Goal: Task Accomplishment & Management: Complete application form

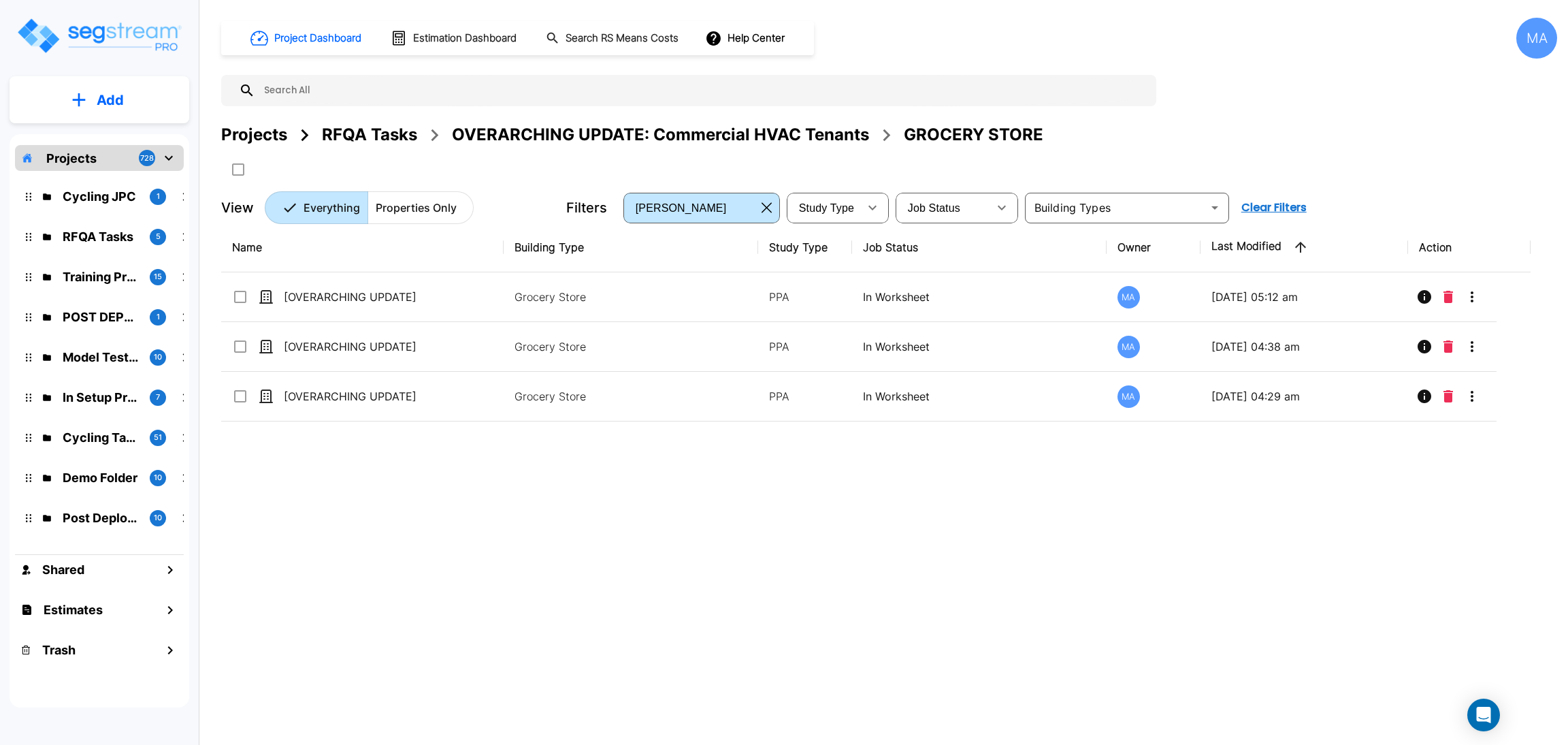
click at [259, 136] on div "Projects" at bounding box center [254, 135] width 66 height 25
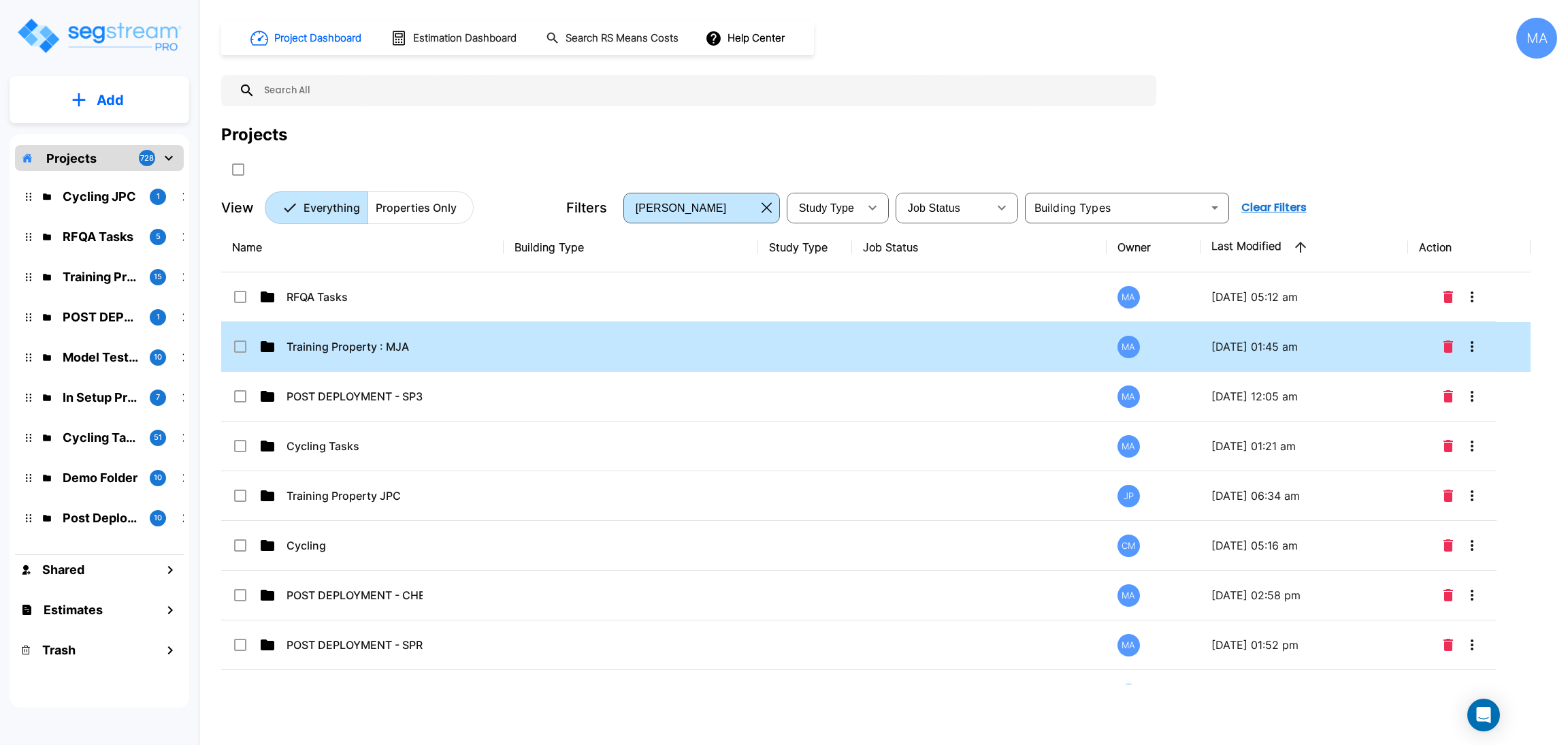
click at [373, 344] on p "Training Property : MJA" at bounding box center [354, 346] width 136 height 16
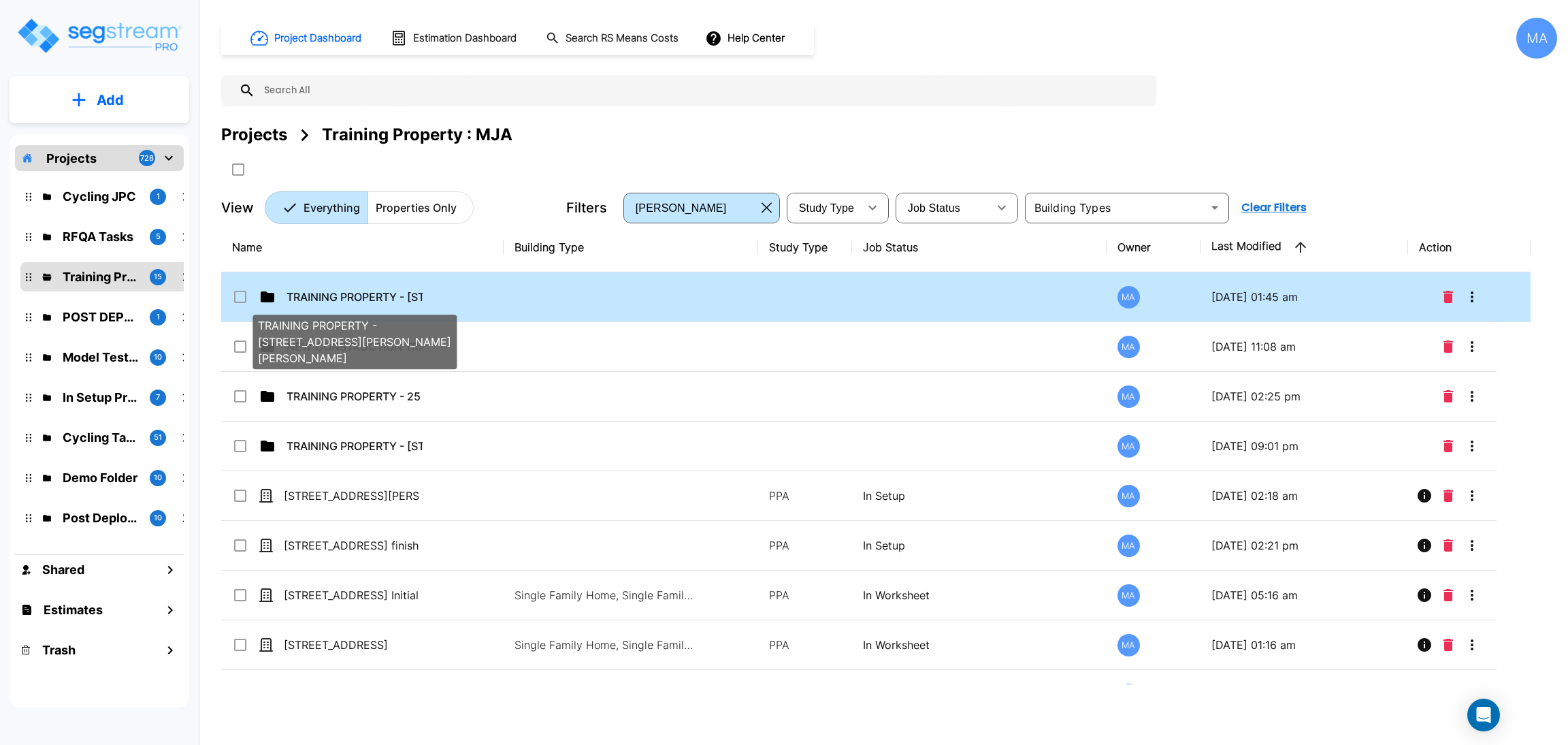
click at [401, 289] on p "TRAINING PROPERTY - [STREET_ADDRESS][PERSON_NAME][PERSON_NAME]" at bounding box center [354, 297] width 136 height 16
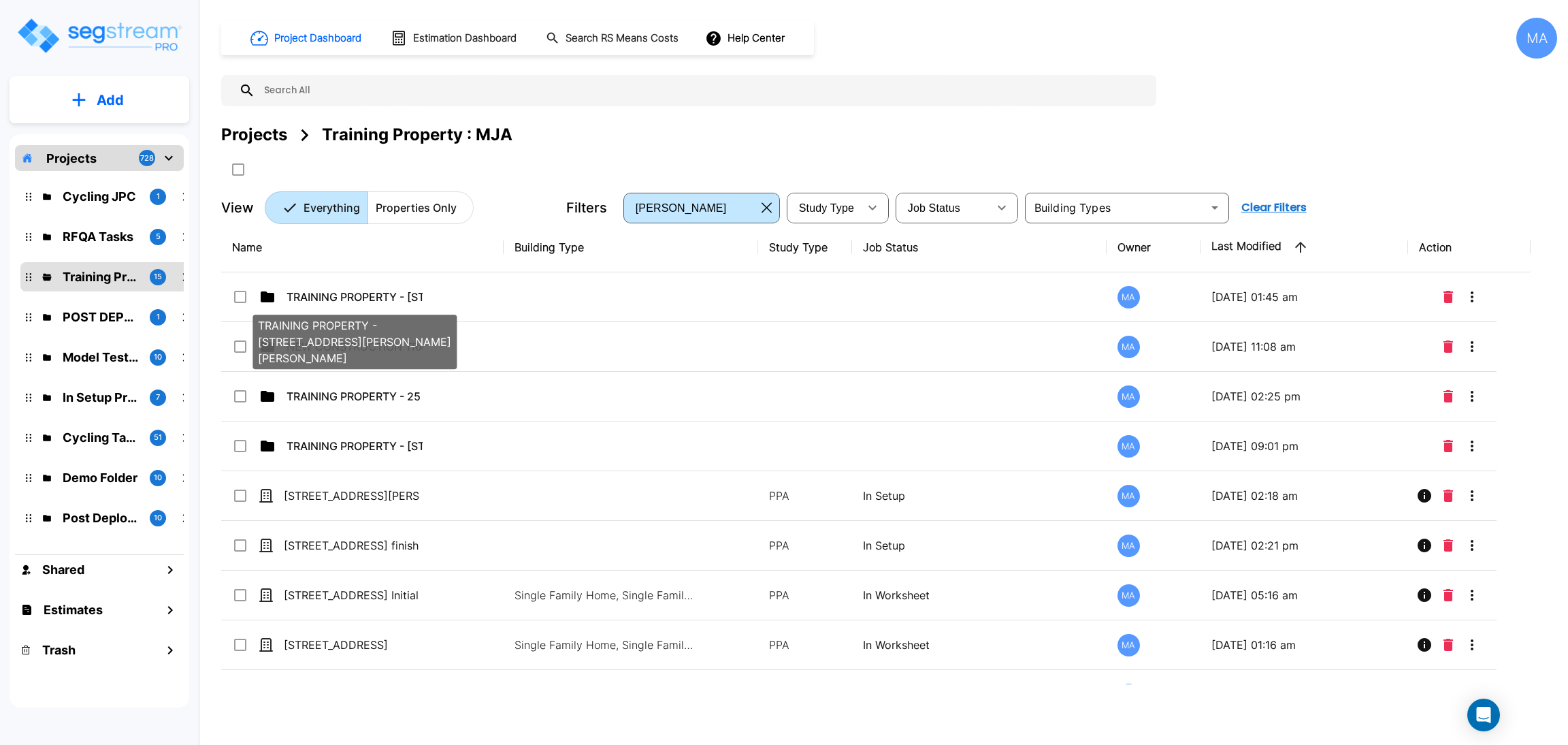
click at [401, 285] on td "TRAINING PROPERTY - [STREET_ADDRESS][PERSON_NAME][PERSON_NAME]" at bounding box center [362, 297] width 282 height 49
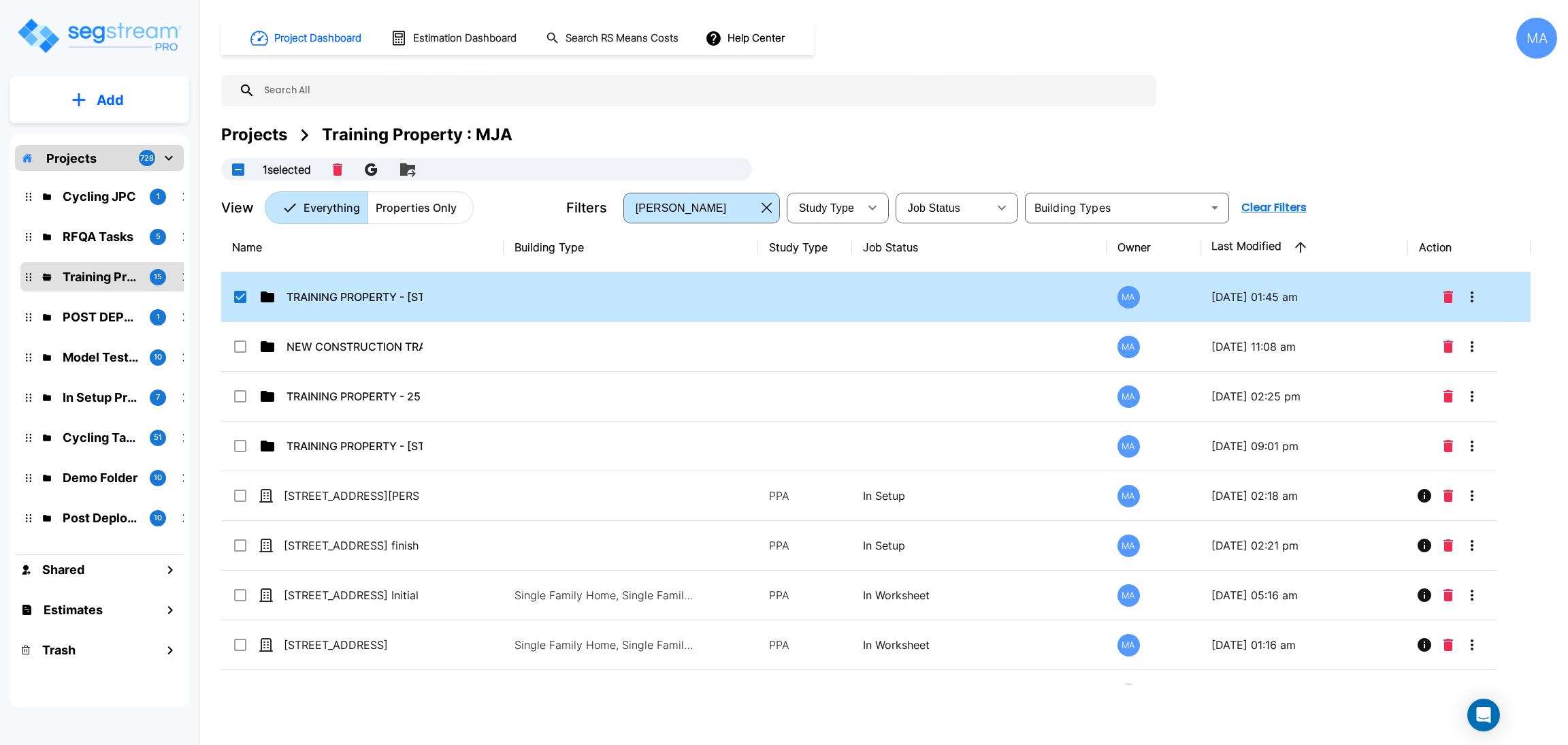
checkbox input "true"
click at [364, 294] on p "TRAINING PROPERTY - [STREET_ADDRESS][PERSON_NAME][PERSON_NAME]" at bounding box center [354, 297] width 136 height 16
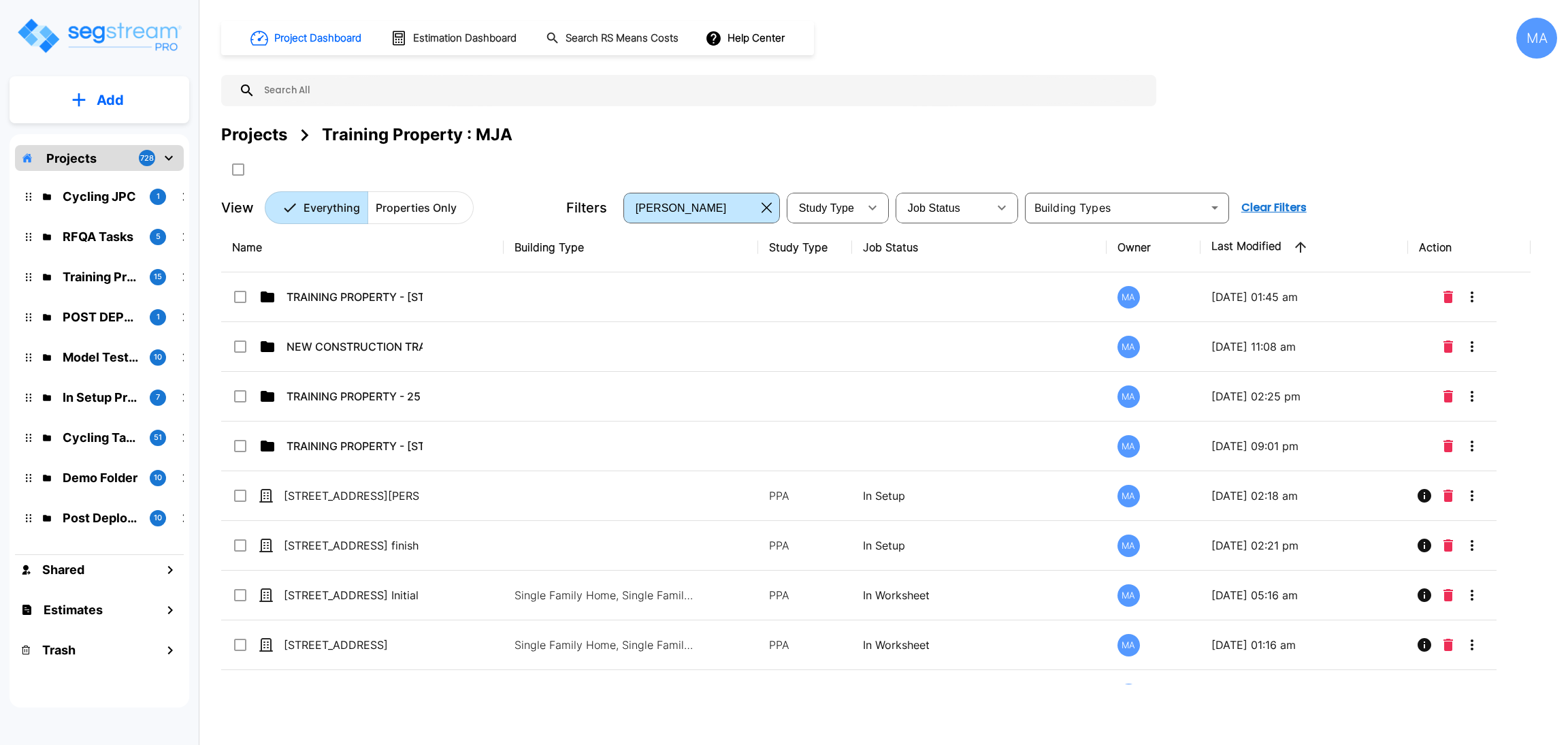
click at [260, 138] on div "Projects" at bounding box center [254, 135] width 66 height 25
drag, startPoint x: 260, startPoint y: 138, endPoint x: 884, endPoint y: 743, distance: 869.1
click at [259, 135] on div "Projects" at bounding box center [254, 135] width 66 height 25
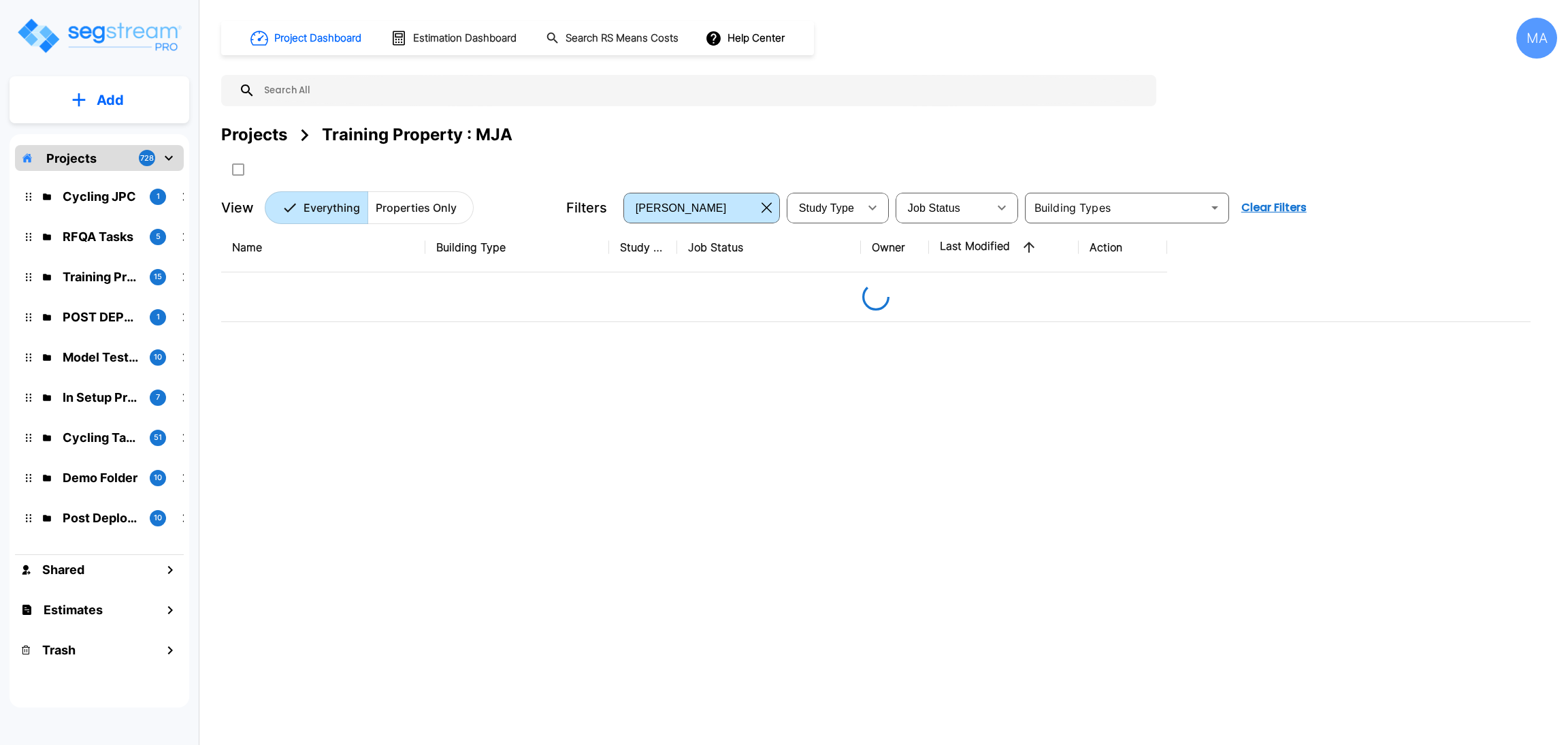
click at [264, 136] on div "Projects" at bounding box center [254, 135] width 66 height 25
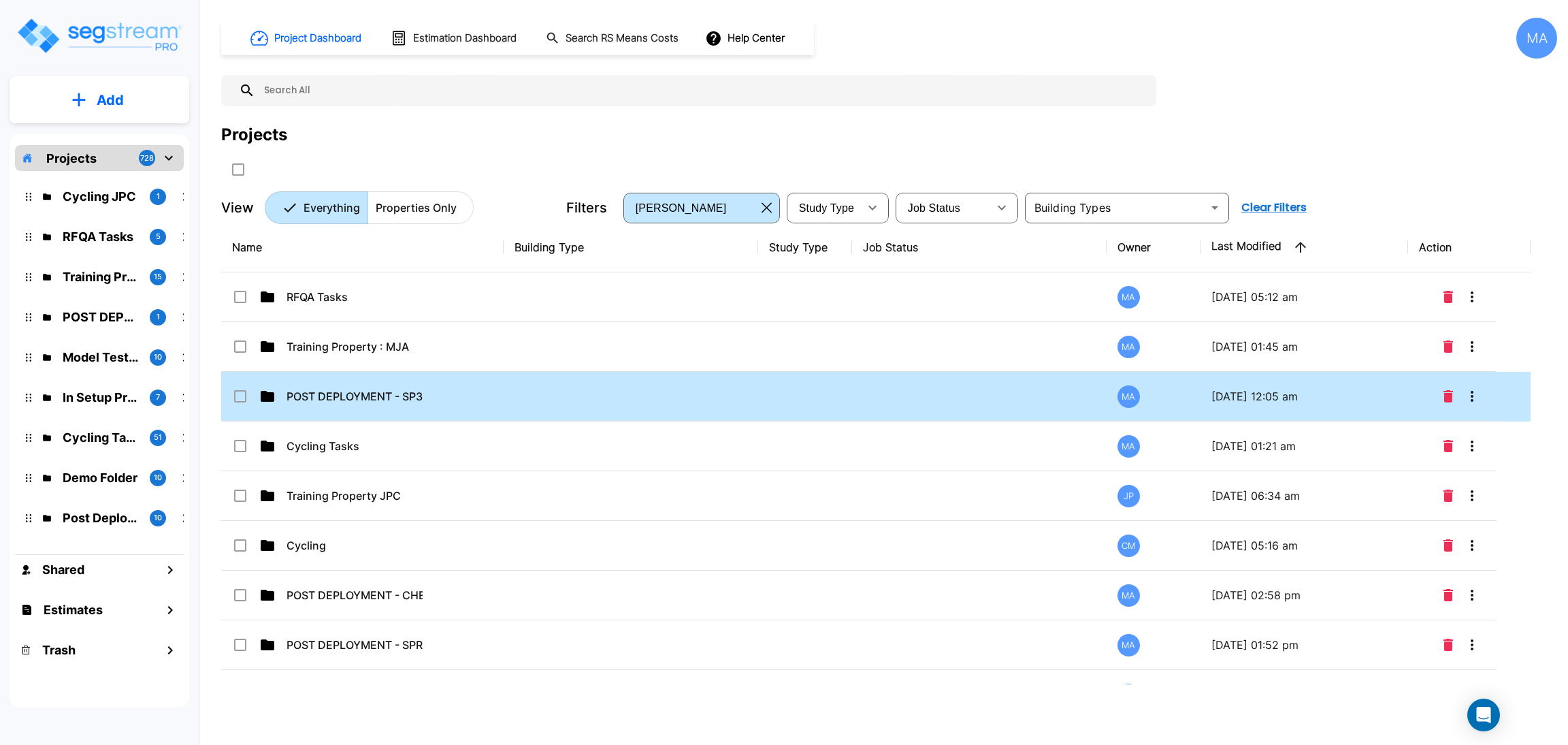
click at [497, 382] on td "POST DEPLOYMENT - SP35" at bounding box center [362, 397] width 282 height 49
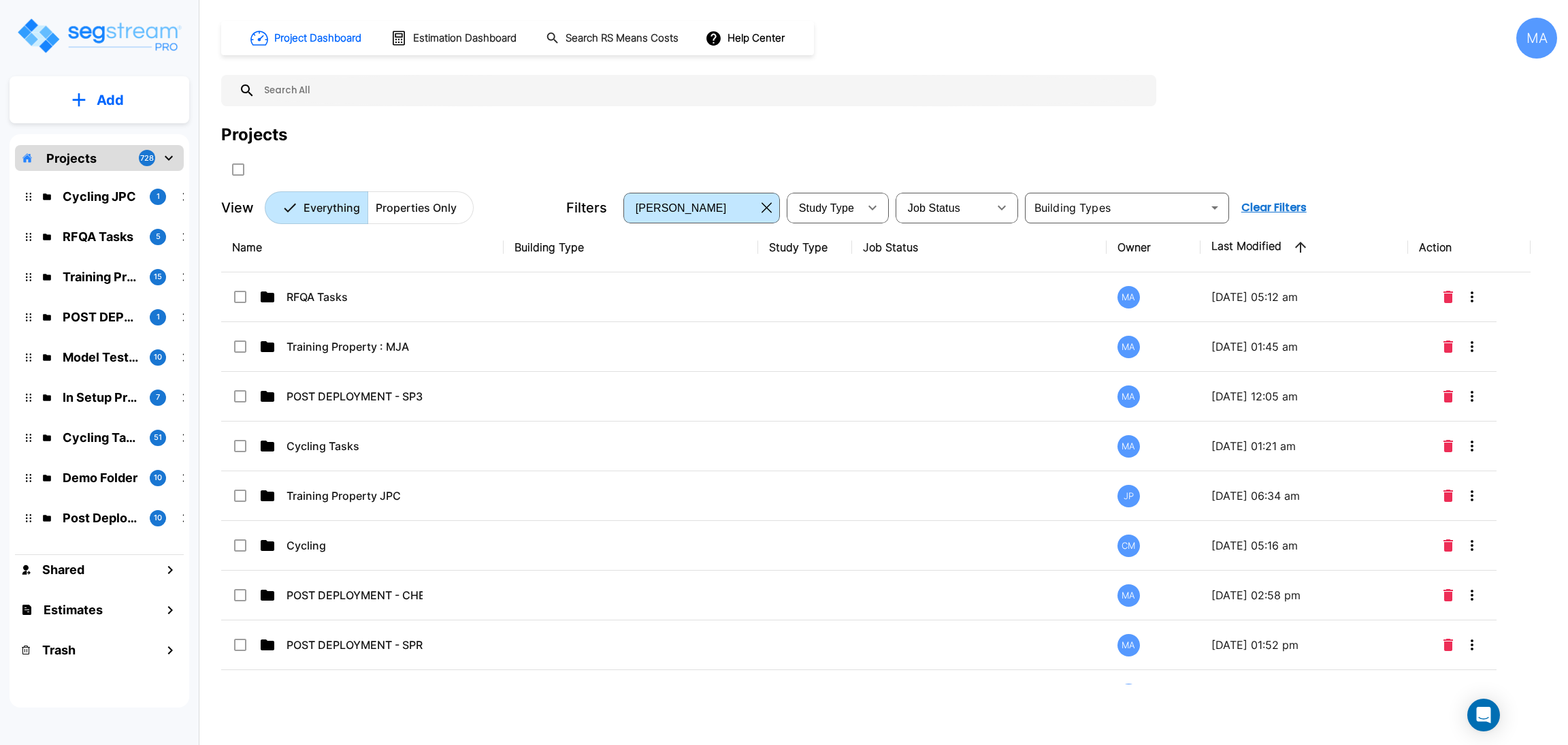
click at [978, 111] on div "Project Dashboard Estimation Dashboard Search RS Means Costs Help Center MA Pro…" at bounding box center [889, 121] width 1336 height 206
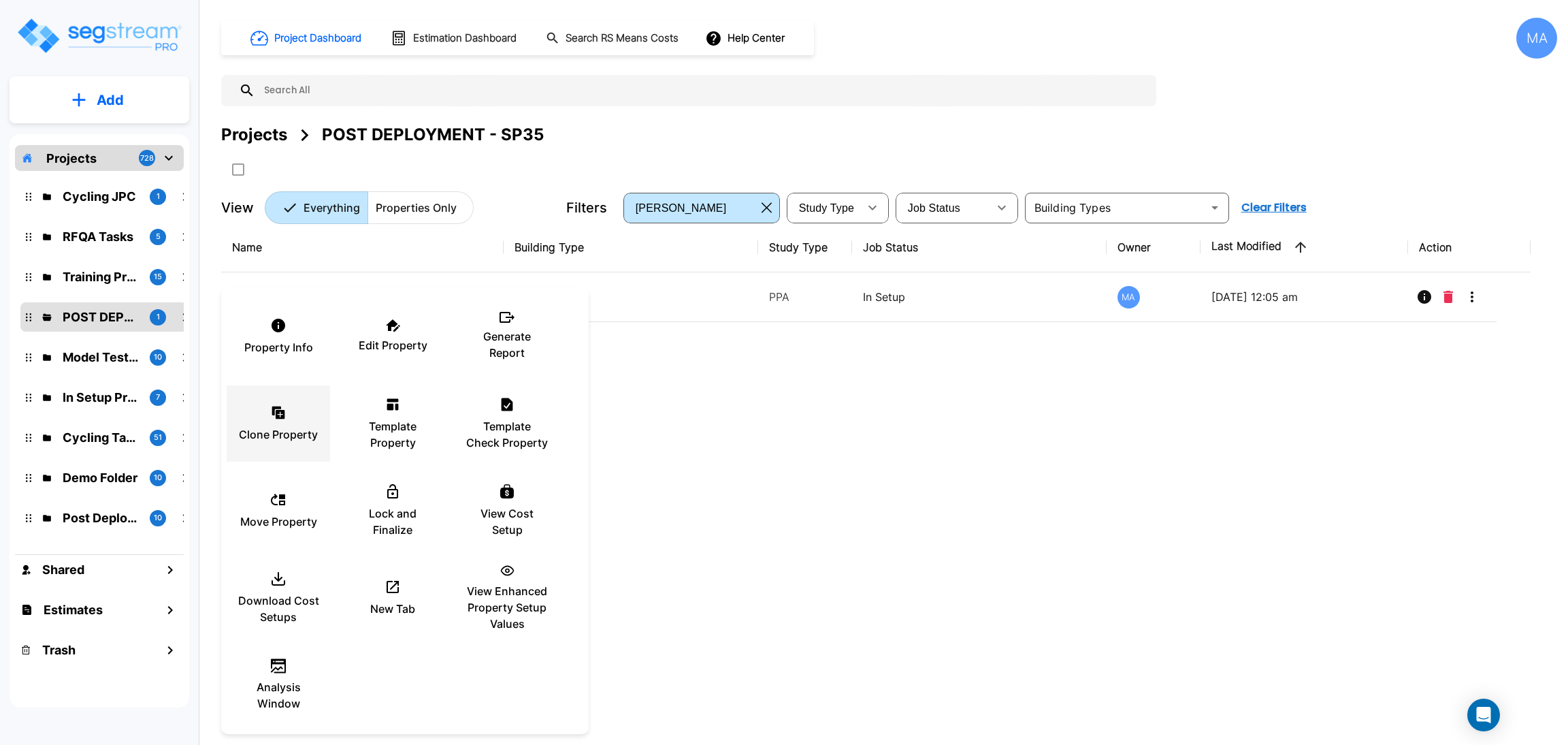
click at [295, 422] on div "Clone Property" at bounding box center [279, 424] width 82 height 69
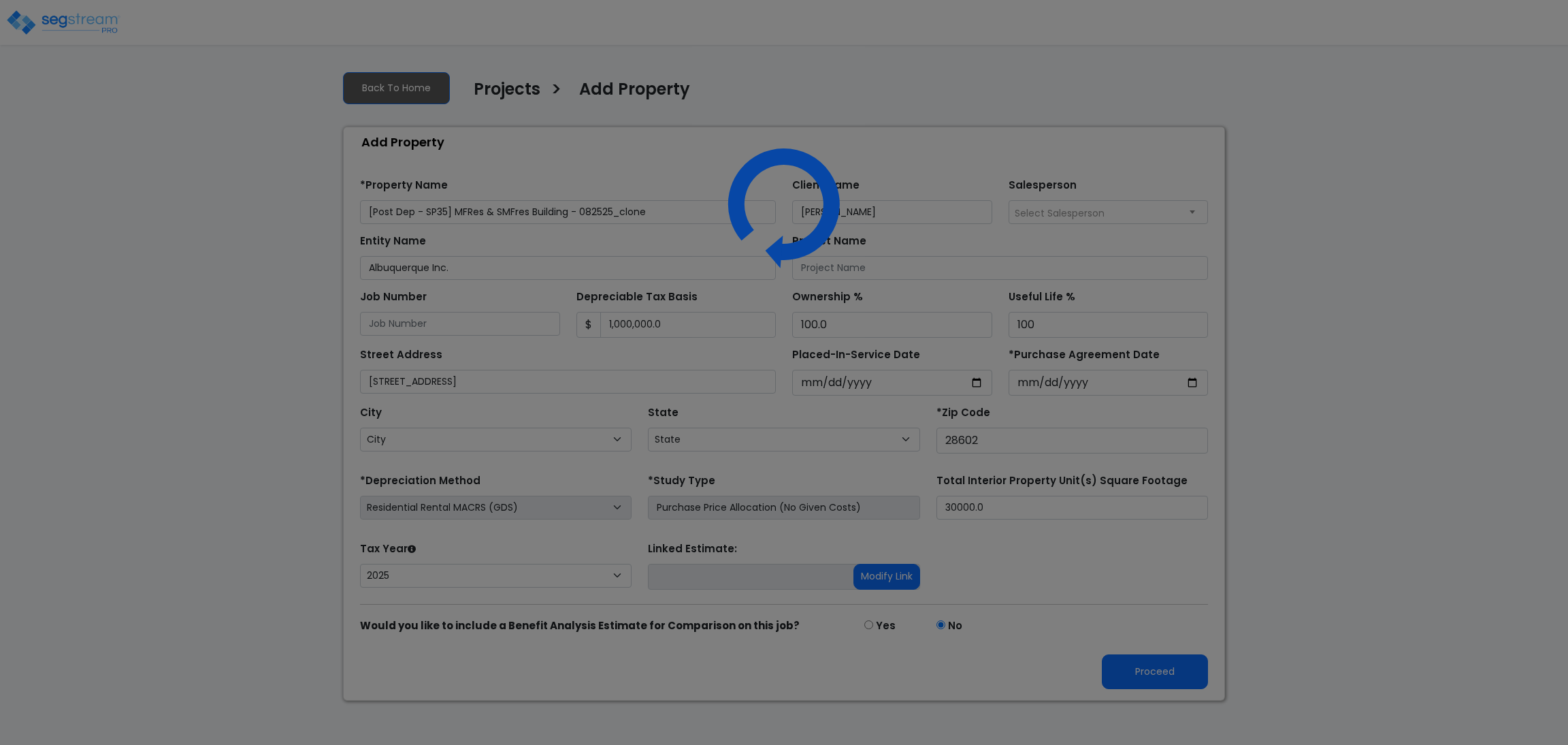
select select "CRM(_5"
select select "2025"
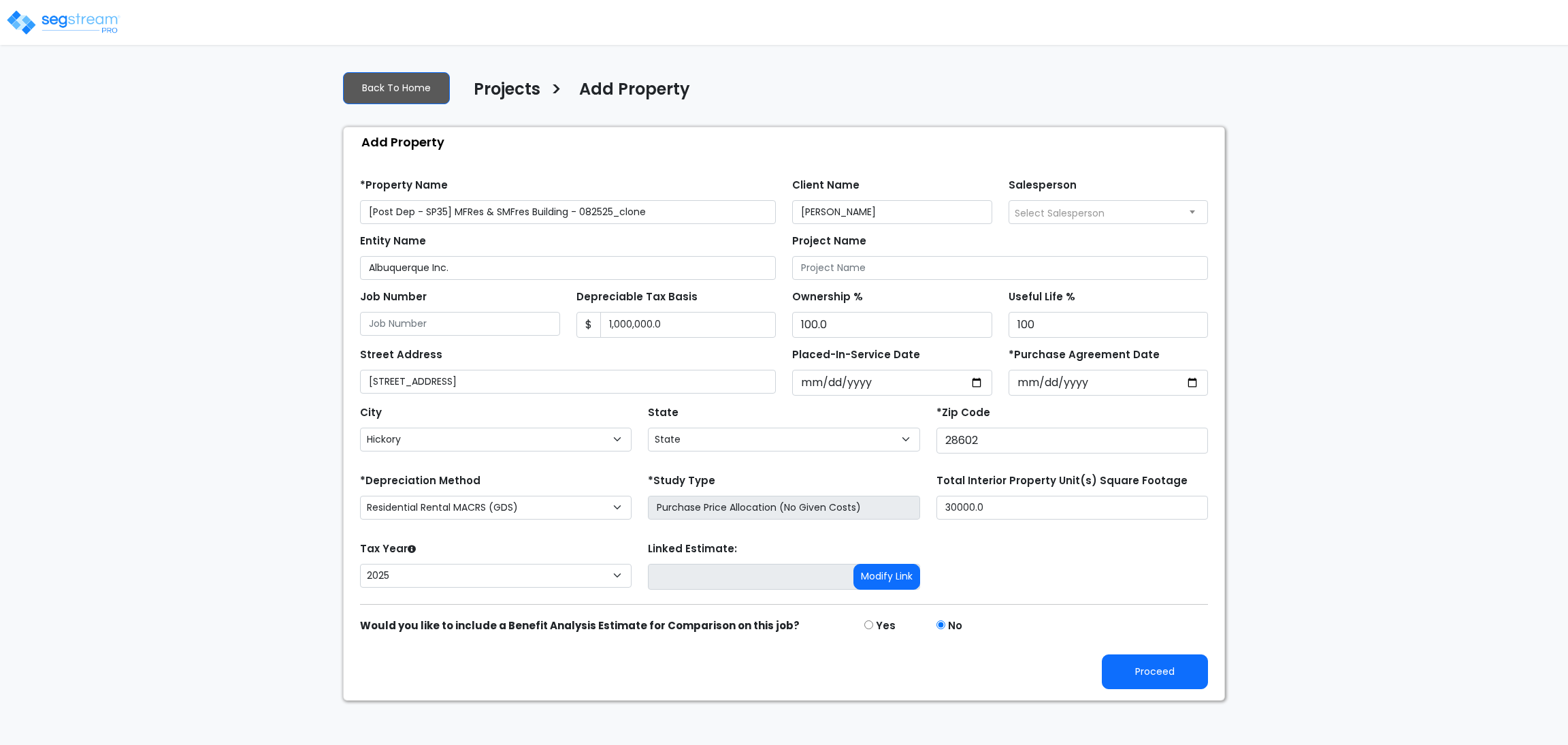
select select "NC"
type input "[Post Dep - SP35] MFRes & SMFres Building - 082525_retest"
click at [1186, 683] on button "Proceed" at bounding box center [1155, 672] width 106 height 35
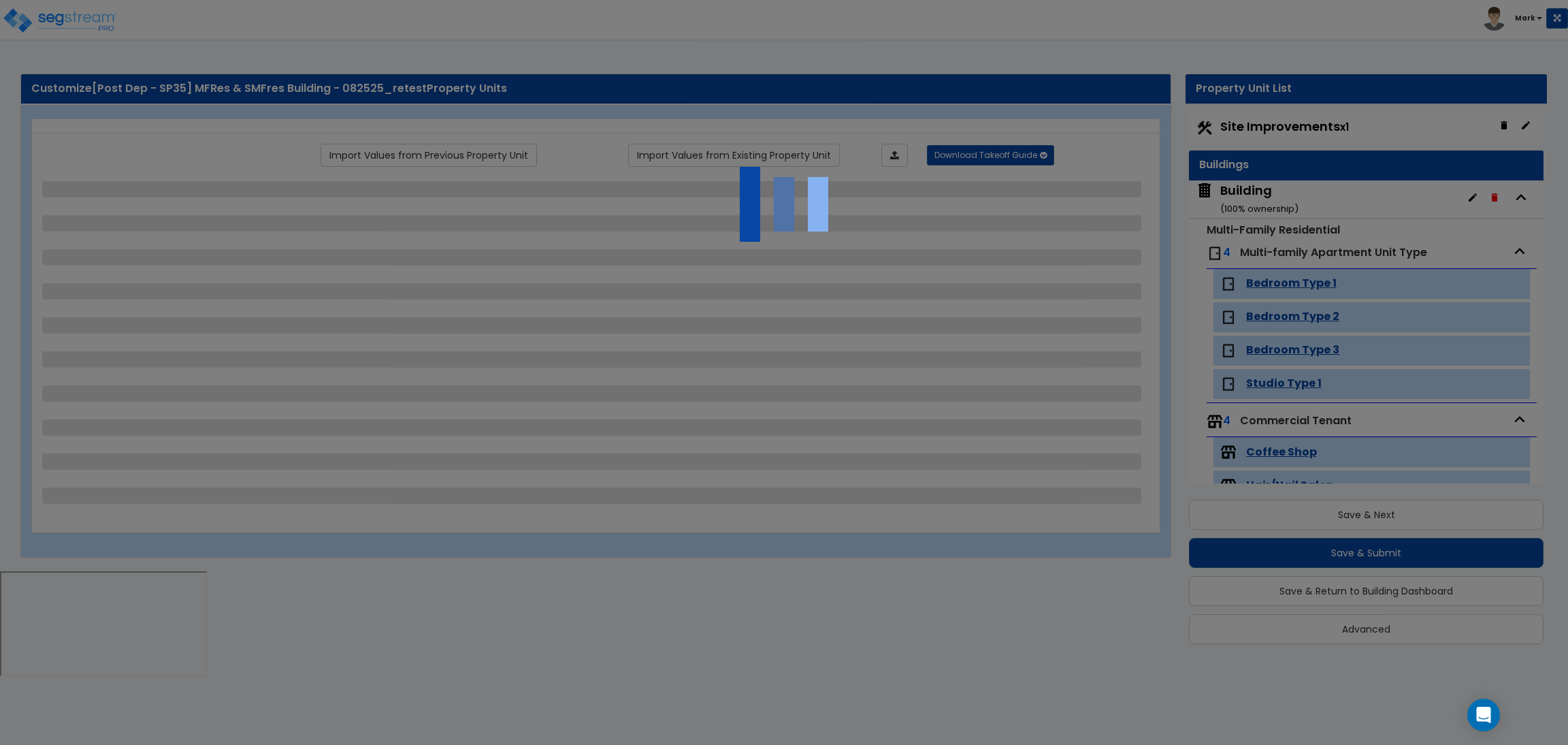
scroll to position [1, 0]
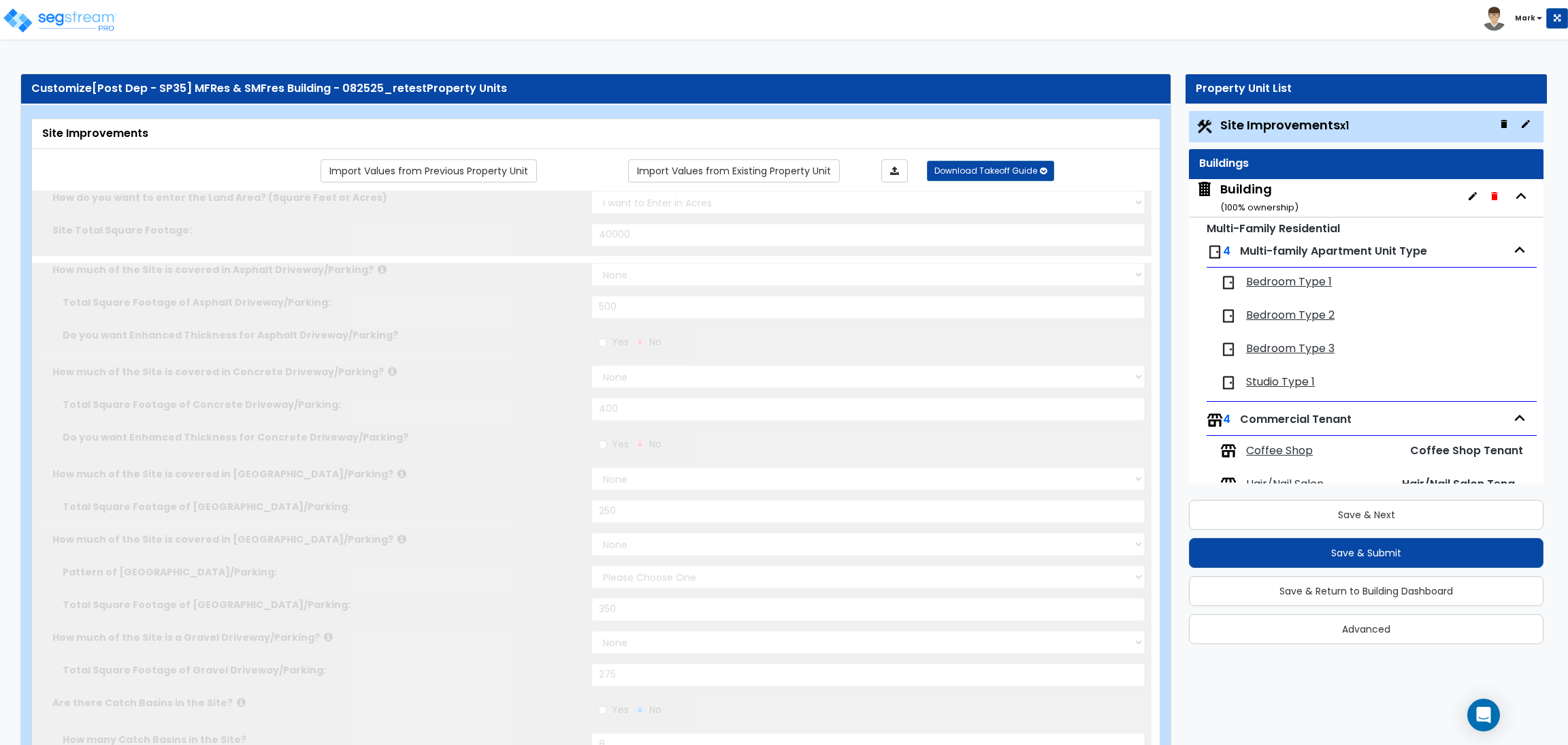
select select "2"
type input "40000"
select select "2"
type input "500"
select select "2"
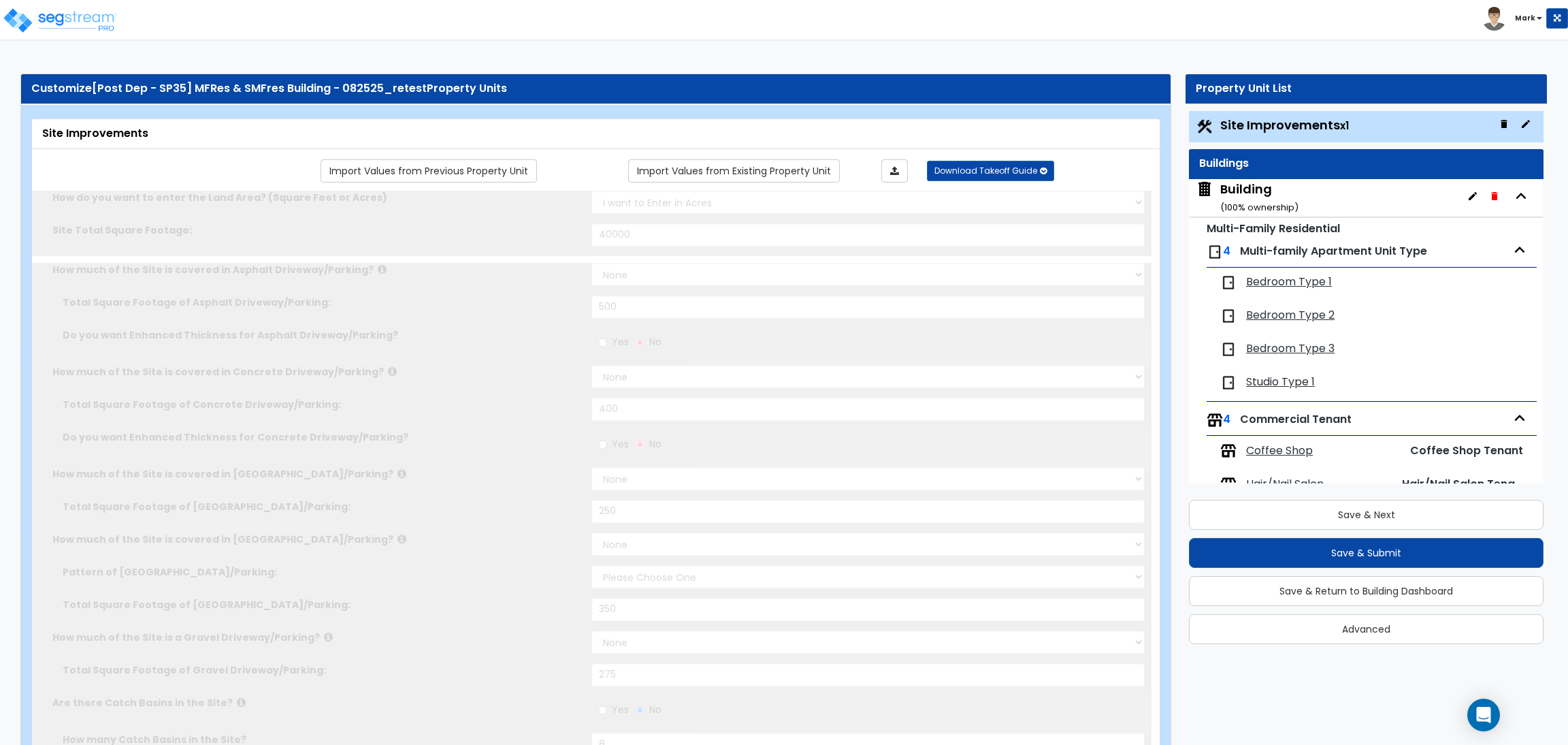
type input "400"
select select "2"
type input "250"
select select "2"
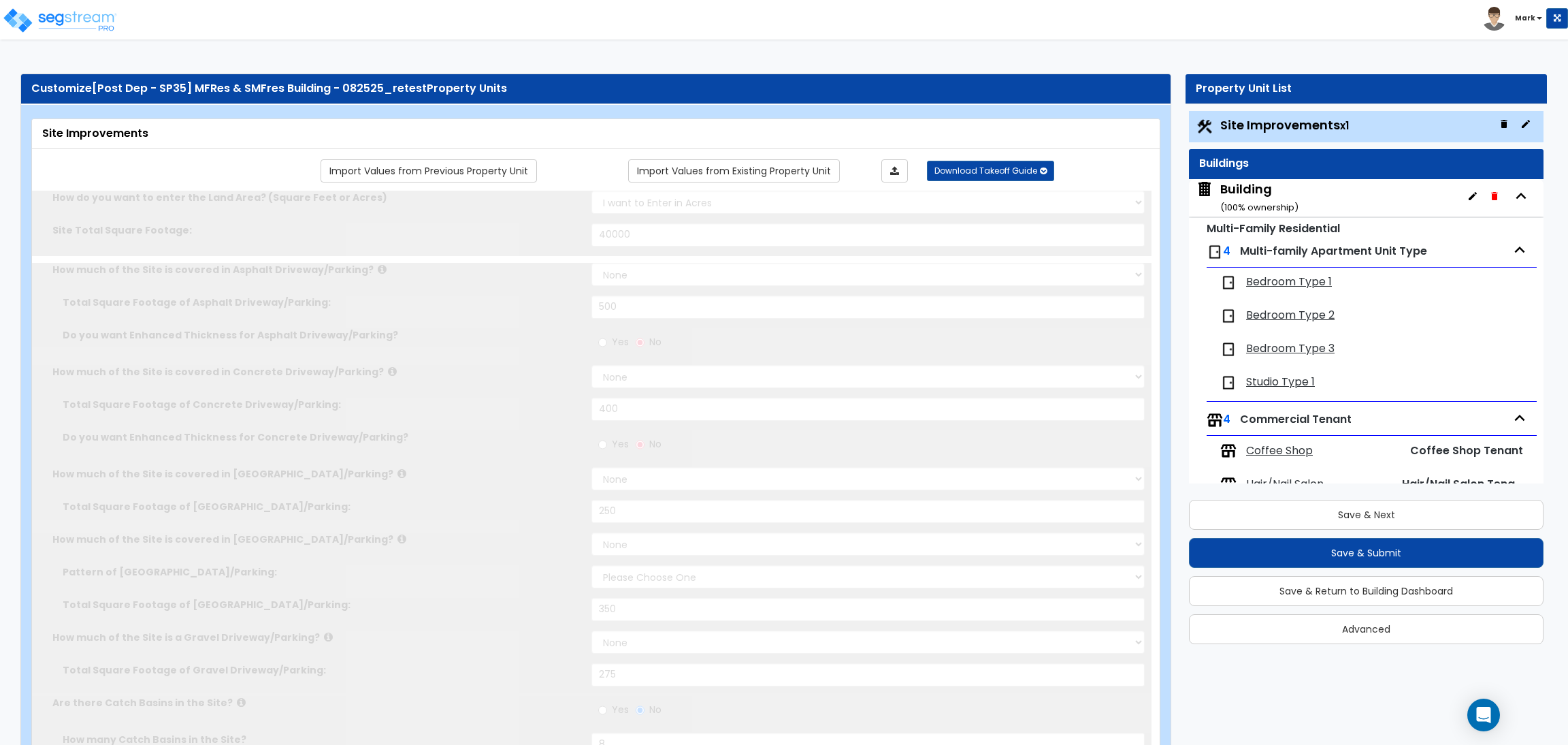
type input "350"
select select "2"
type input "275"
radio input "true"
type input "8"
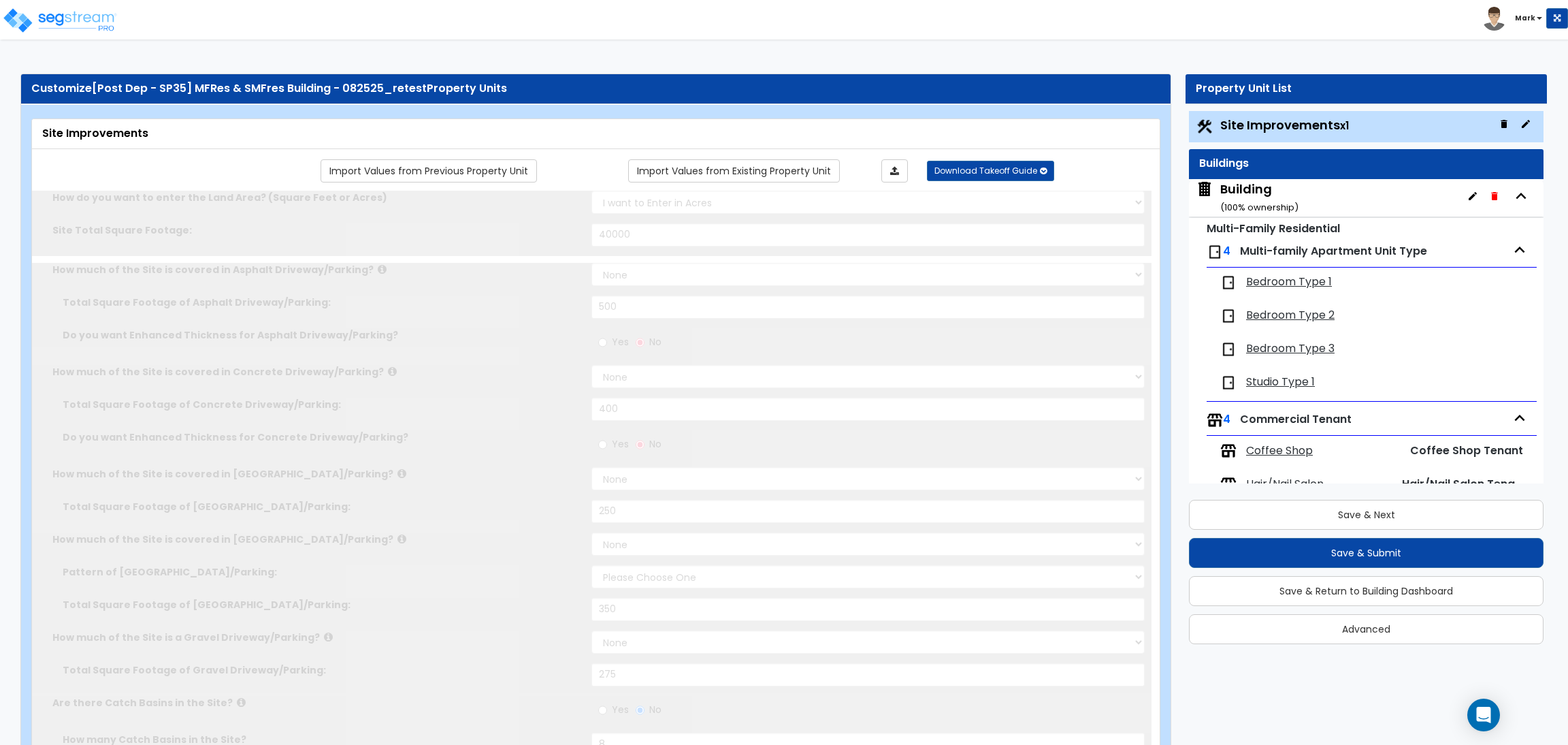
radio input "true"
type input "10"
type input "25"
type input "20"
radio input "true"
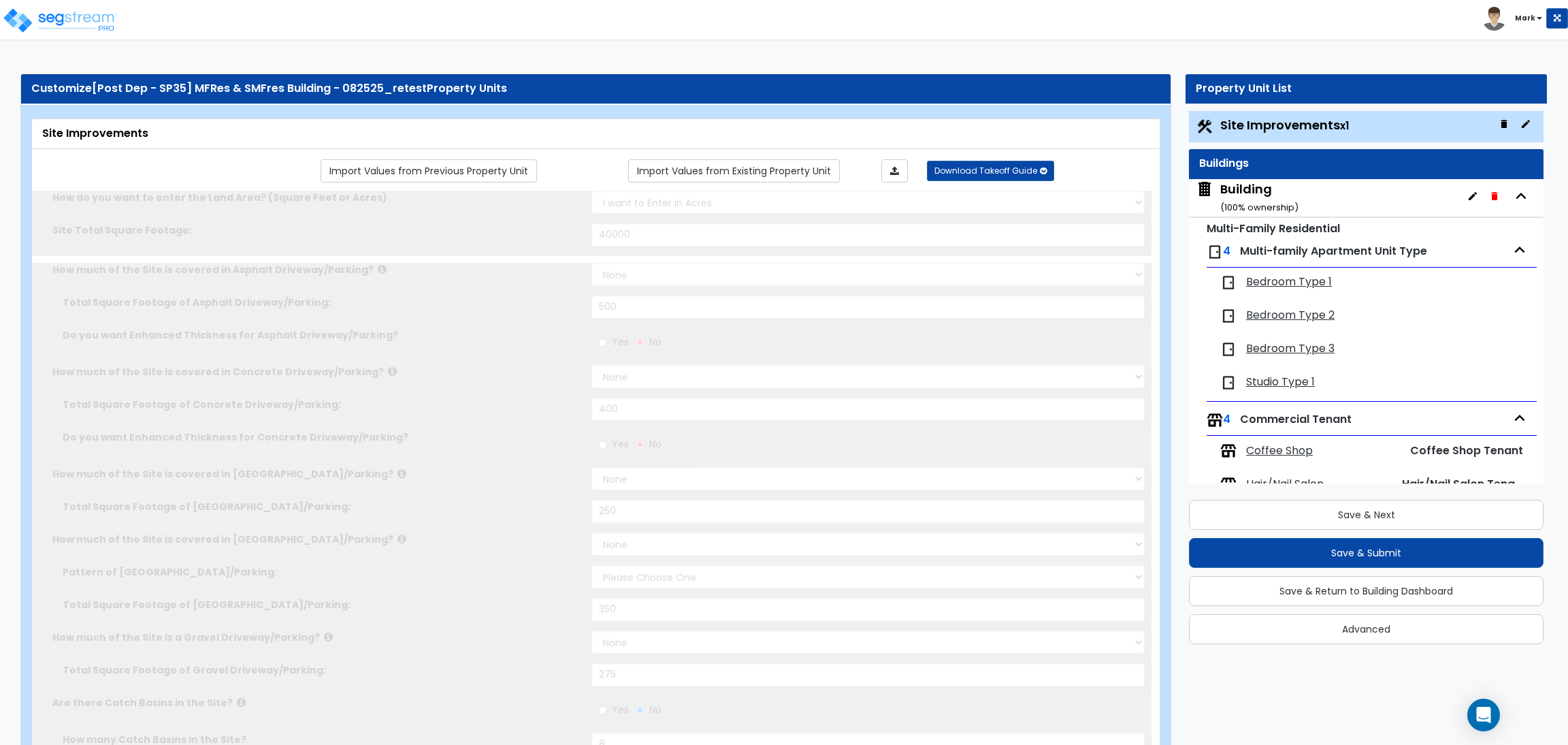
type input "10"
radio input "true"
select select "1"
radio input "true"
select select "2"
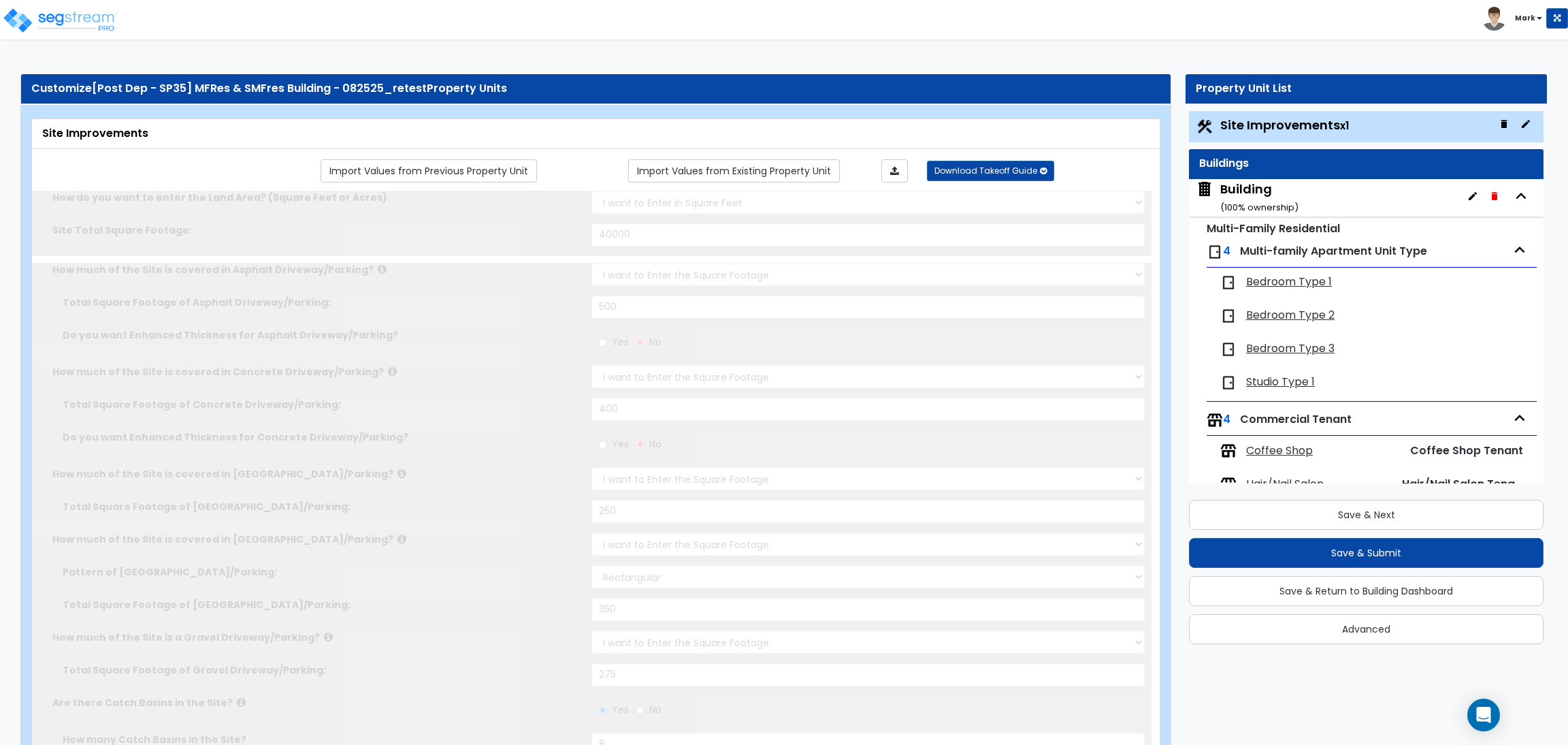
select select "1"
type input "5"
type input "2"
type input "3"
type input "1"
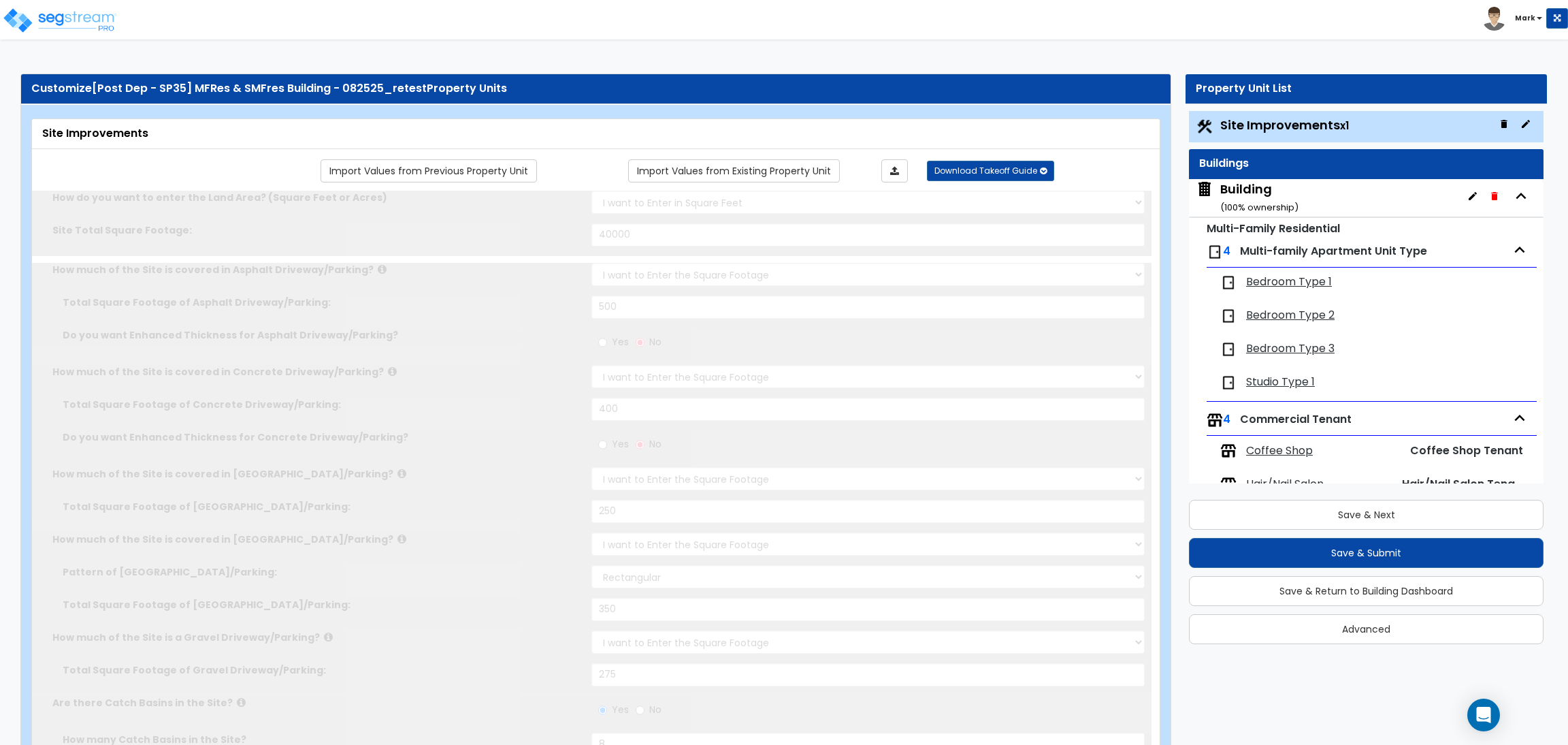
radio input "true"
type input "15"
radio input "true"
select select "1"
type input "20"
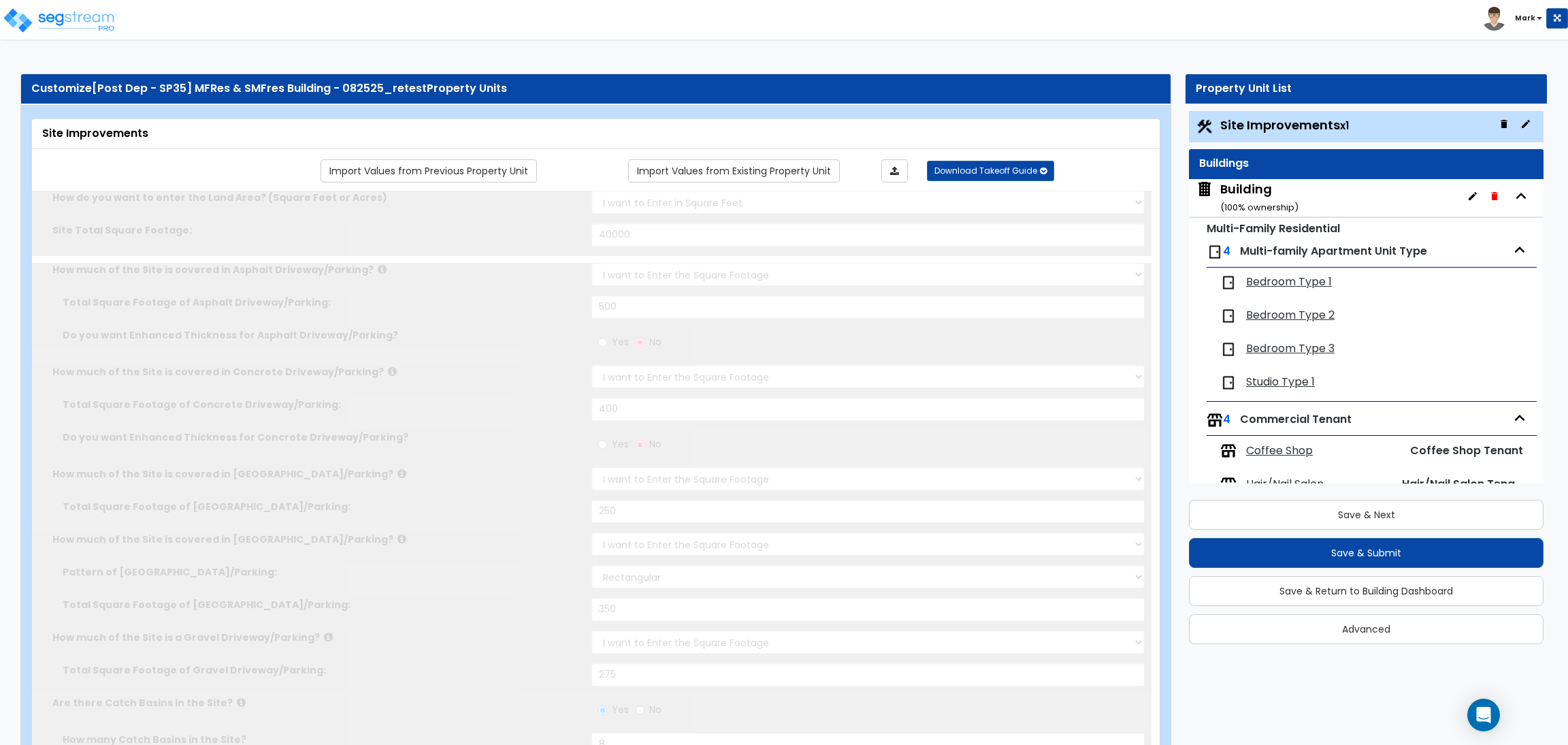
radio input "true"
type input "150"
radio input "true"
select select "1"
type input "20"
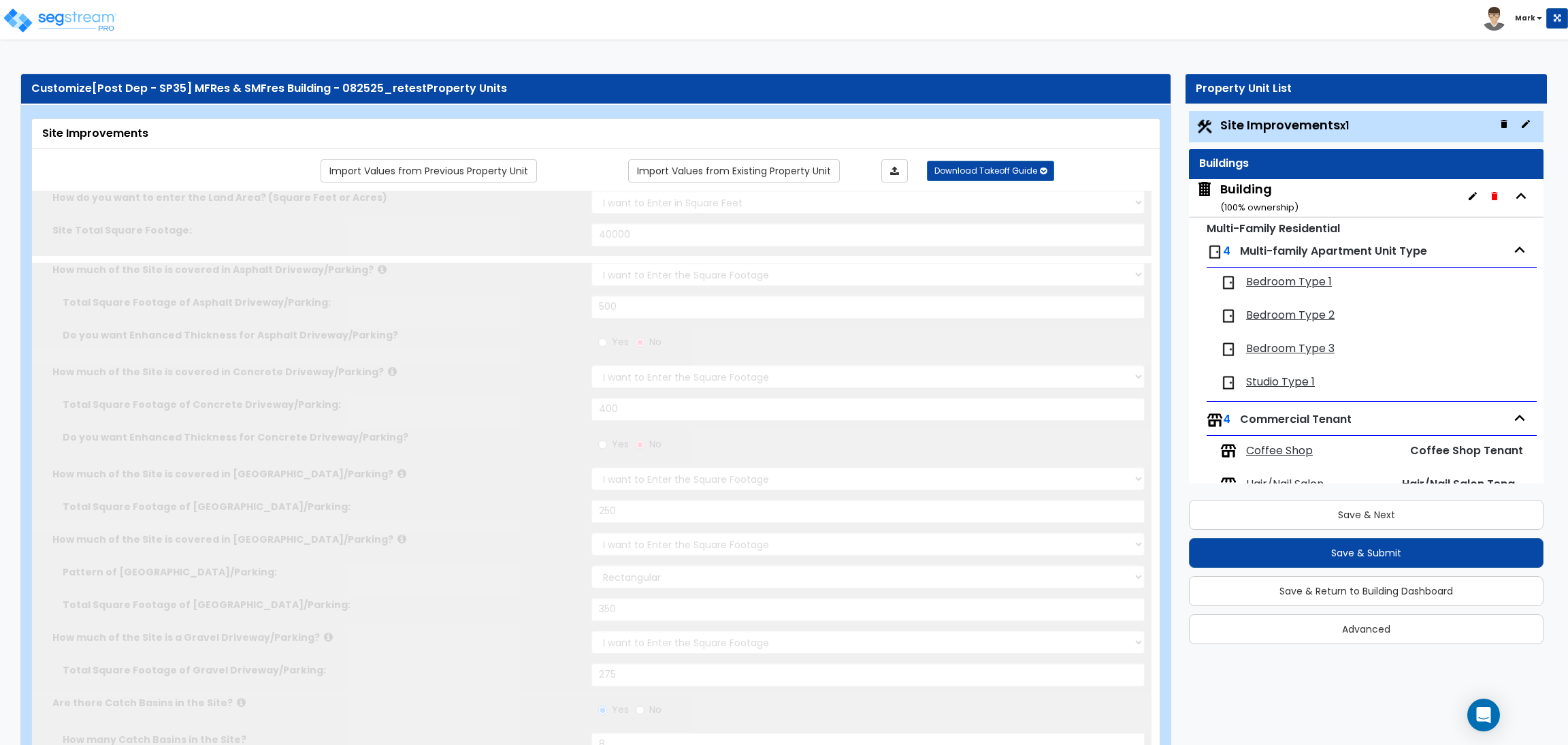
radio input "true"
type input "2"
radio input "true"
type input "5"
radio input "true"
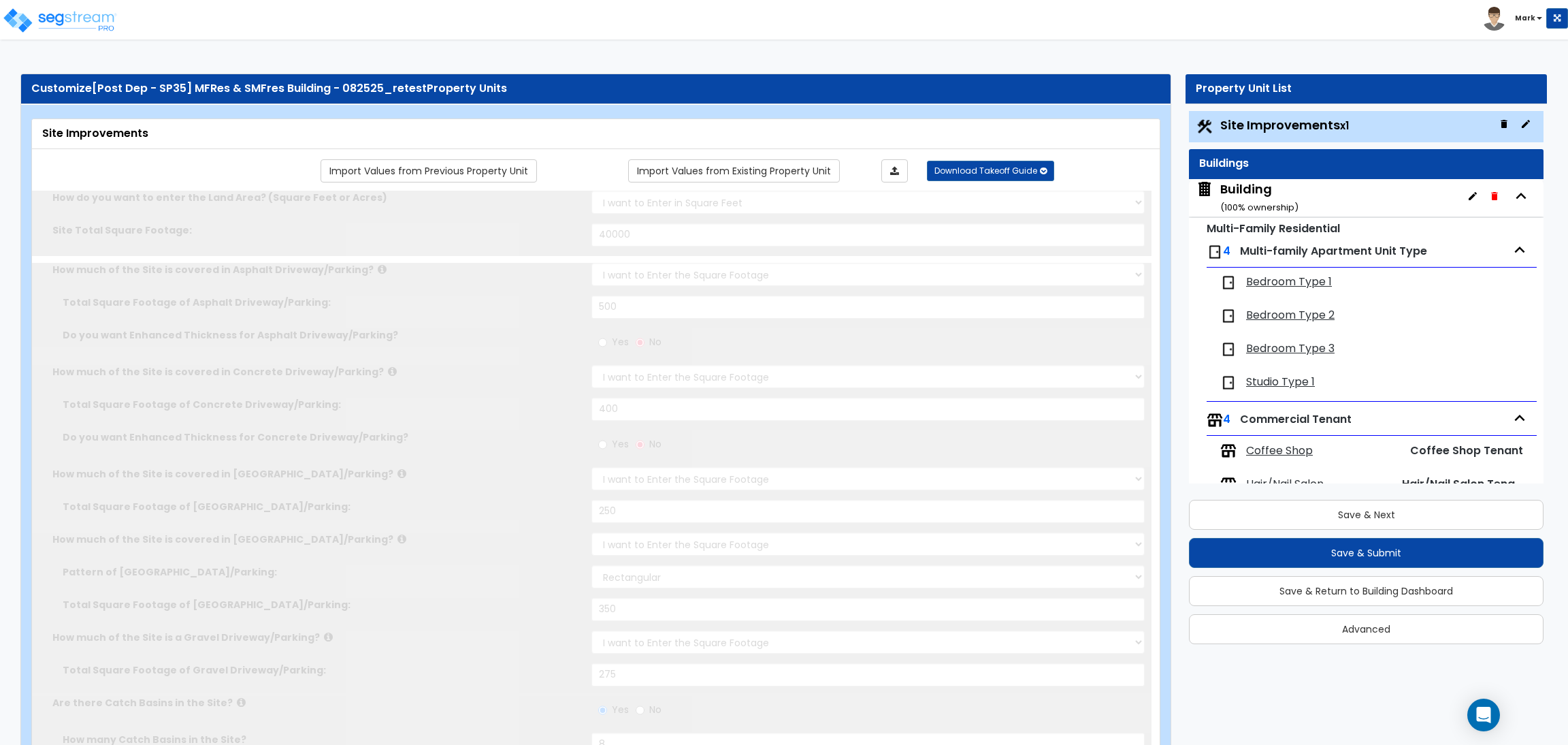
select select "2"
radio input "true"
select select "2"
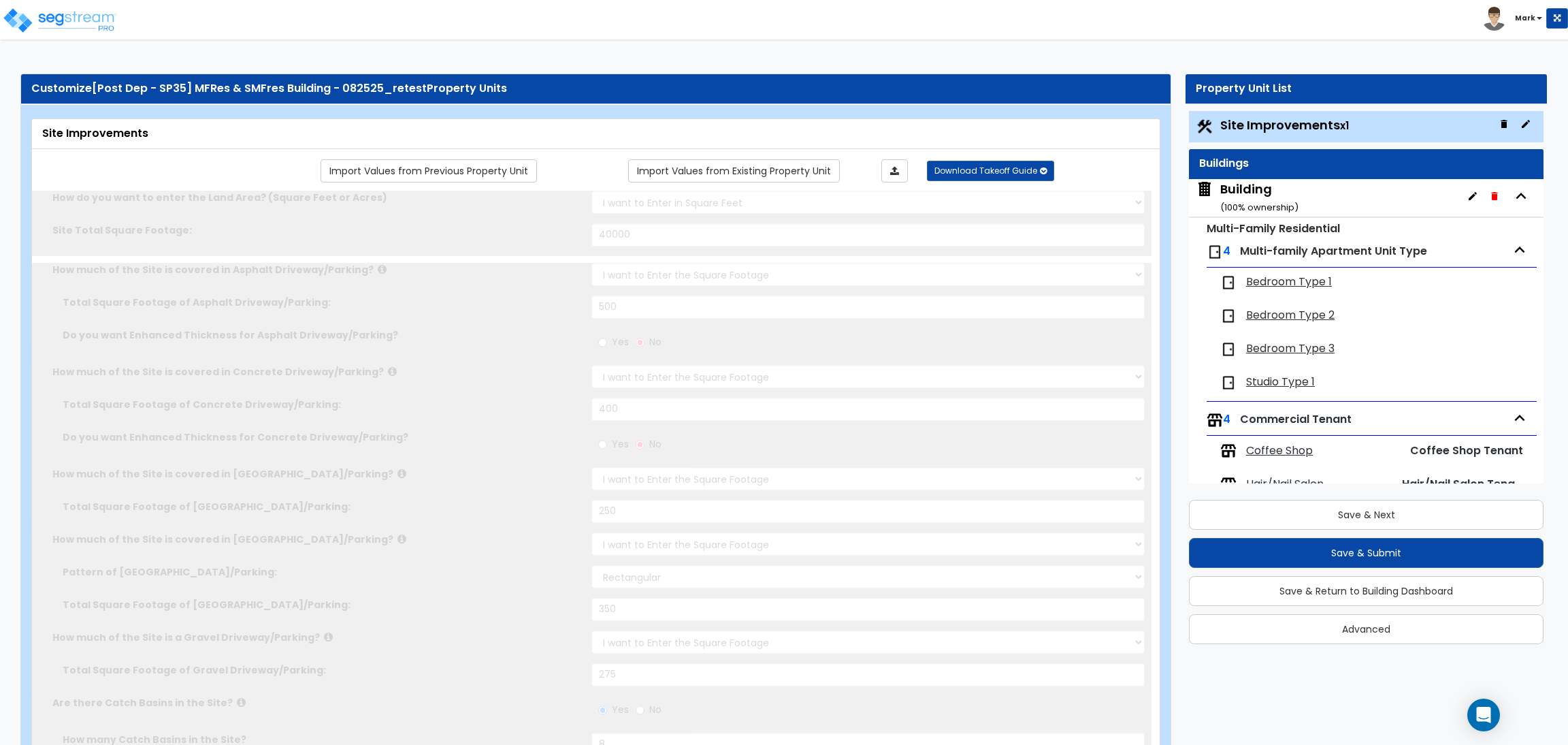
type input "100"
select select "2"
select select "1"
type input "60"
select select "10"
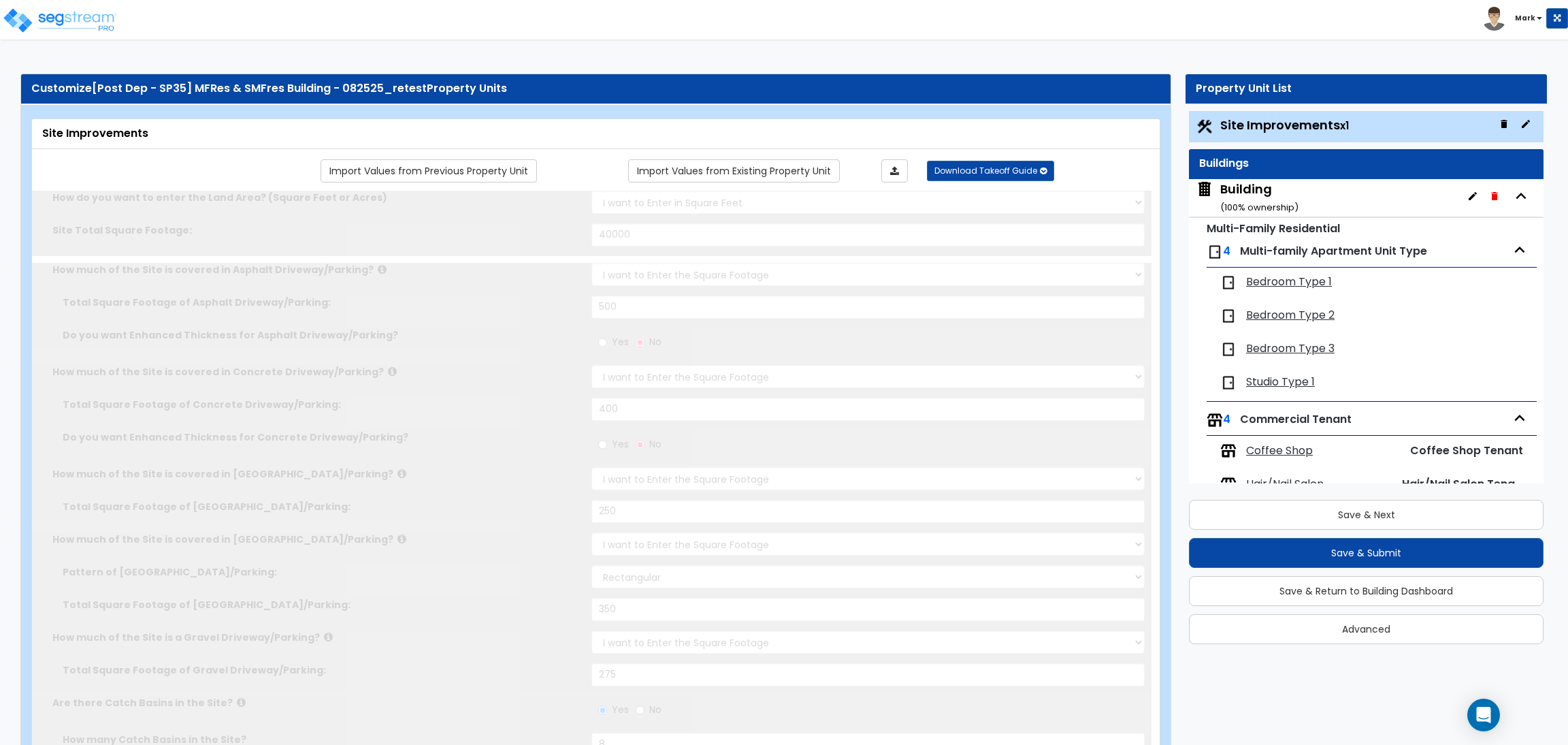
radio input "true"
type input "6"
radio input "true"
select select "1"
type input "250"
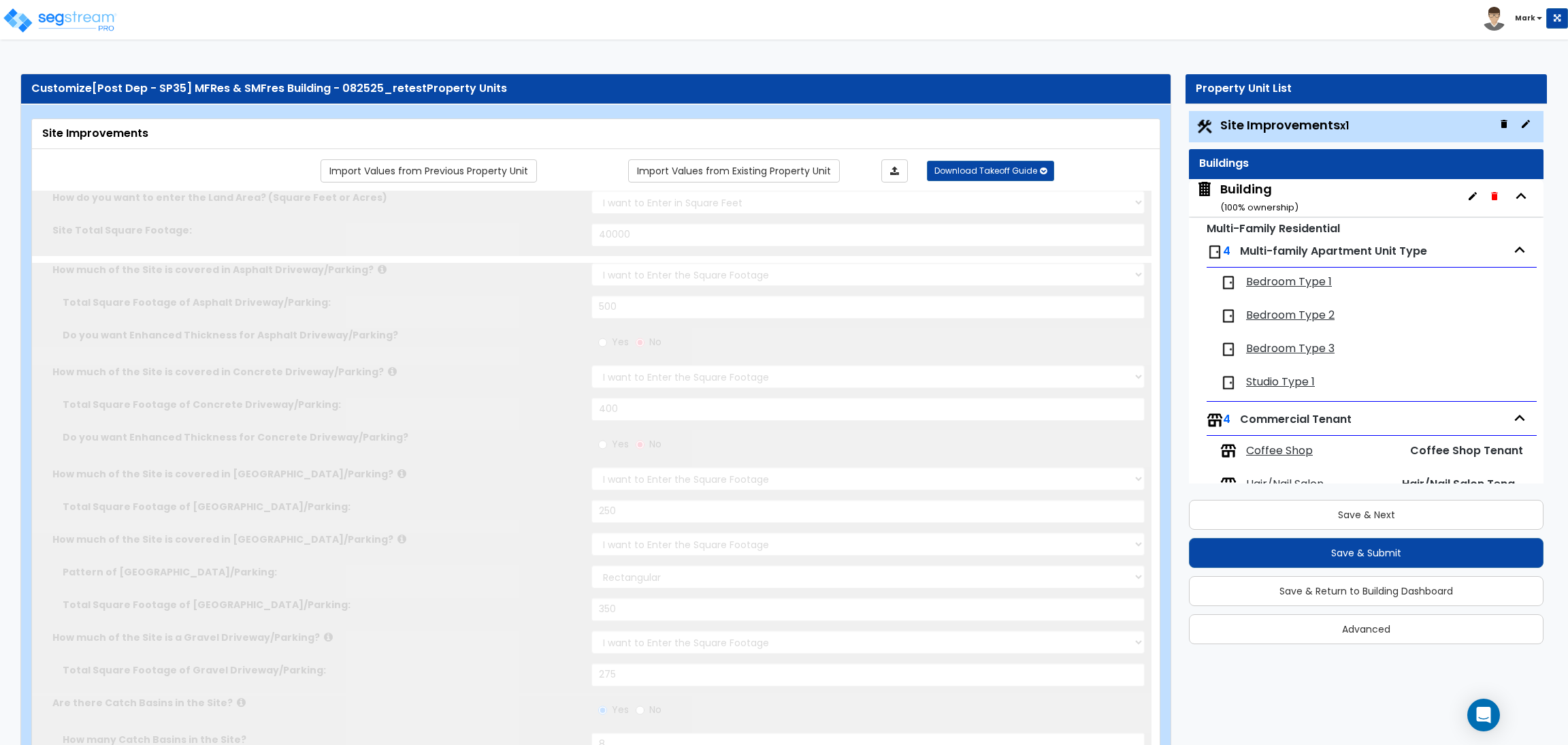
radio input "true"
select select "1"
type input "5"
type input "7"
radio input "true"
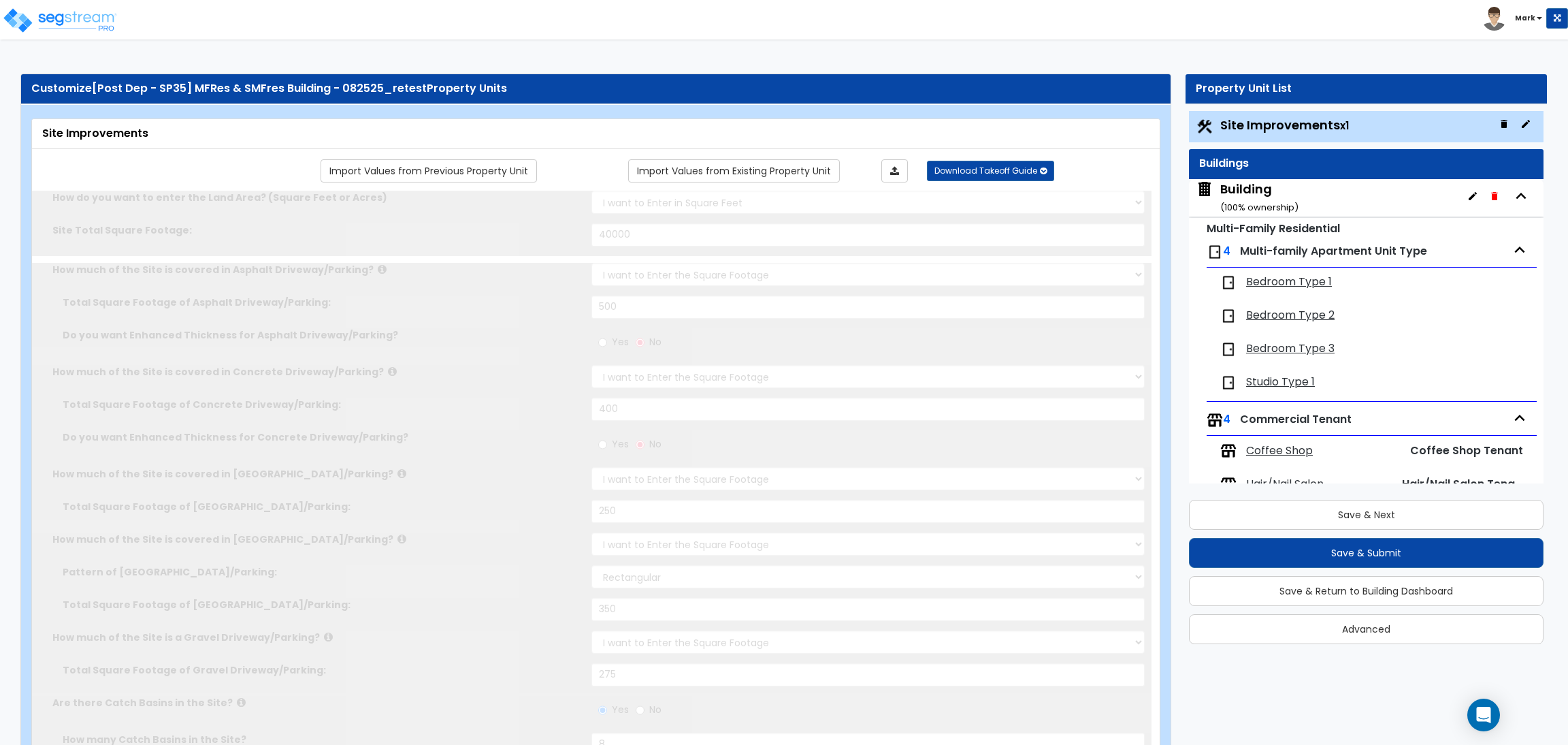
radio input "true"
type input "4"
type input "5"
radio input "true"
select select "3"
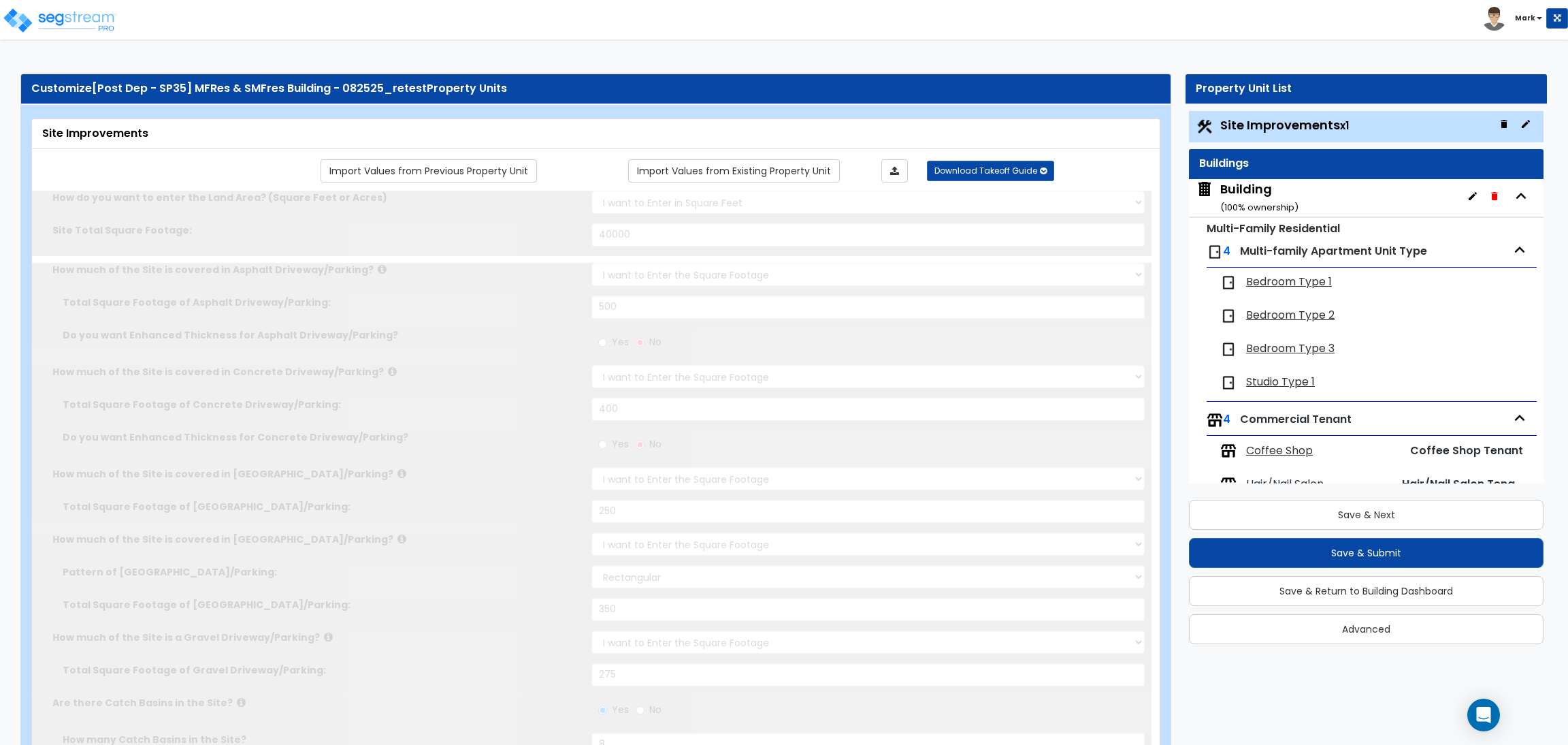
radio input "true"
select select "2"
type input "15"
radio input "true"
type input "45"
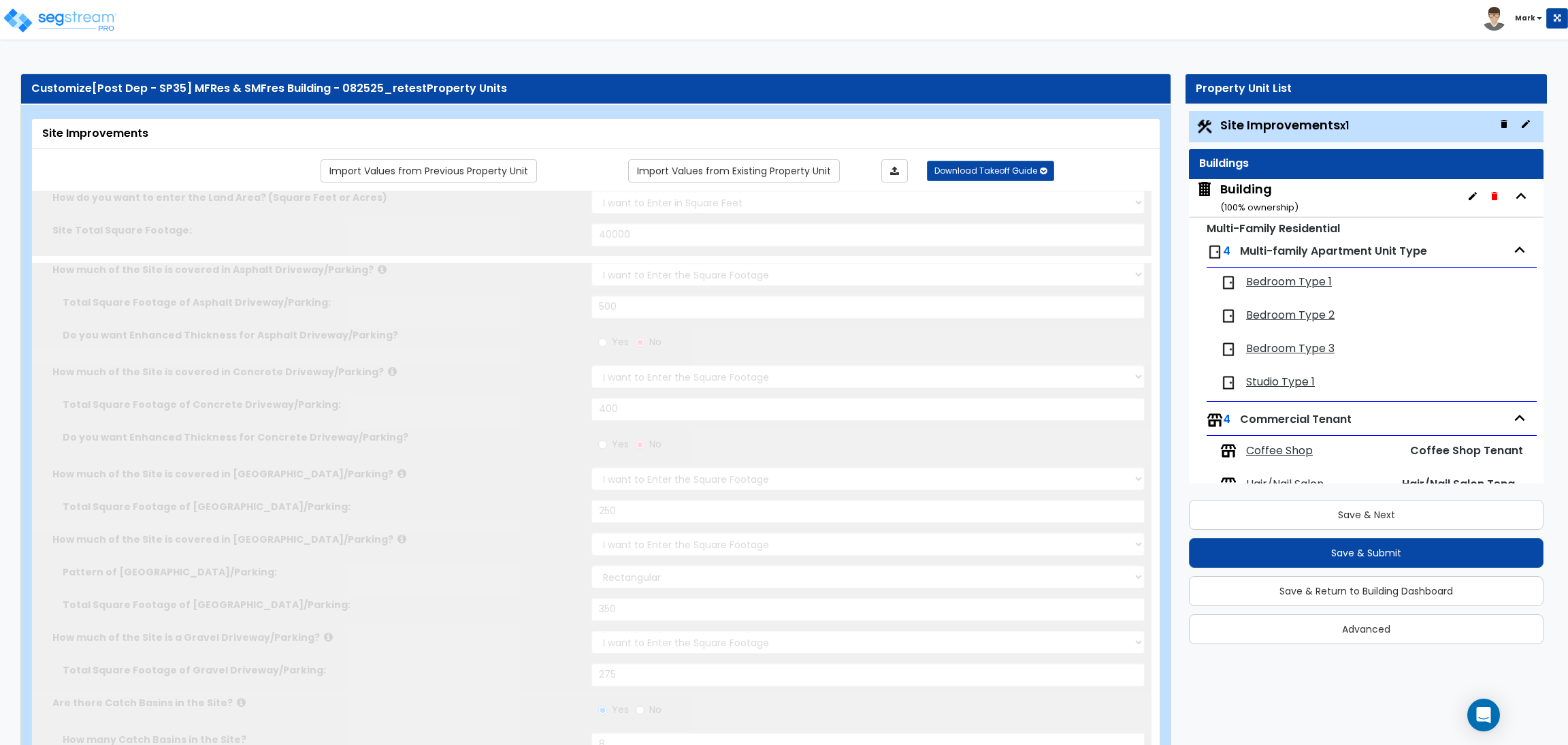
radio input "true"
type input "85"
radio input "true"
select select "4"
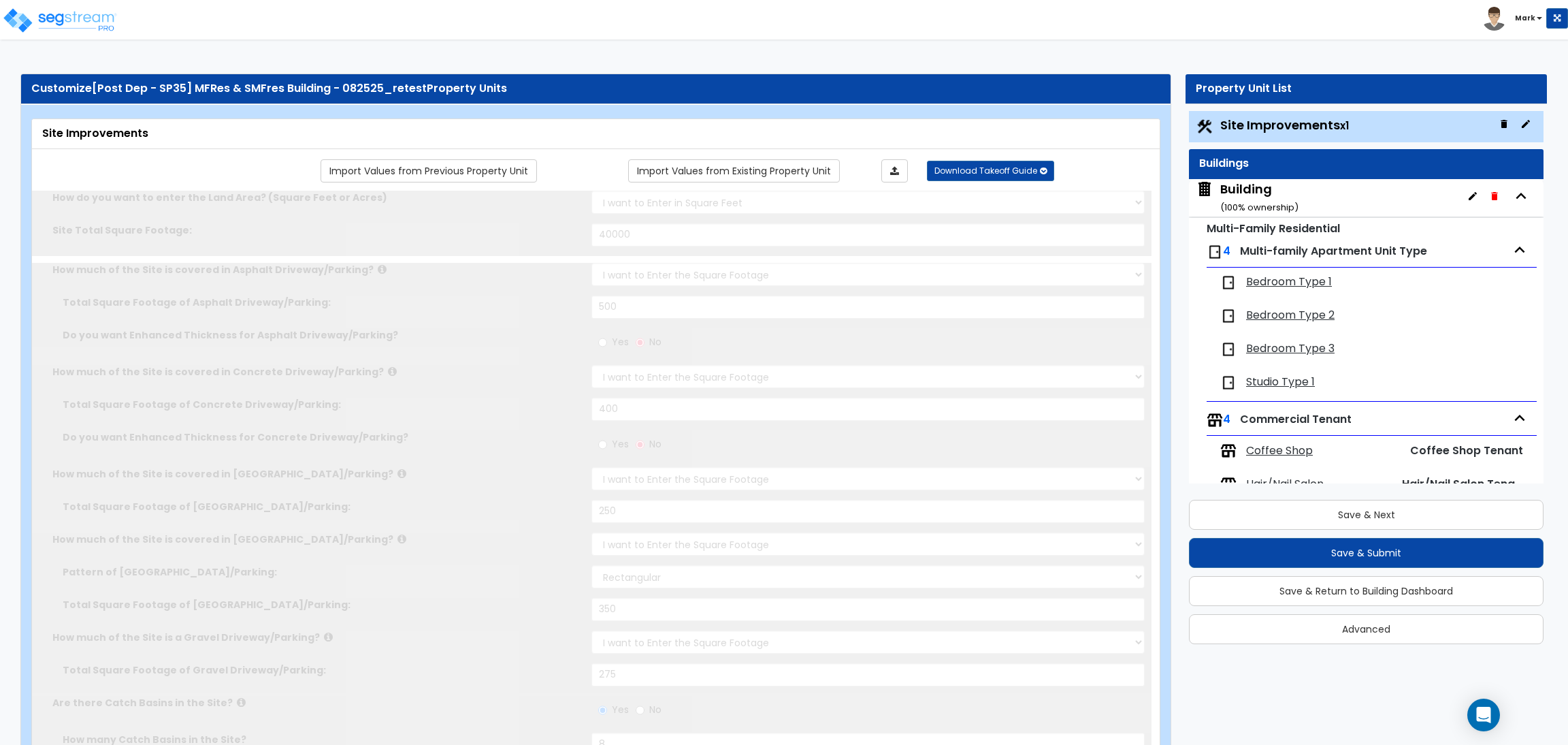
type input "100"
radio input "true"
type input "50"
radio input "true"
select select "4"
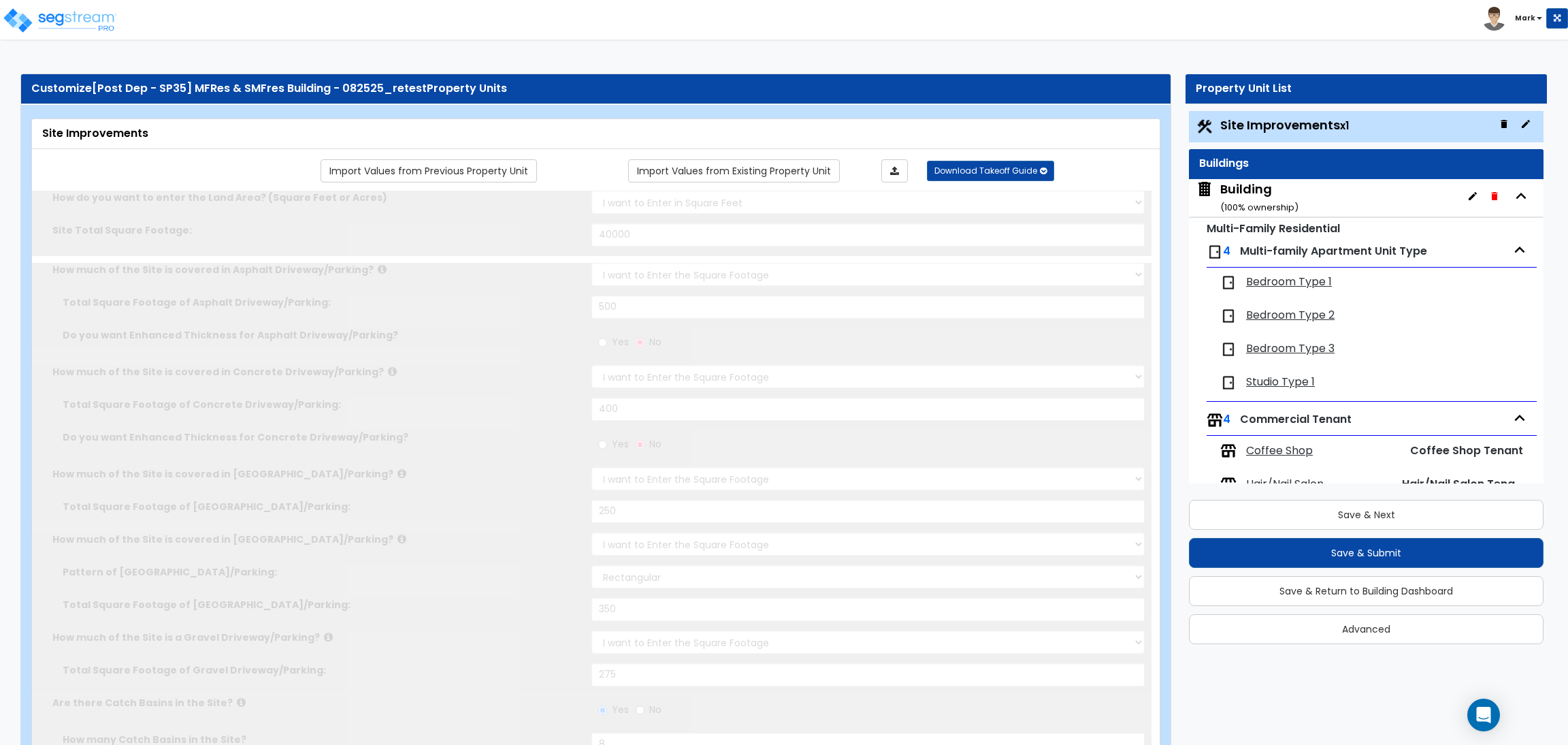
type input "80"
radio input "true"
type input "75"
radio input "true"
type input "7"
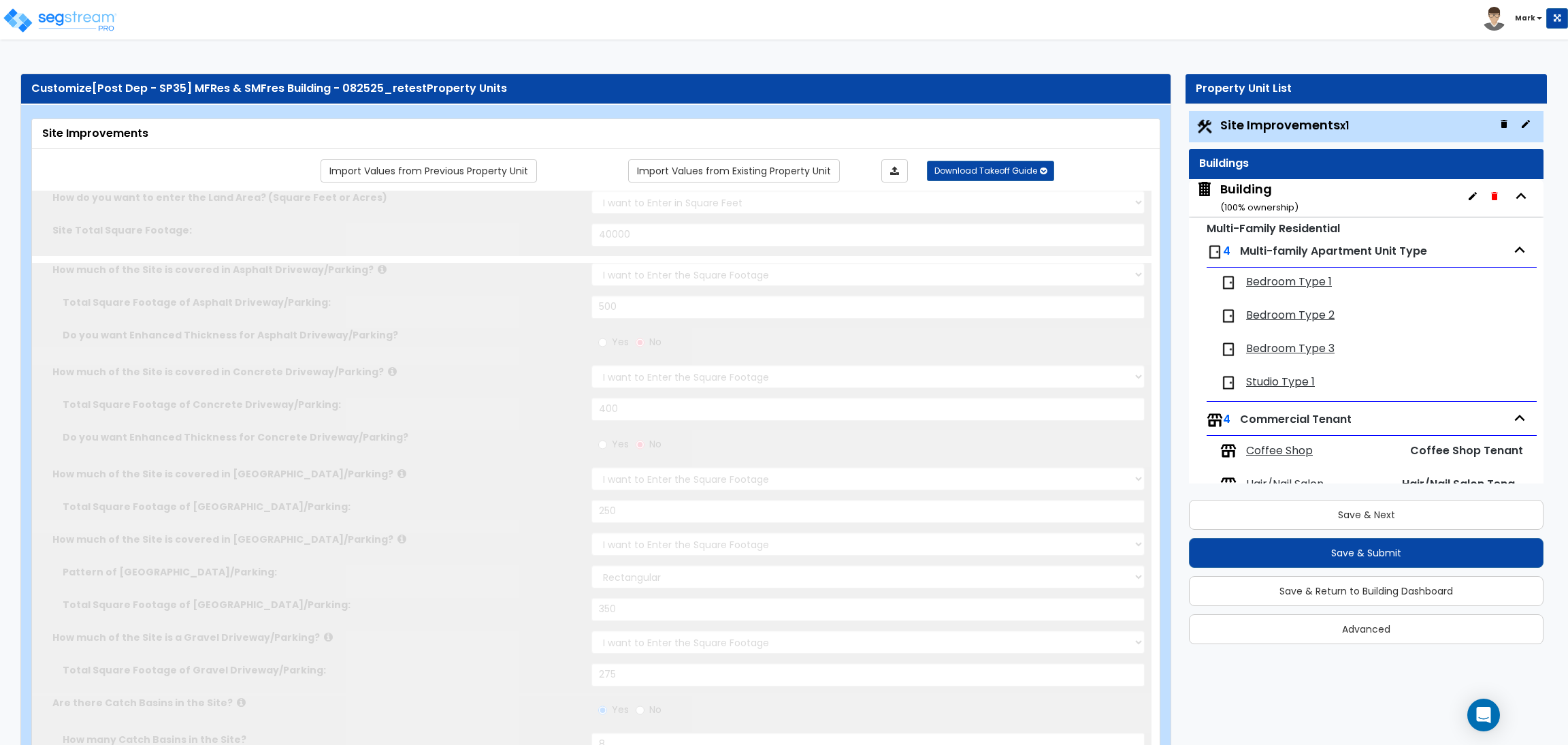
type input "65"
radio input "true"
type input "7"
type input "90"
radio input "true"
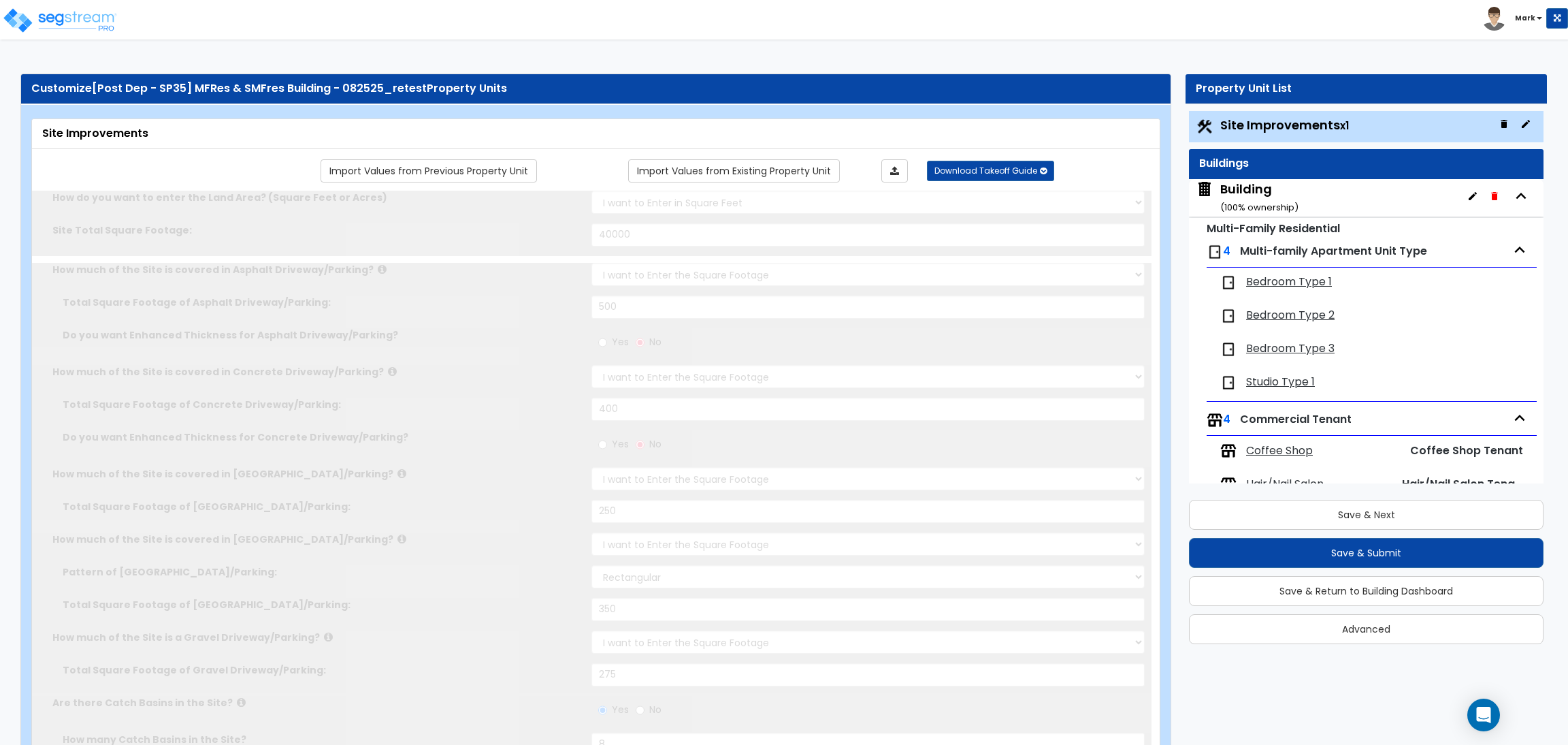
type input "6"
type input "55"
radio input "true"
type input "7"
type input "60"
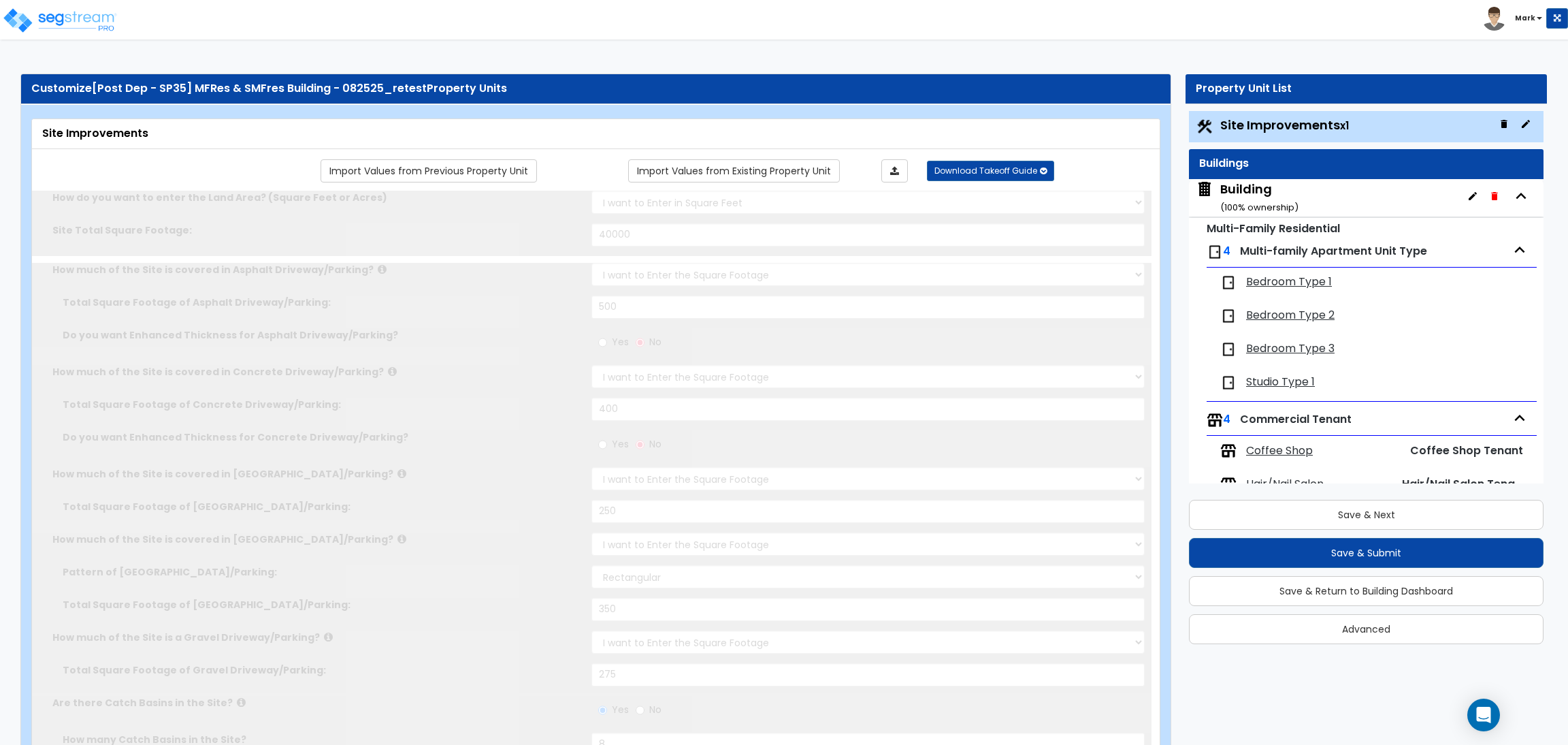
radio input "true"
select select "1"
type input "45"
radio input "true"
select select "1"
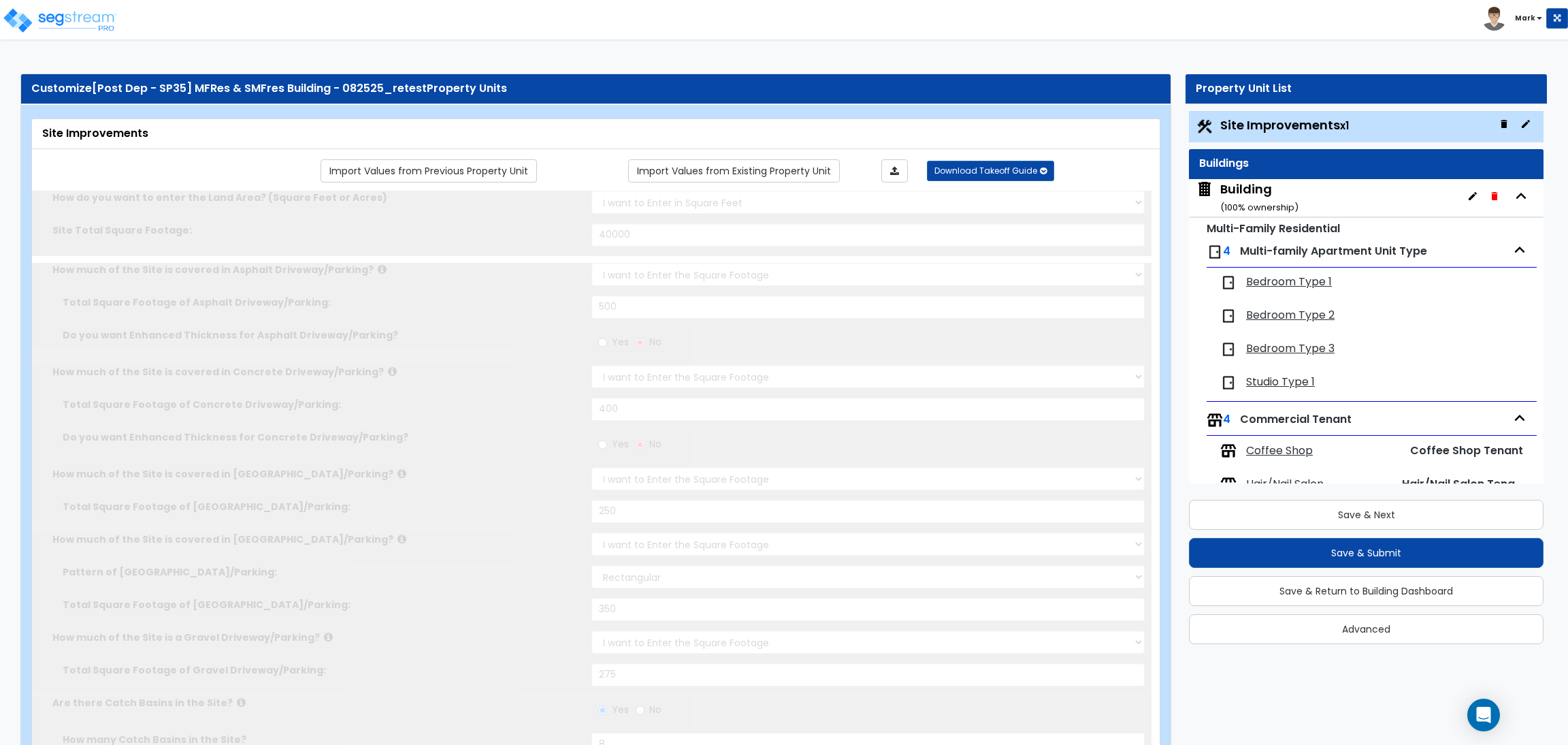
type input "50"
radio input "true"
select select "1"
select select "6"
type input "3"
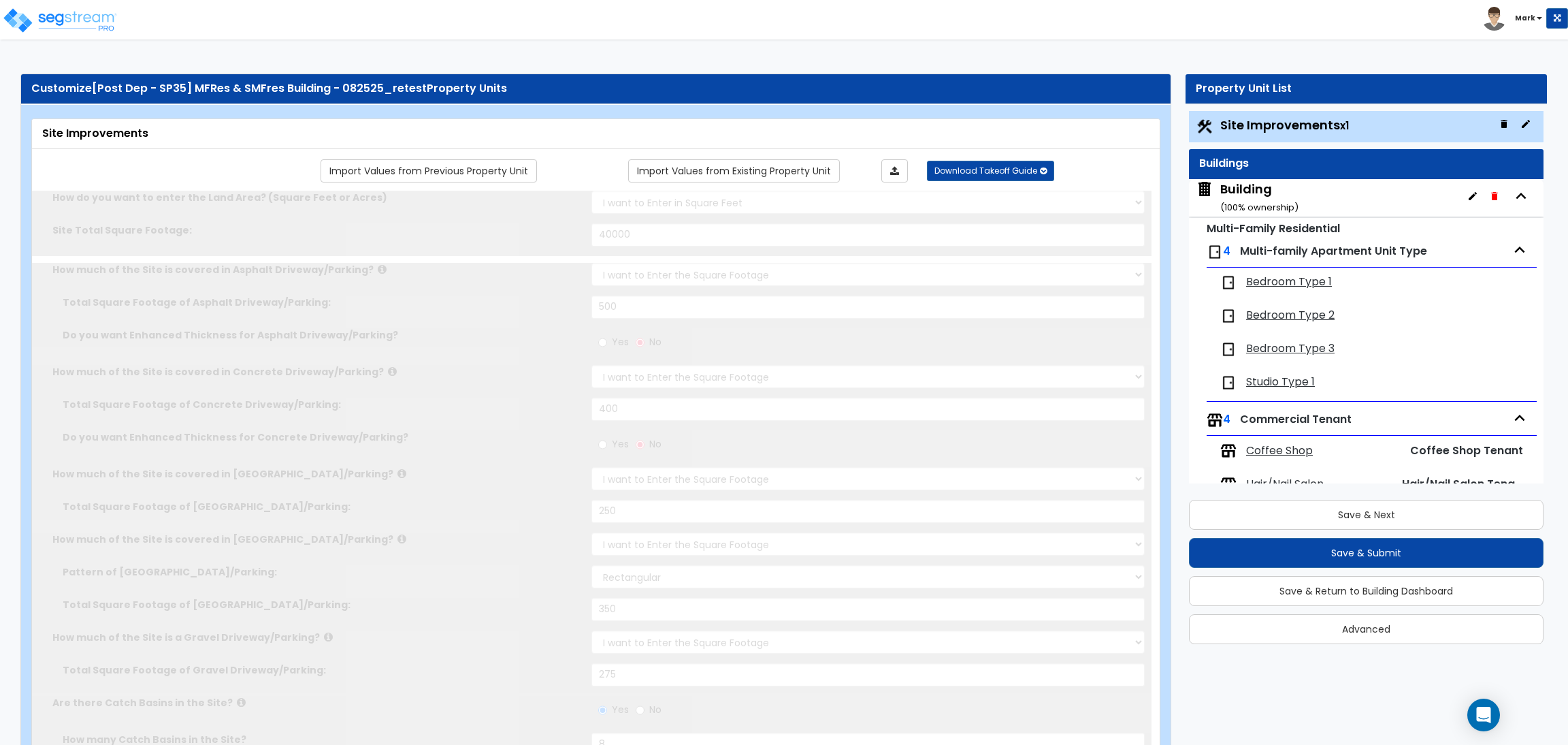
radio input "true"
select select "2"
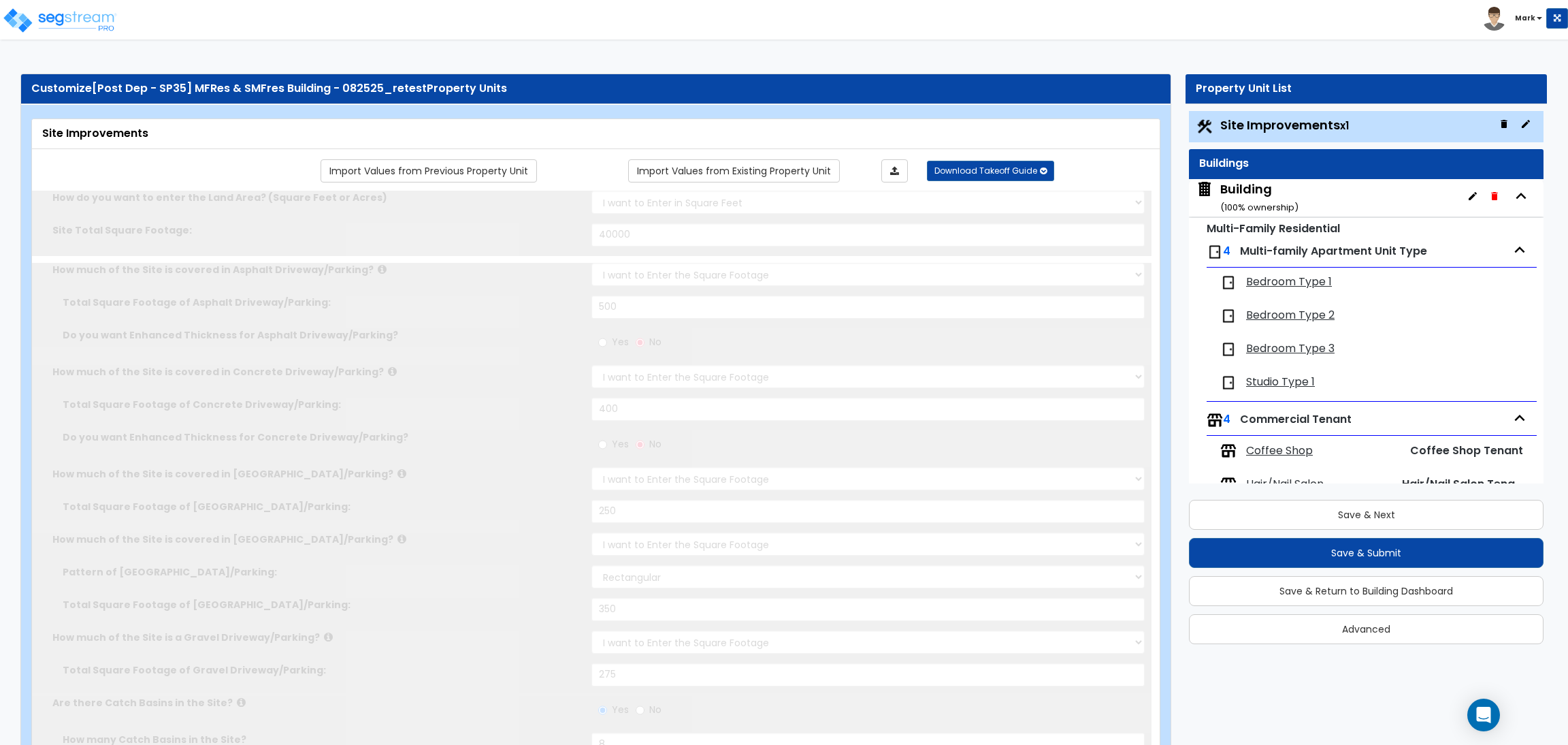
radio input "true"
type input "2"
select select "2"
type input "500"
radio input "true"
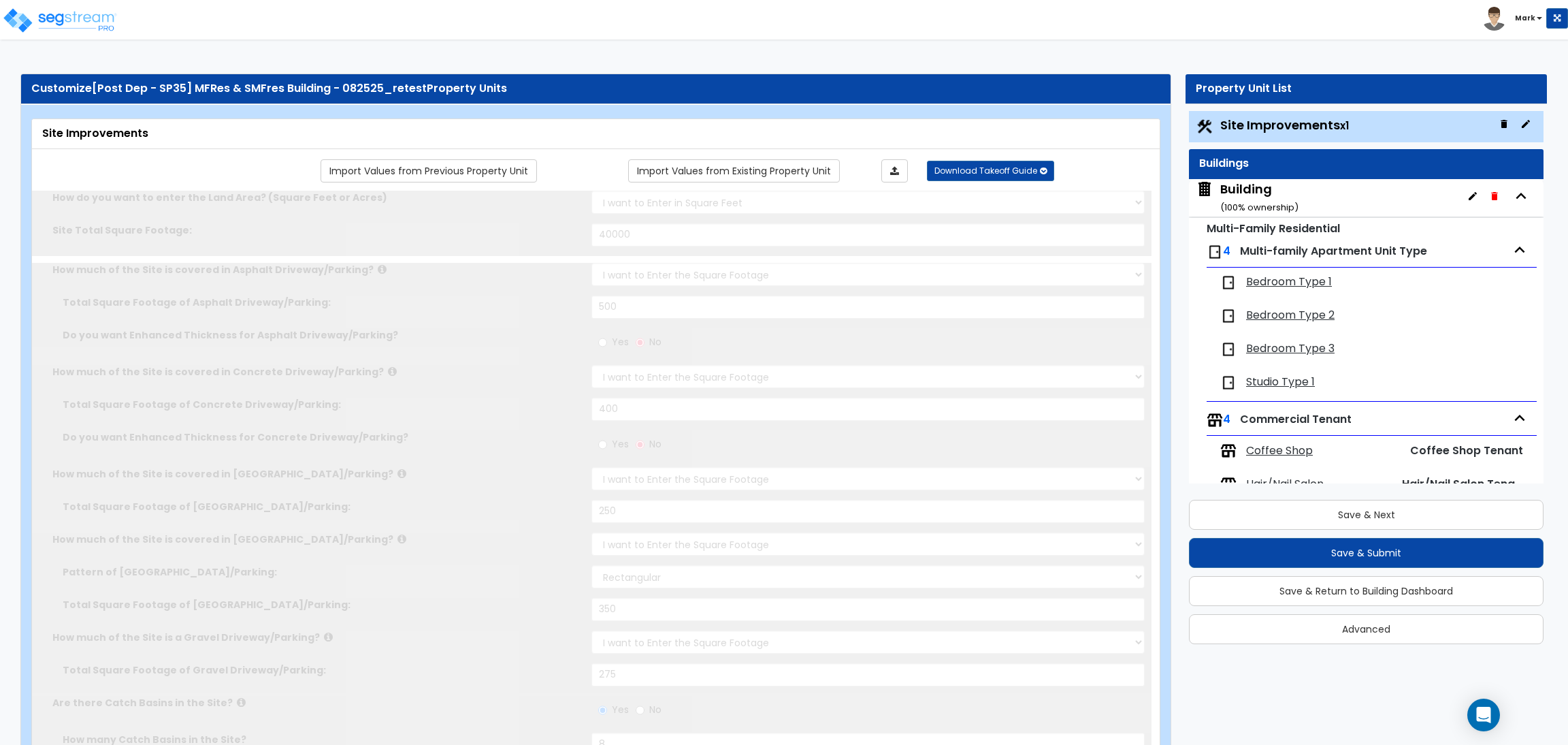
select select "1"
select select "2"
radio input "true"
type input "5"
radio input "true"
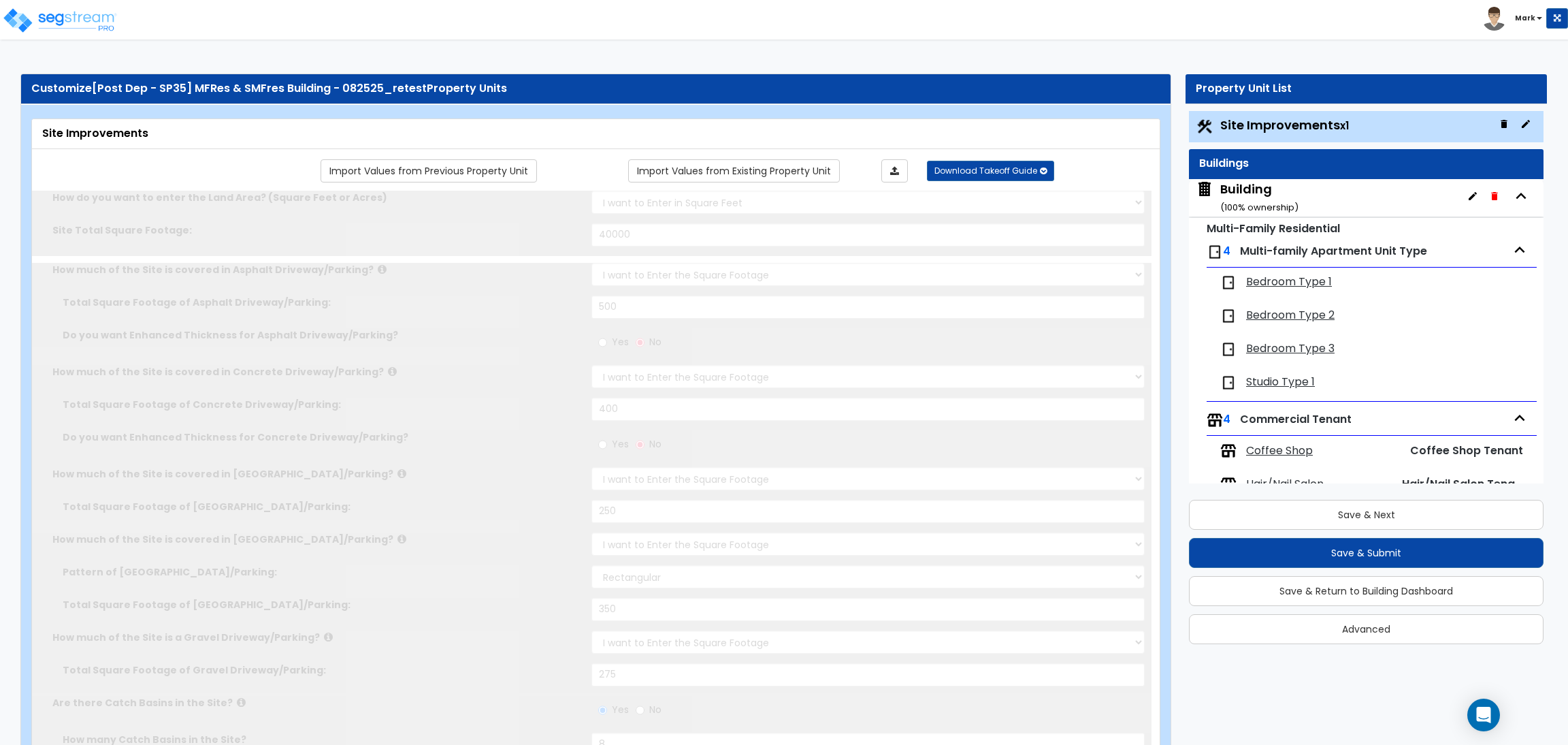
radio input "true"
type input "4"
type input "80"
type input "10"
select select "2"
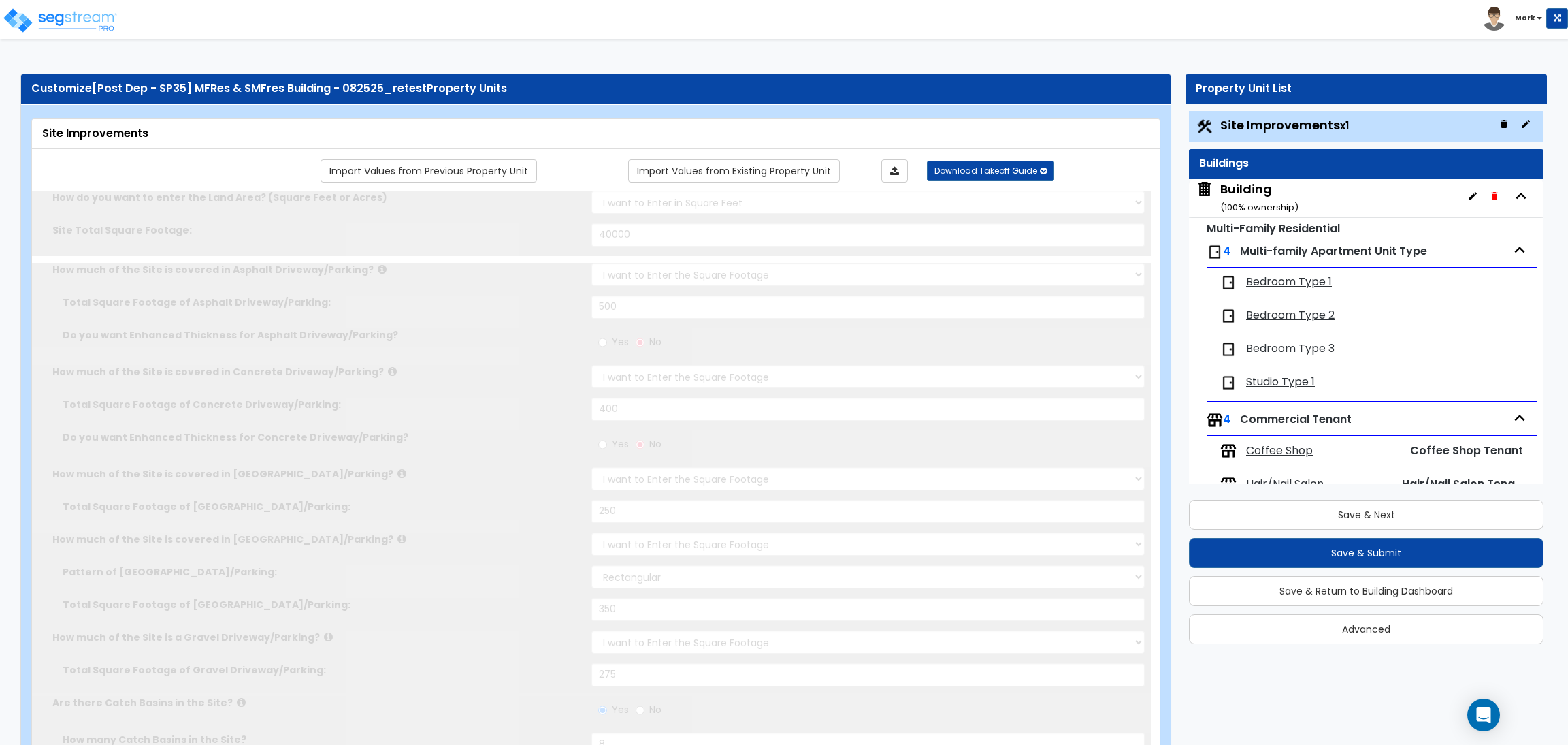
select select "2"
radio input "true"
select select "1"
type input "1"
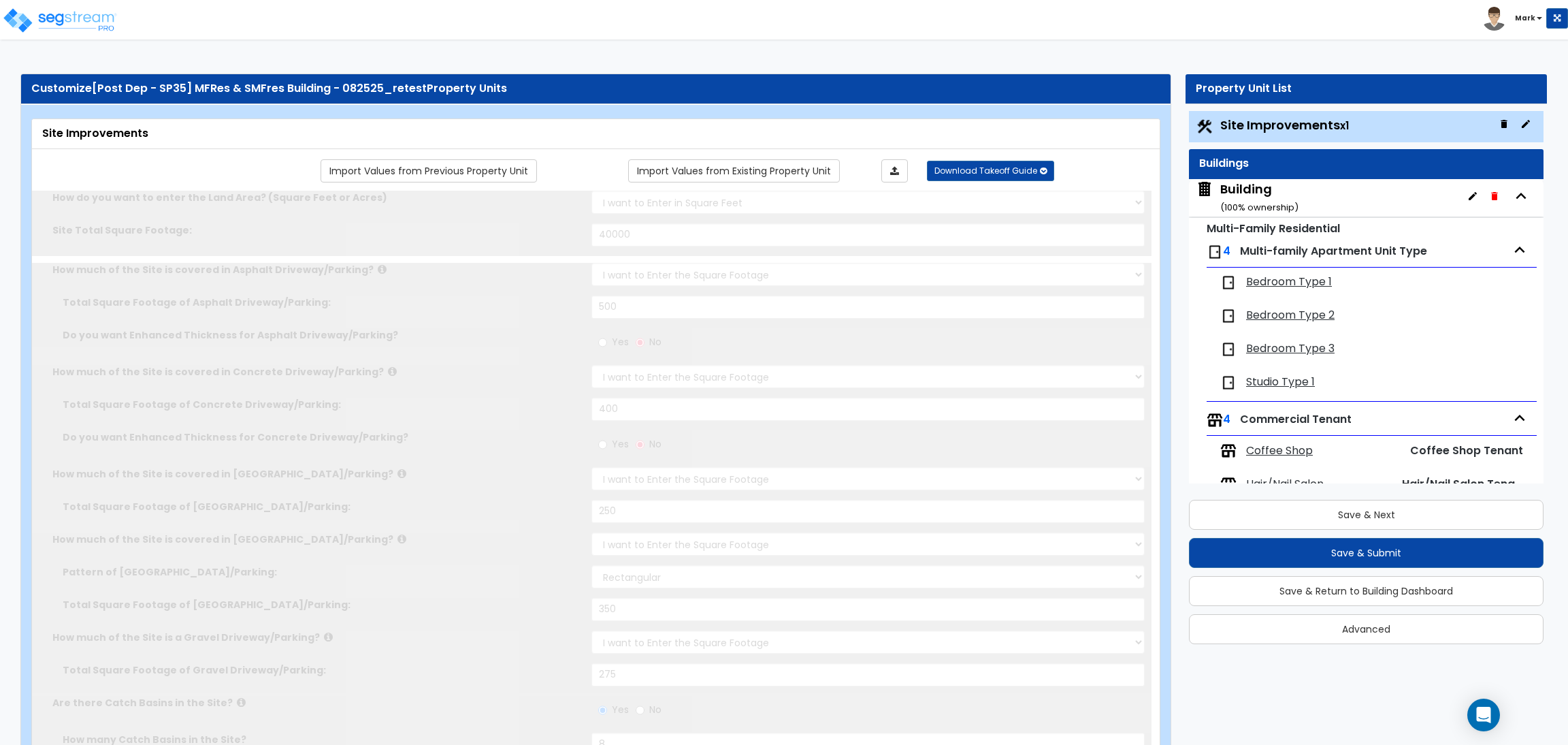
radio input "true"
type input "2"
type input "200"
select select "8"
select select "2"
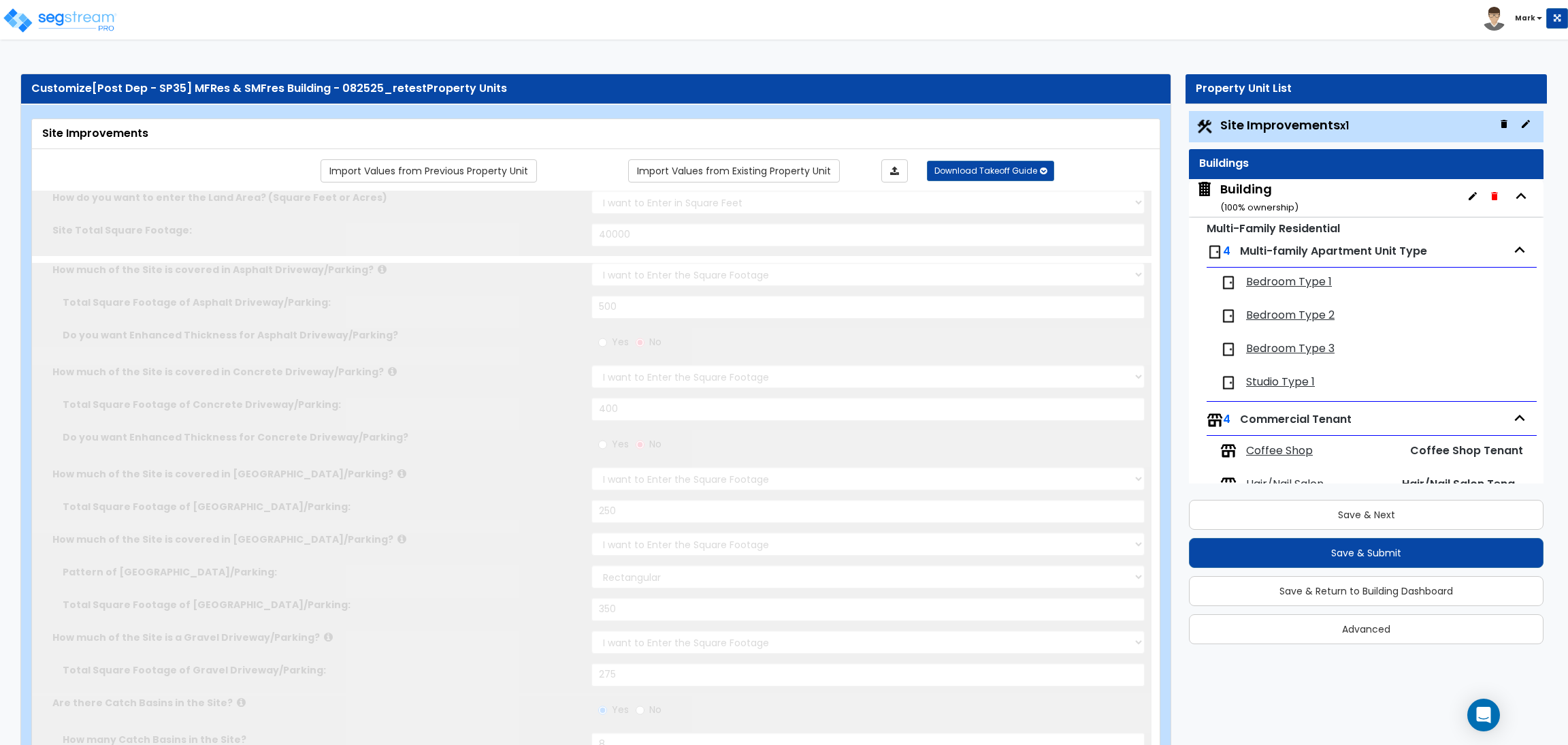
select select "1"
select select "20"
radio input "true"
select select "2"
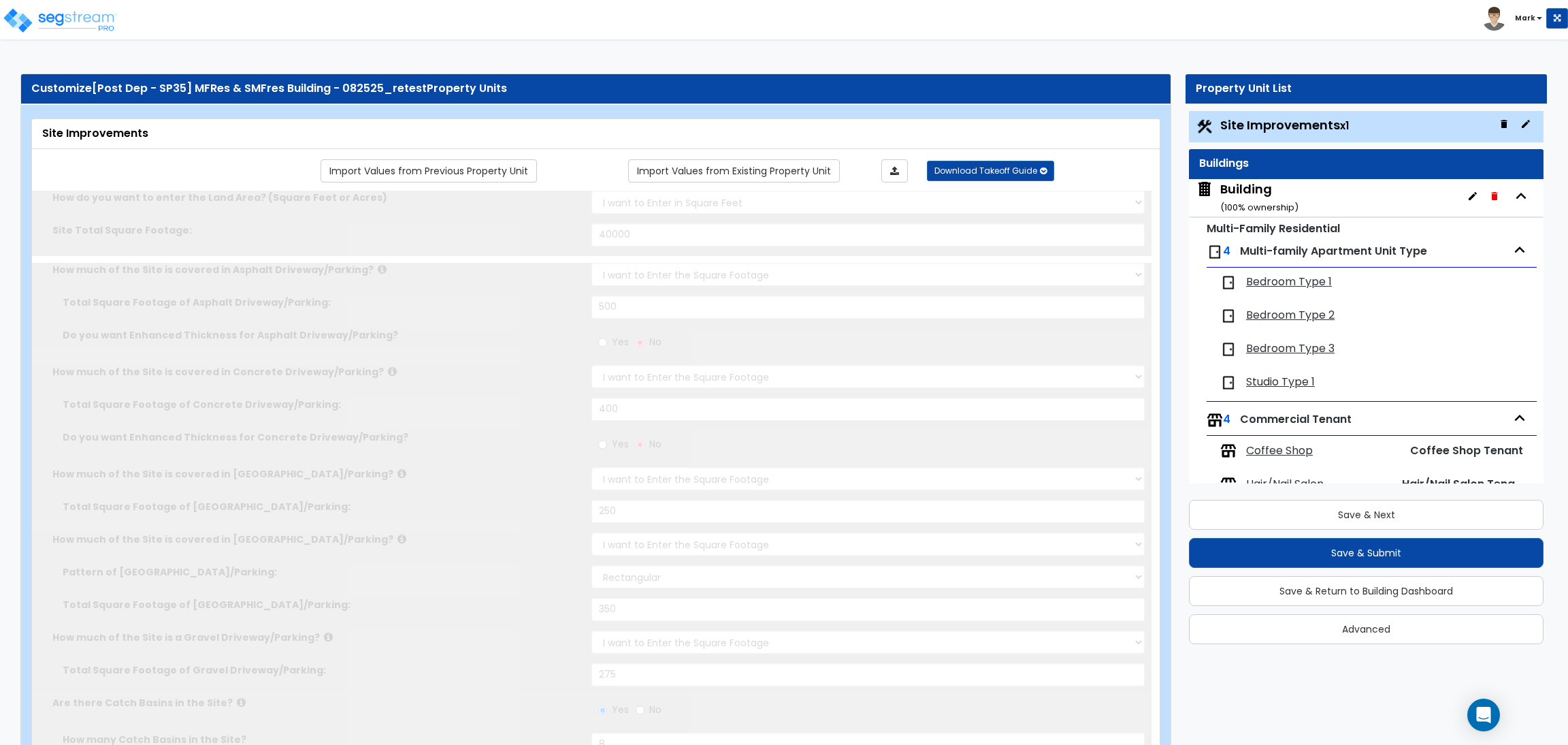
type input "2"
select select "5"
select select "3"
radio input "true"
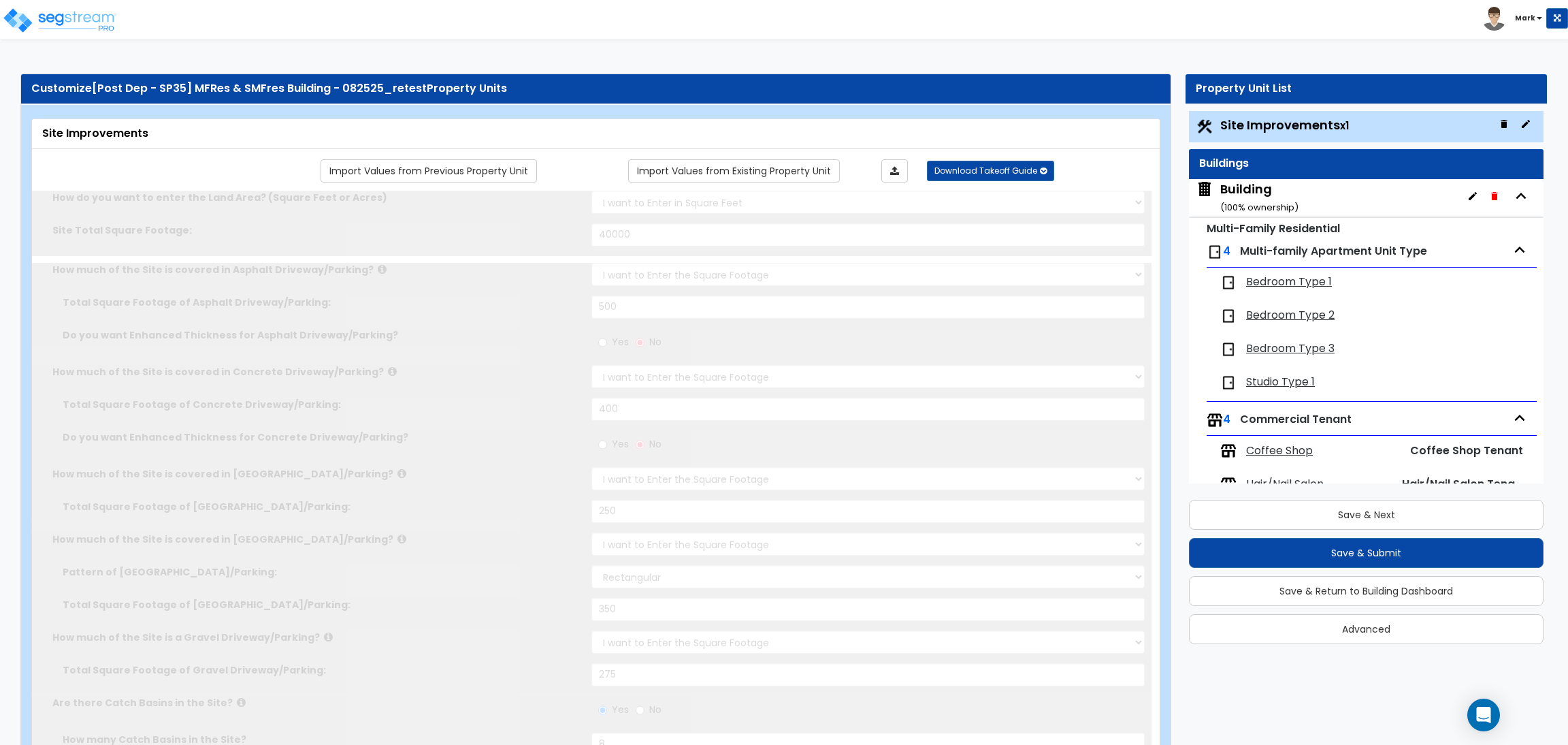
type input "5"
select select "1"
radio input "true"
type input "4"
radio input "true"
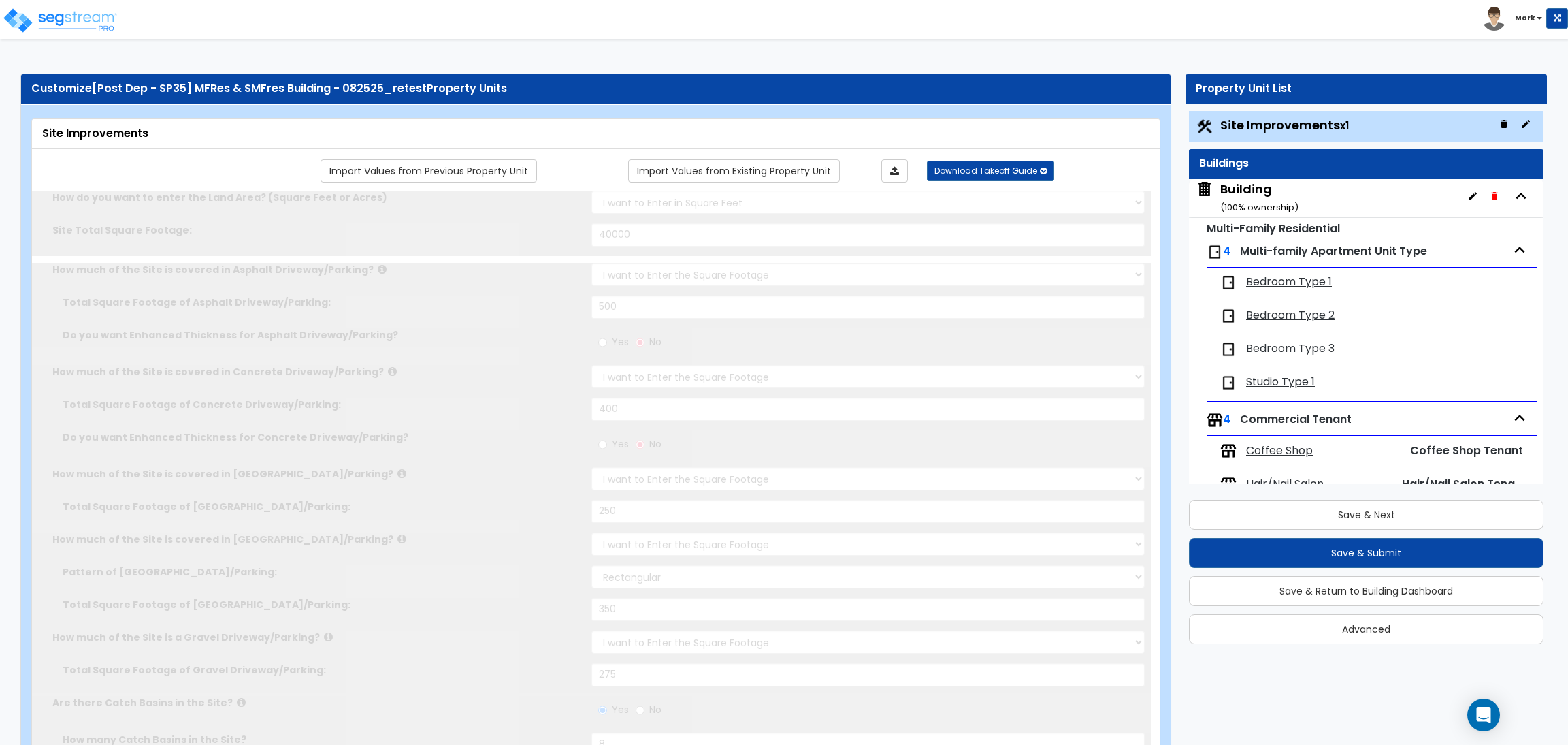
type input "4"
radio input "true"
type input "5"
radio input "true"
type input "5"
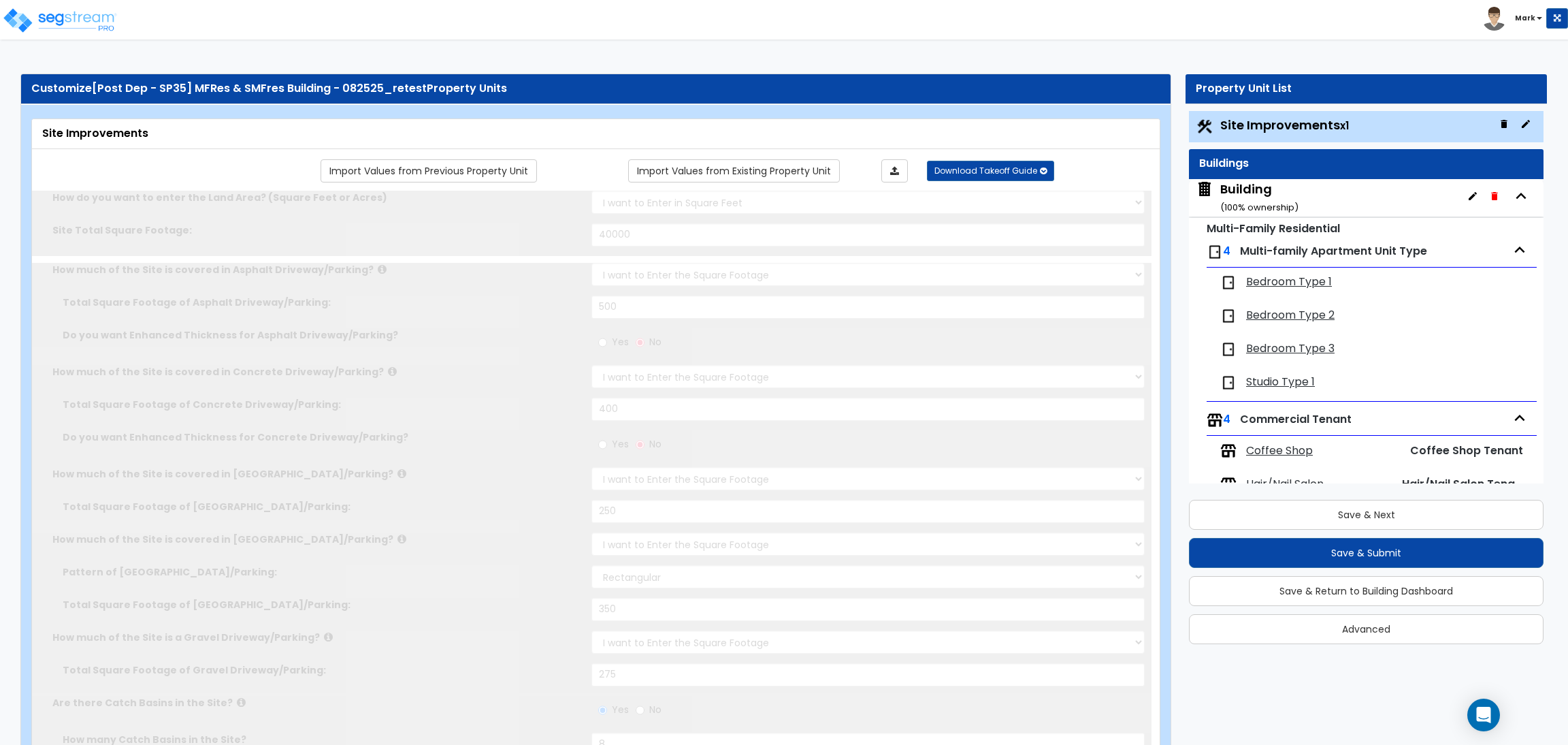
radio input "true"
type input "5"
radio input "true"
type input "5"
radio input "true"
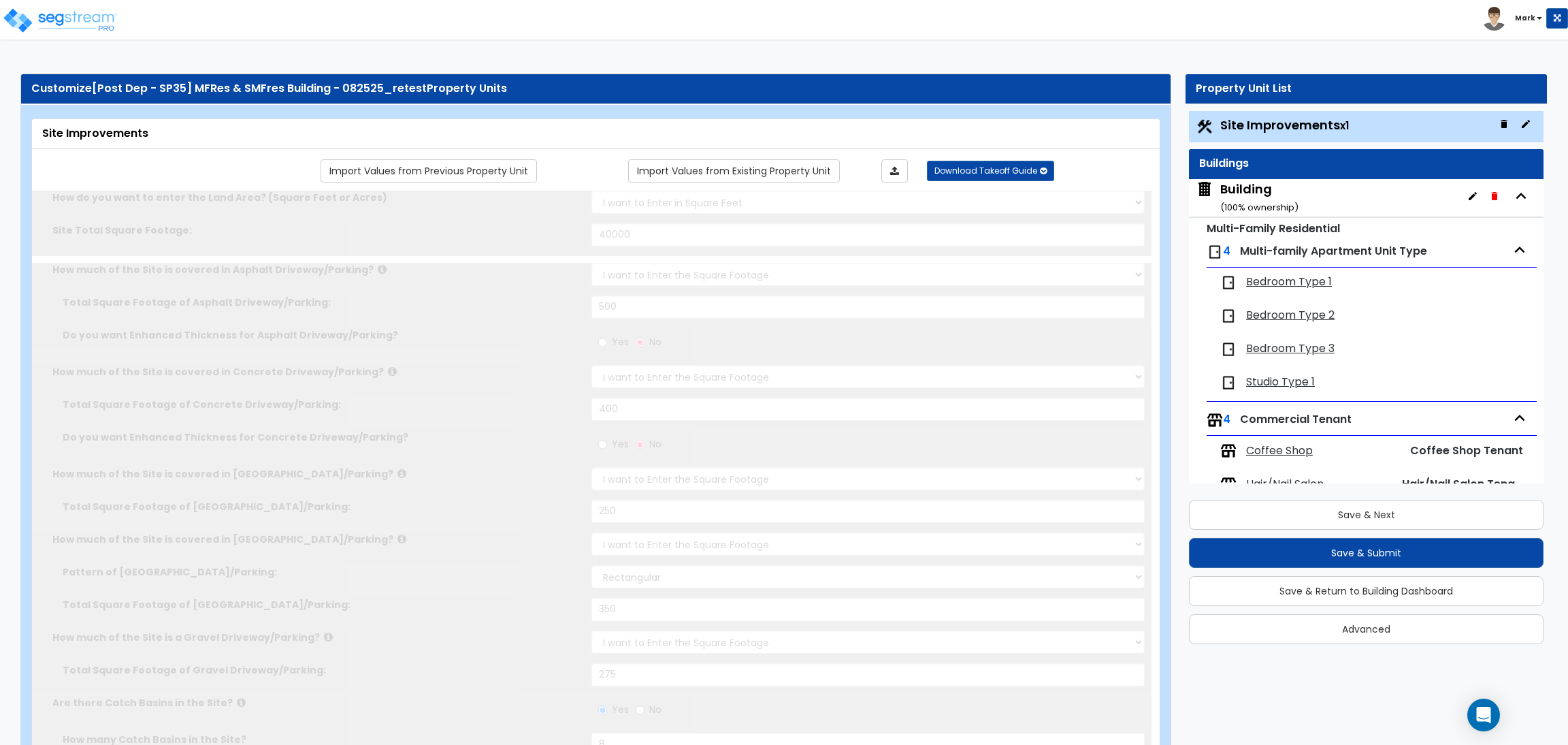
select select "2"
radio input "true"
select select "2"
radio input "true"
select select "1"
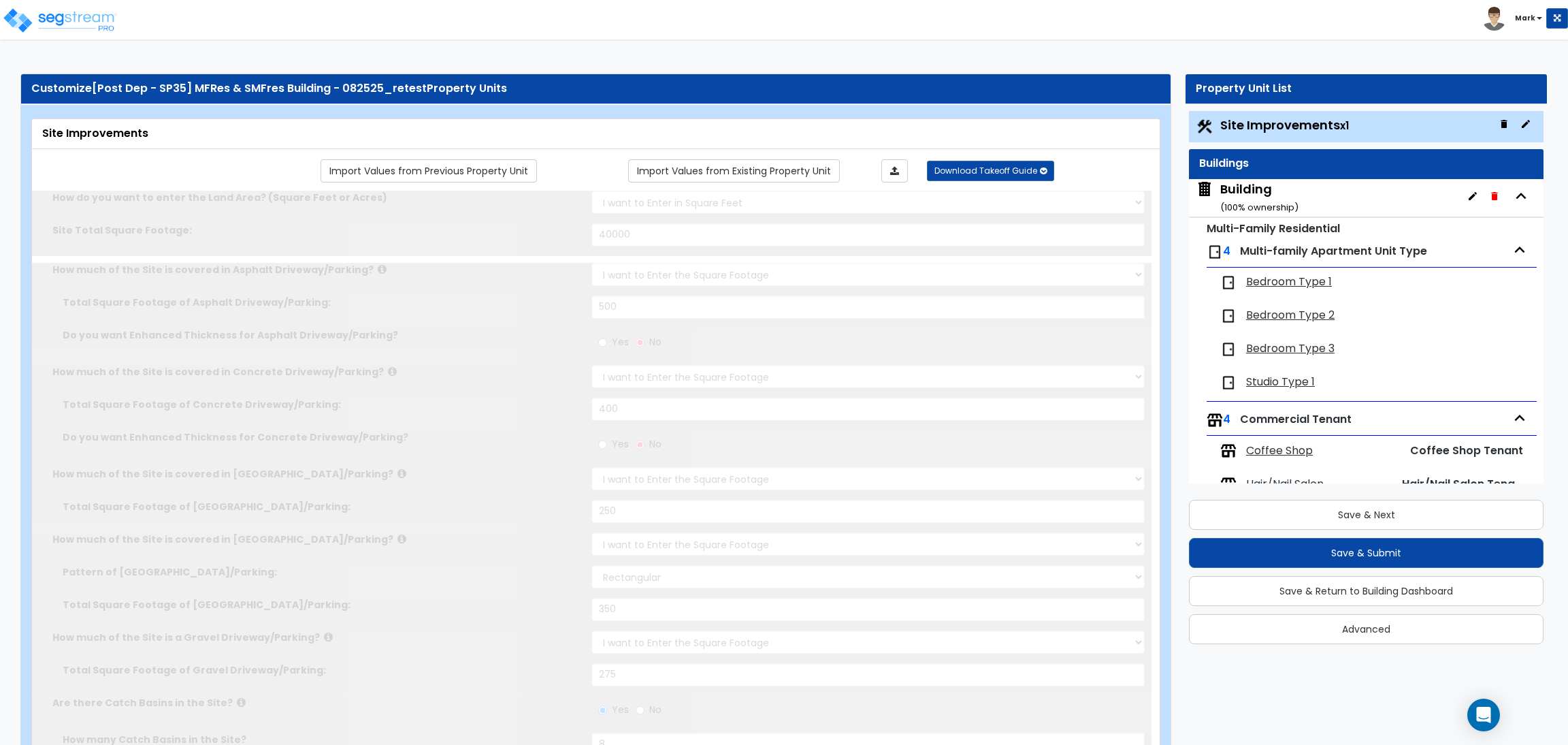
type input "10"
select select "1"
type input "2"
select select "1"
select select "2"
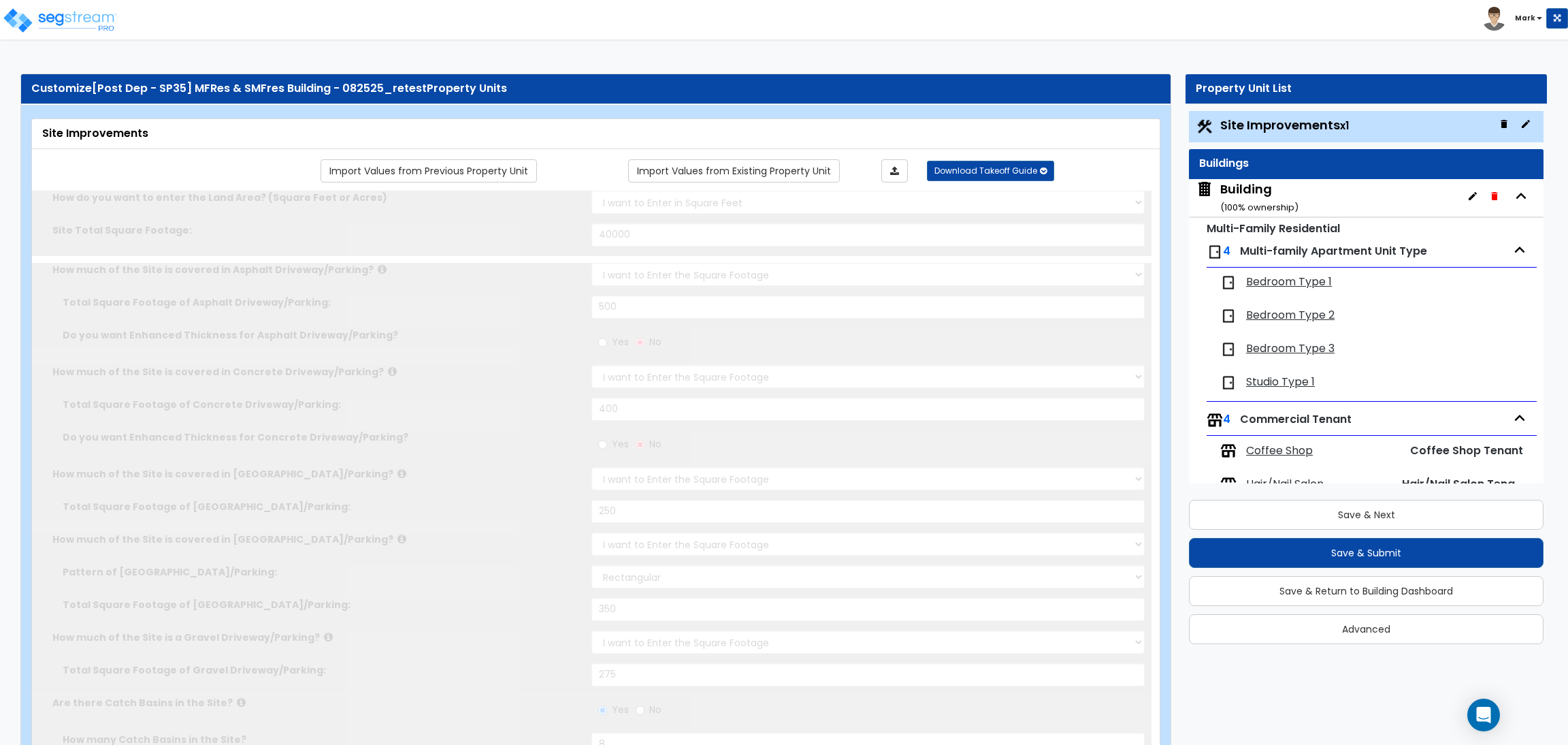
type input "2"
radio input "true"
select select "3"
type input "10"
type input "6"
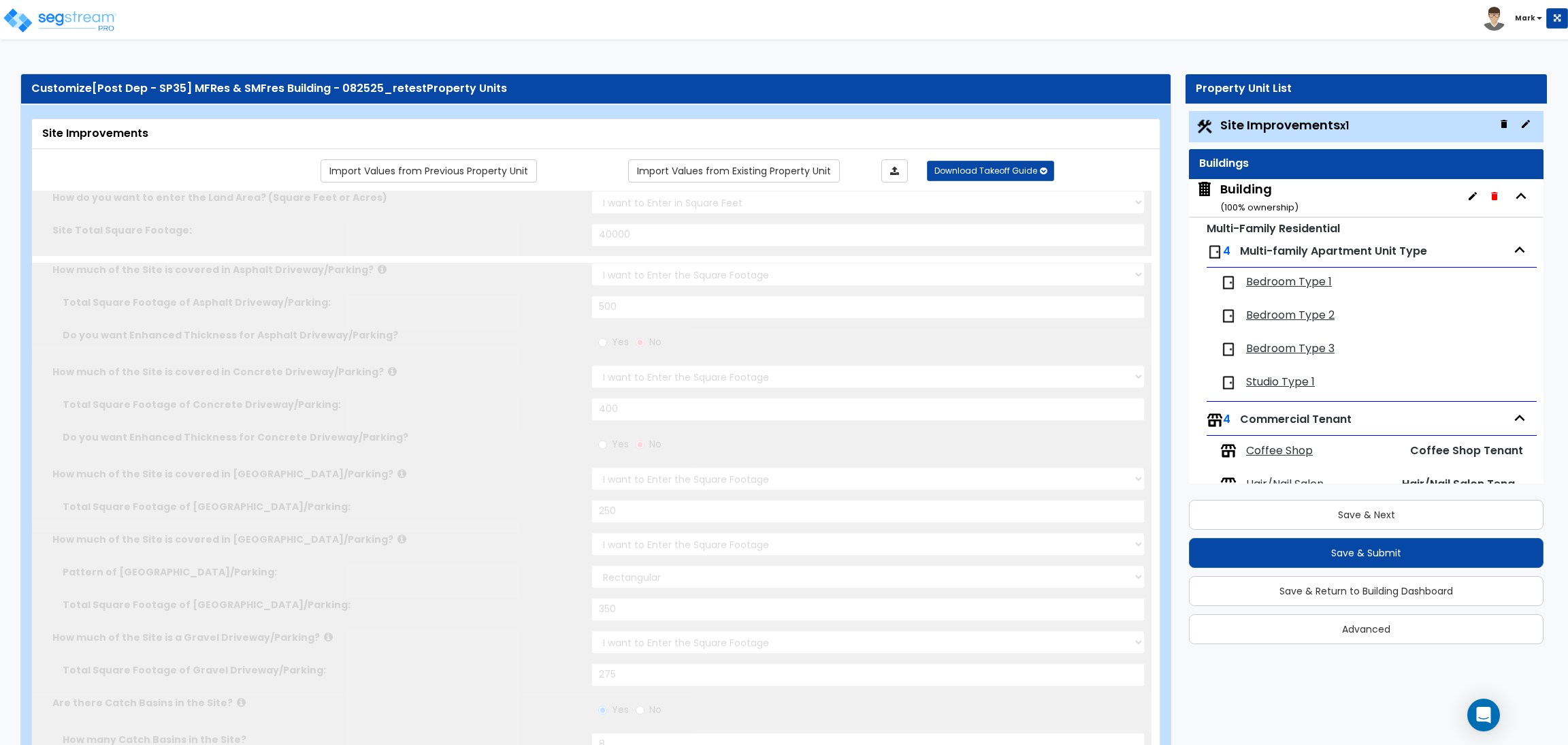
select select "1"
type input "10"
type input "6"
select select "2"
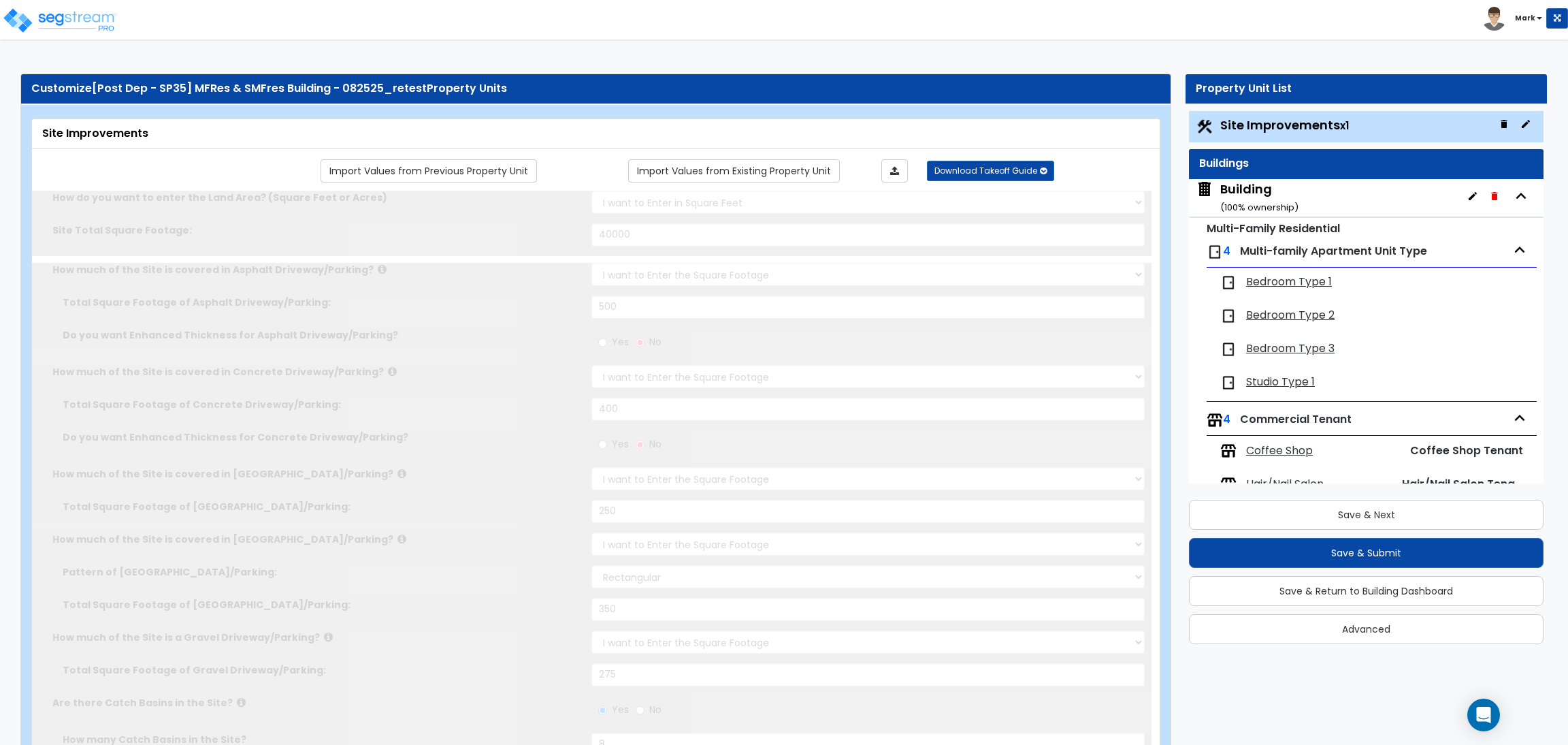
select select "2"
type input "5"
select select "2"
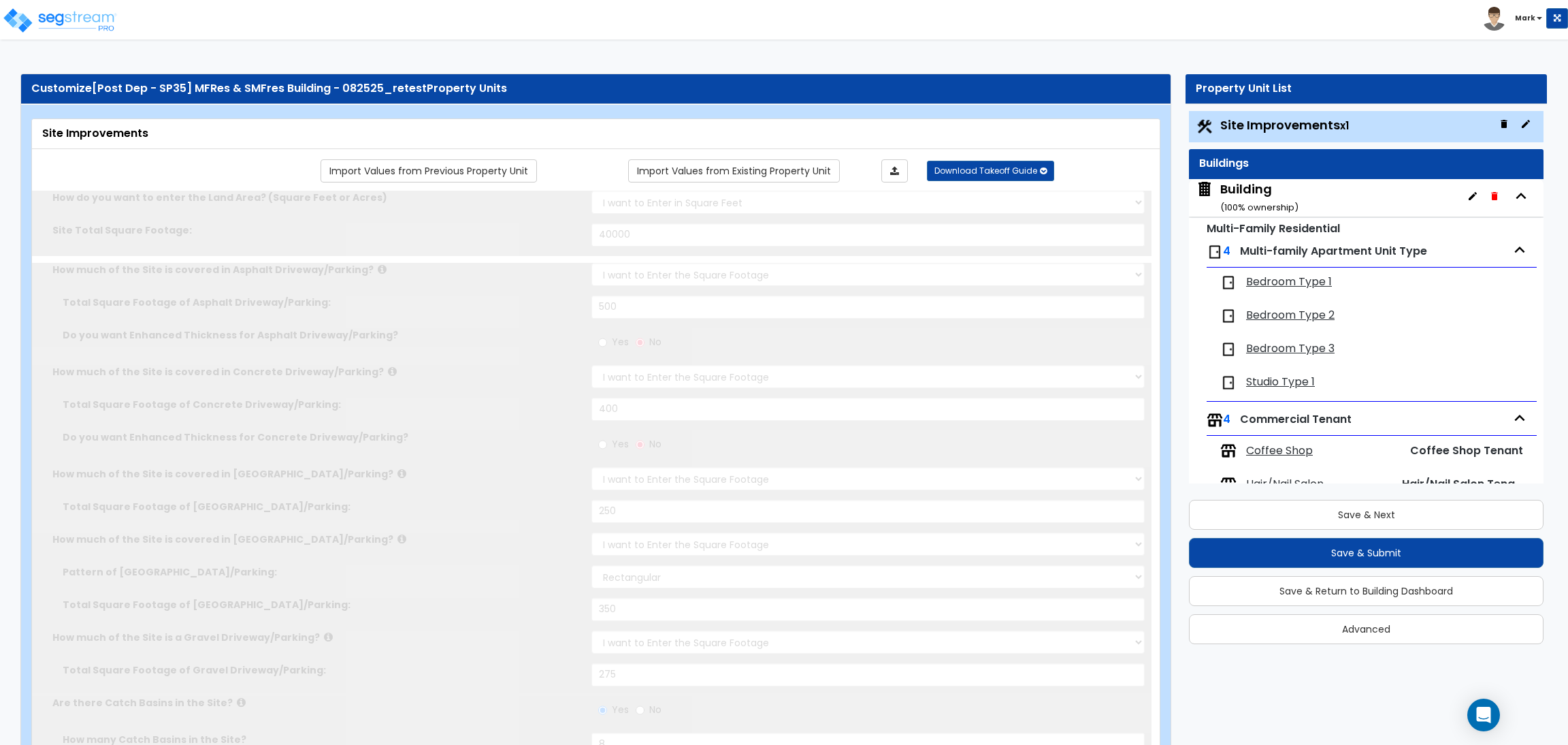
select select "2"
type input "4"
radio input "true"
type input "2"
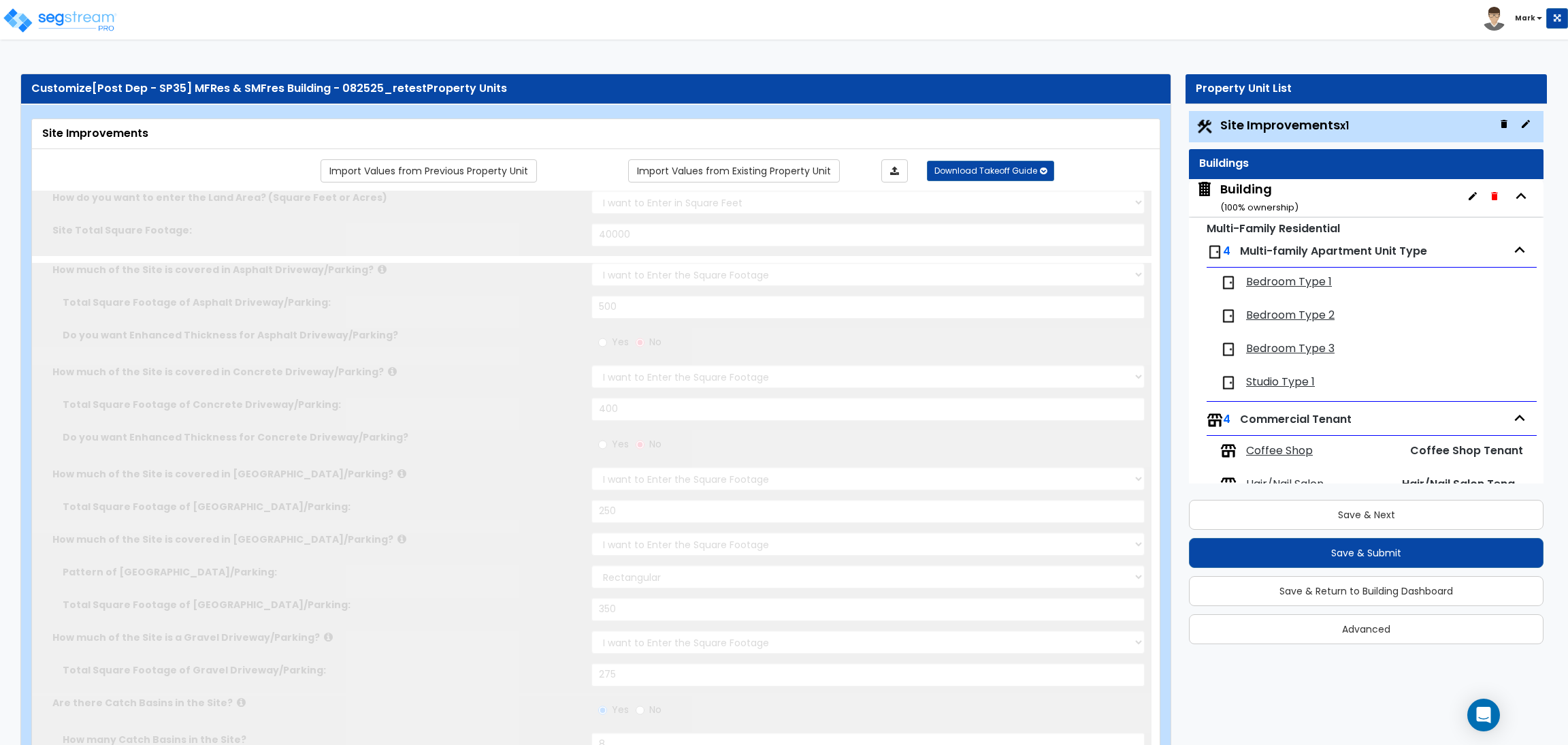
type input "1500"
type input "5"
radio input "true"
type input "80"
radio input "true"
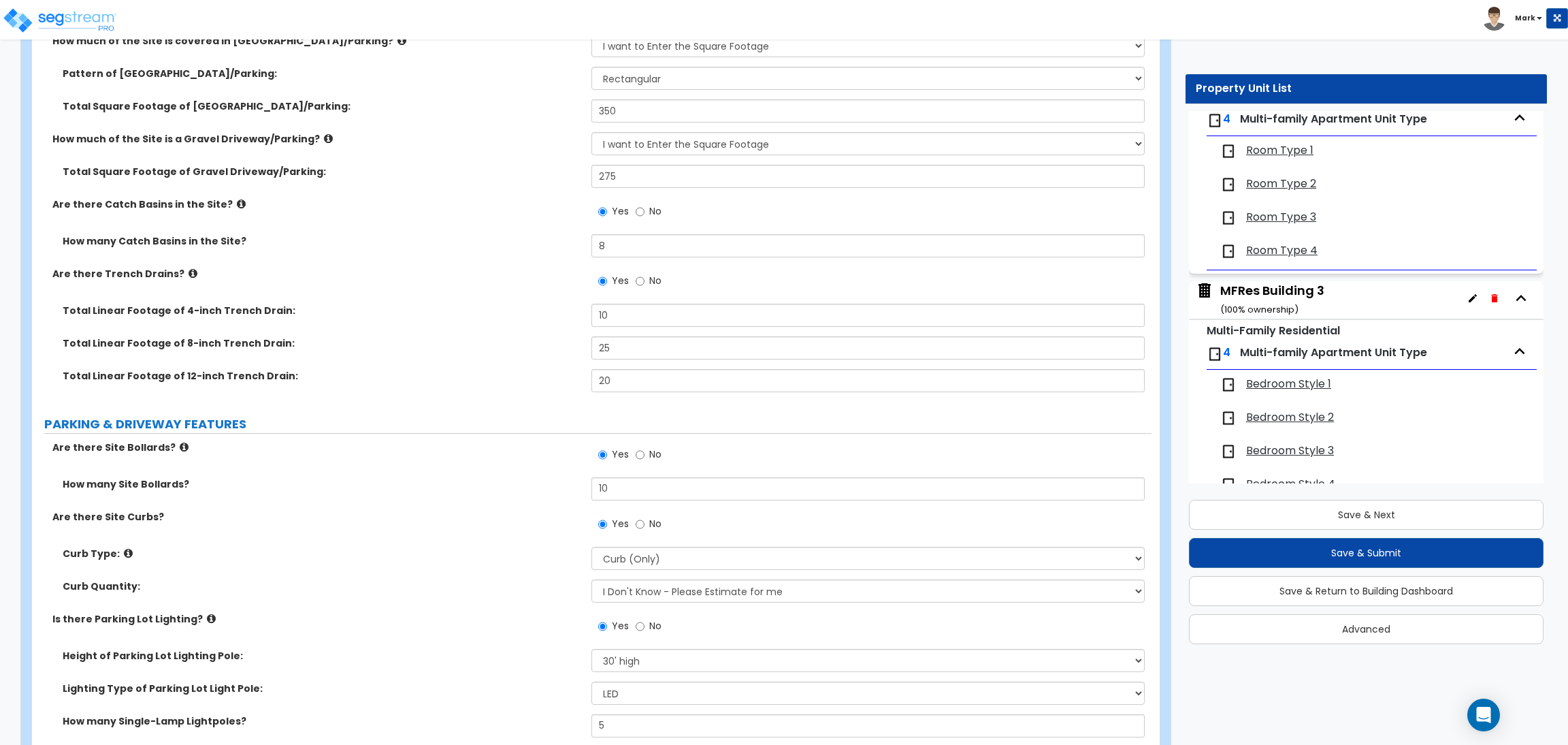
scroll to position [716, 0]
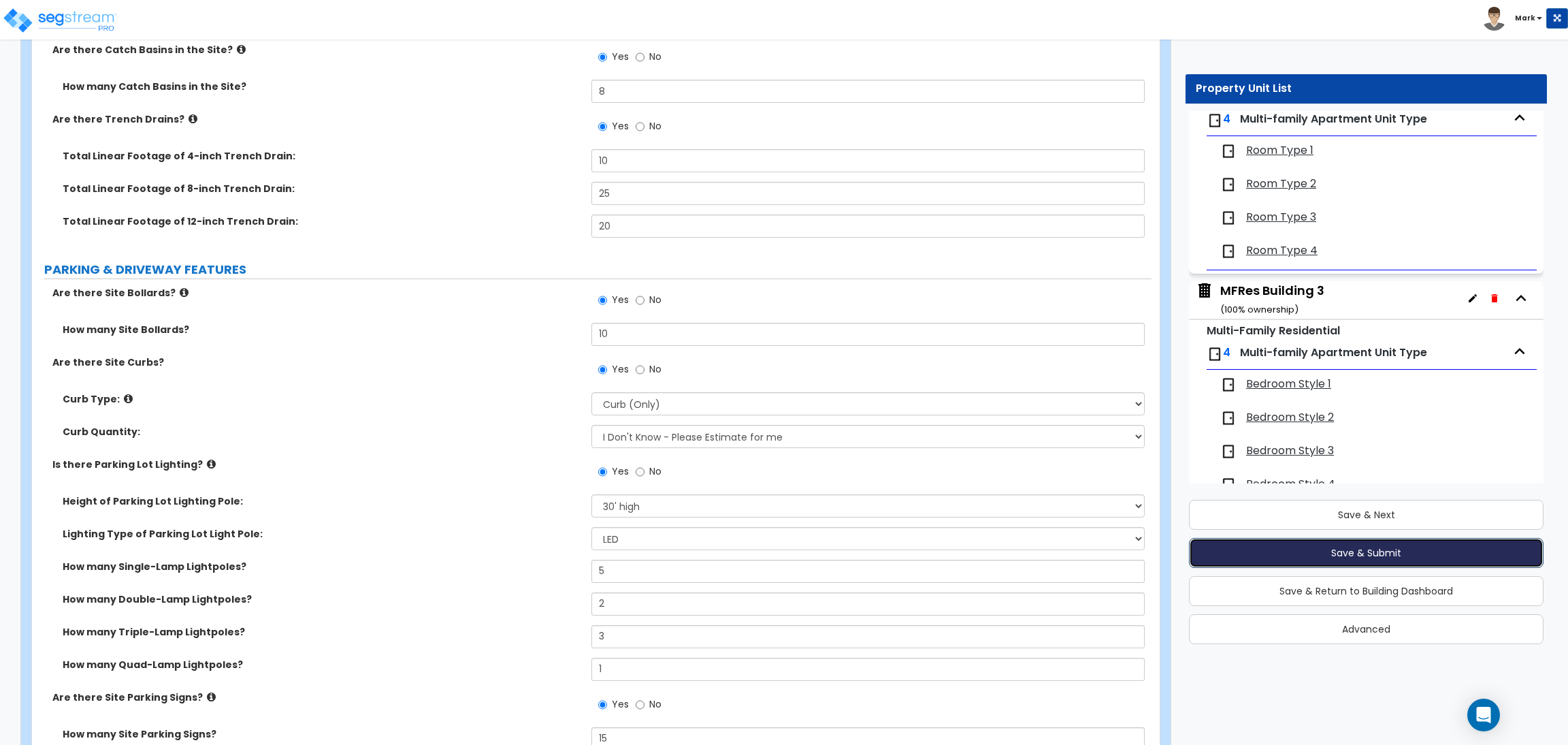
click at [1350, 553] on button "Save & Submit" at bounding box center [1366, 554] width 355 height 30
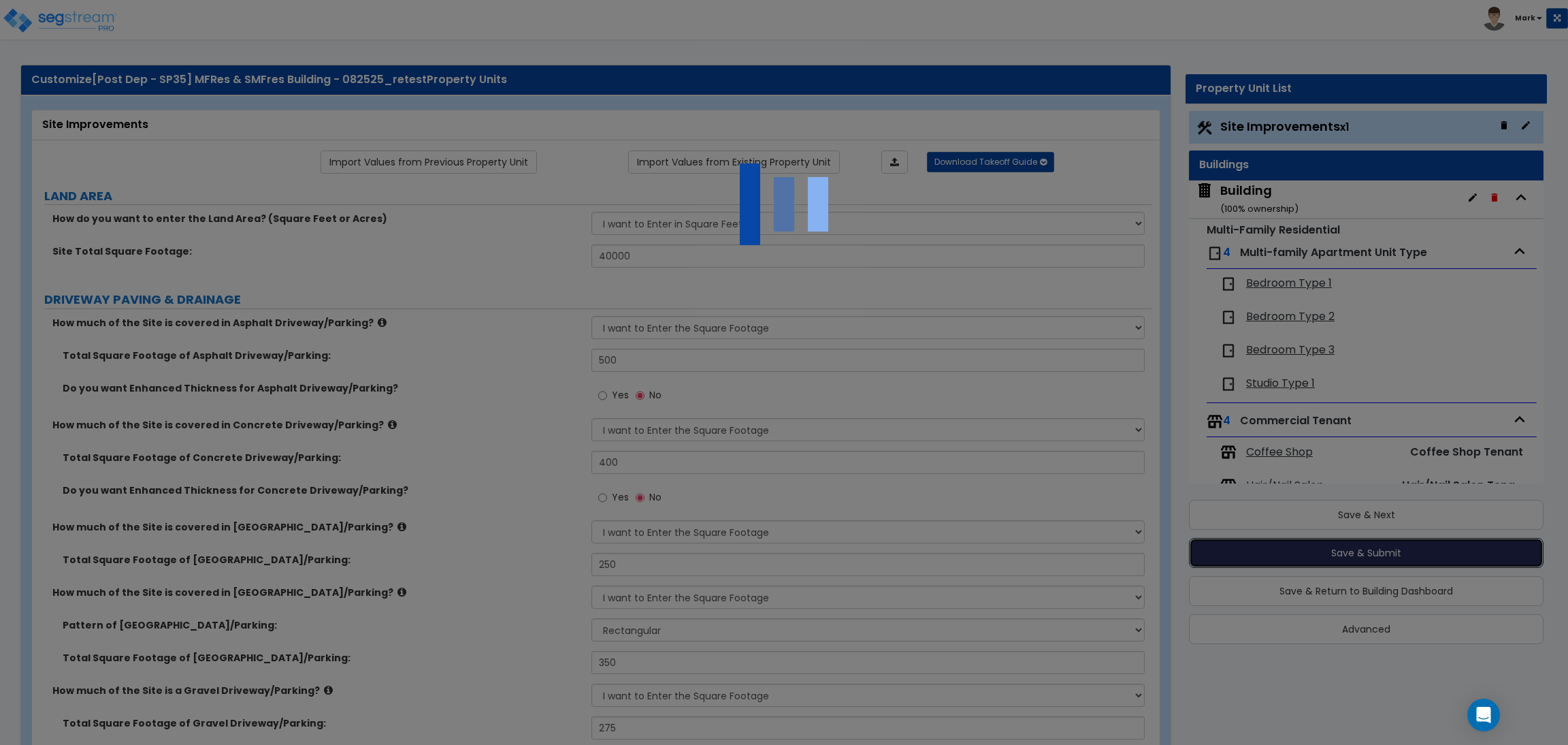
scroll to position [0, 0]
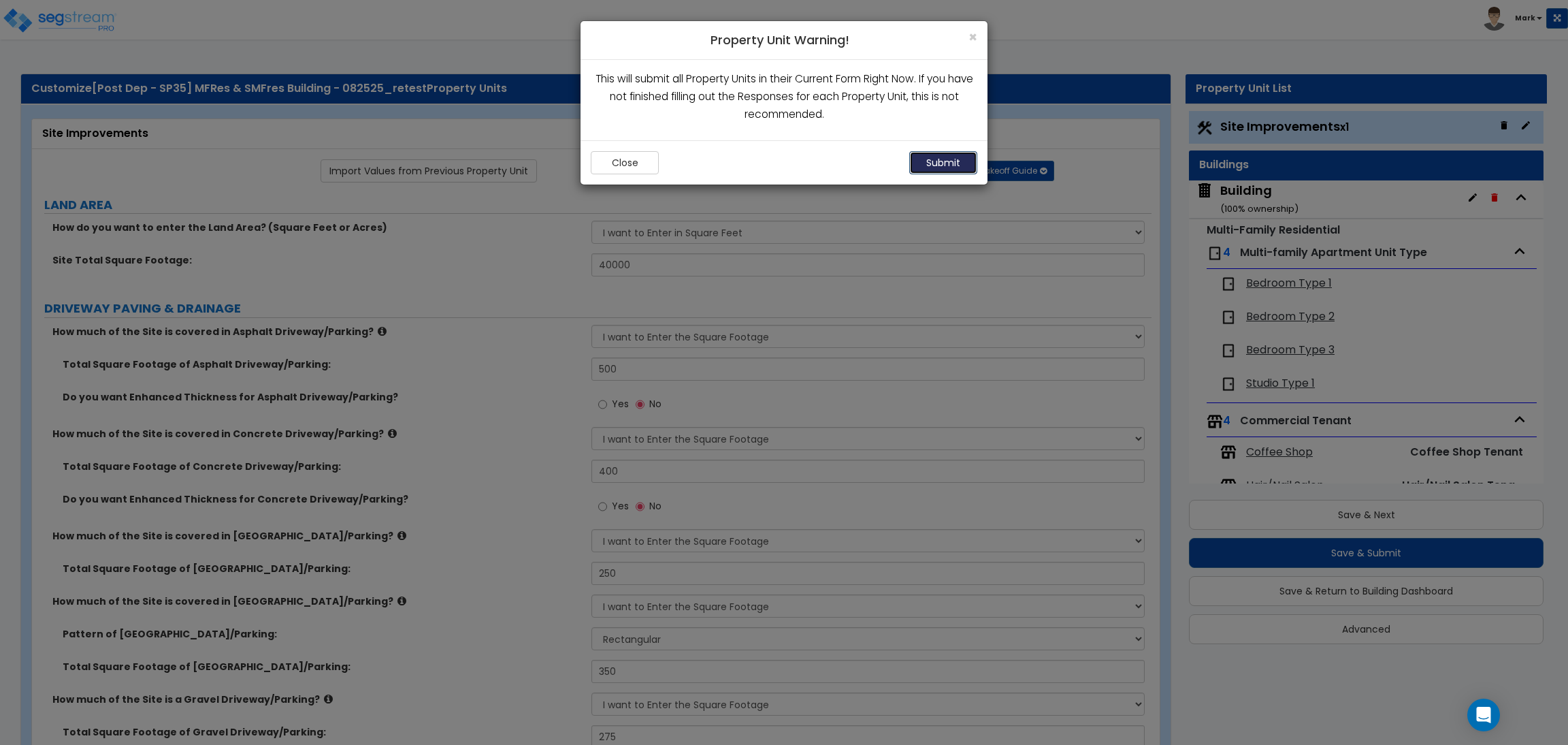
click at [936, 162] on button "Submit" at bounding box center [943, 163] width 68 height 23
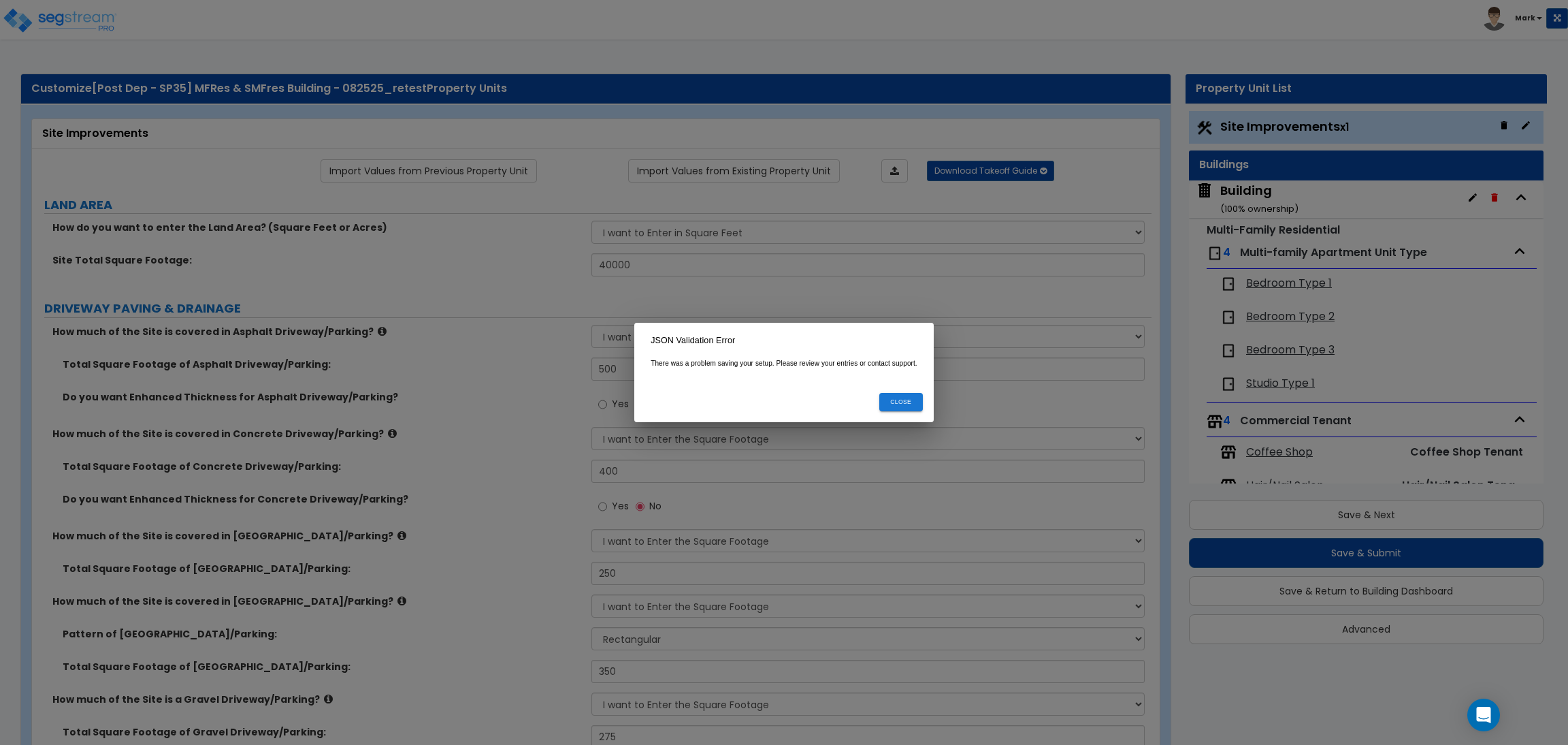
click at [902, 402] on button "Close" at bounding box center [901, 402] width 44 height 18
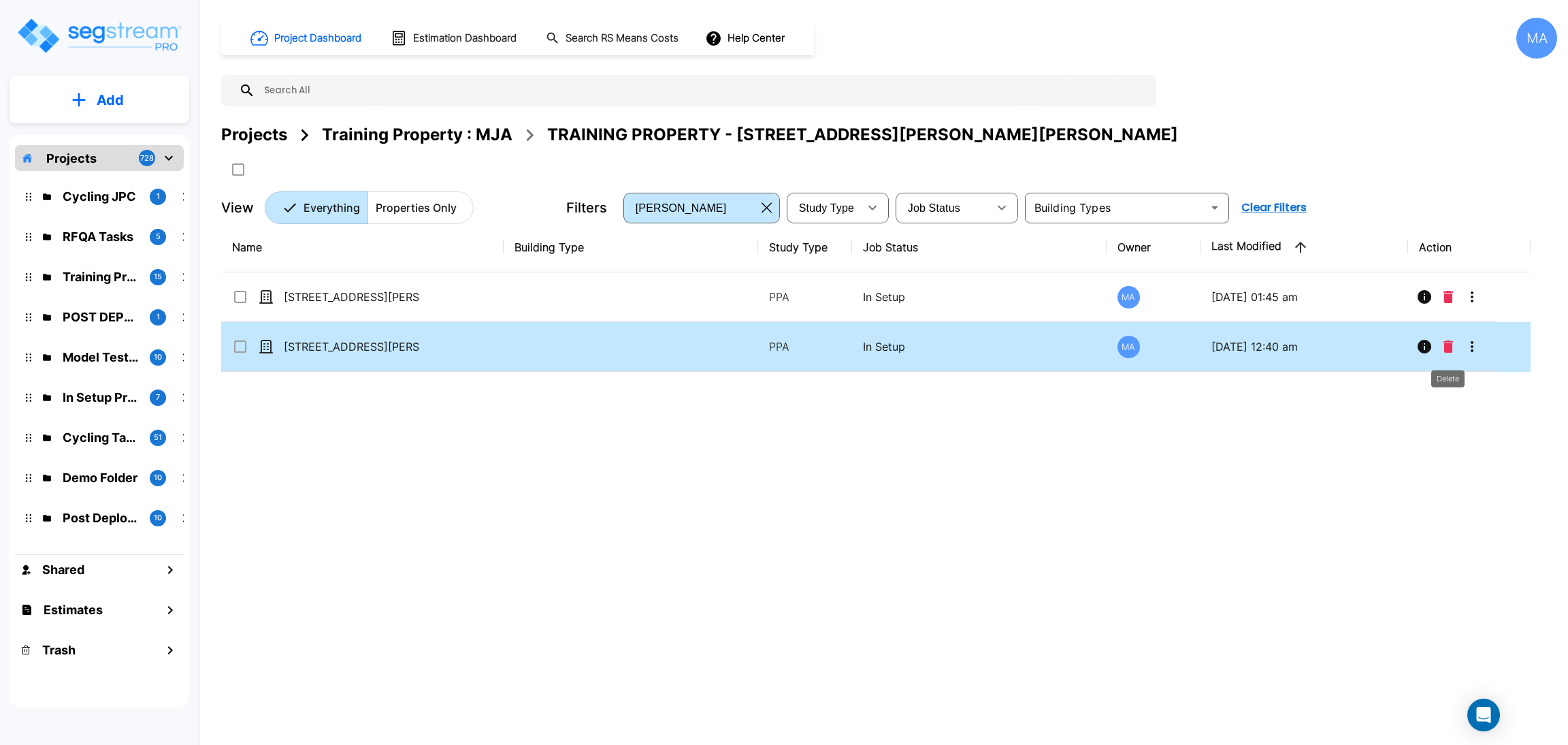
click at [1452, 349] on icon "Delete" at bounding box center [1448, 346] width 10 height 12
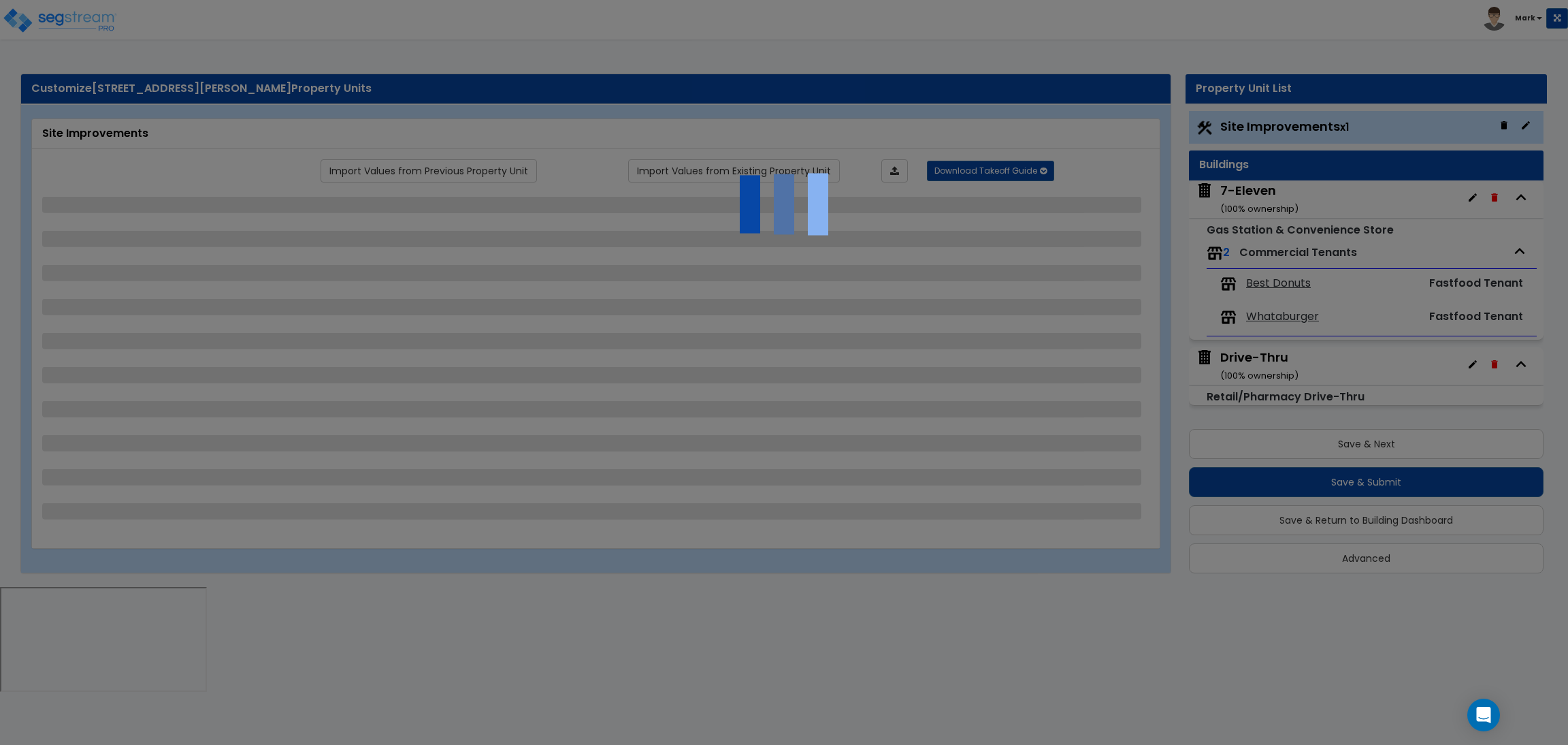
select select "2"
select select "1"
select select "3"
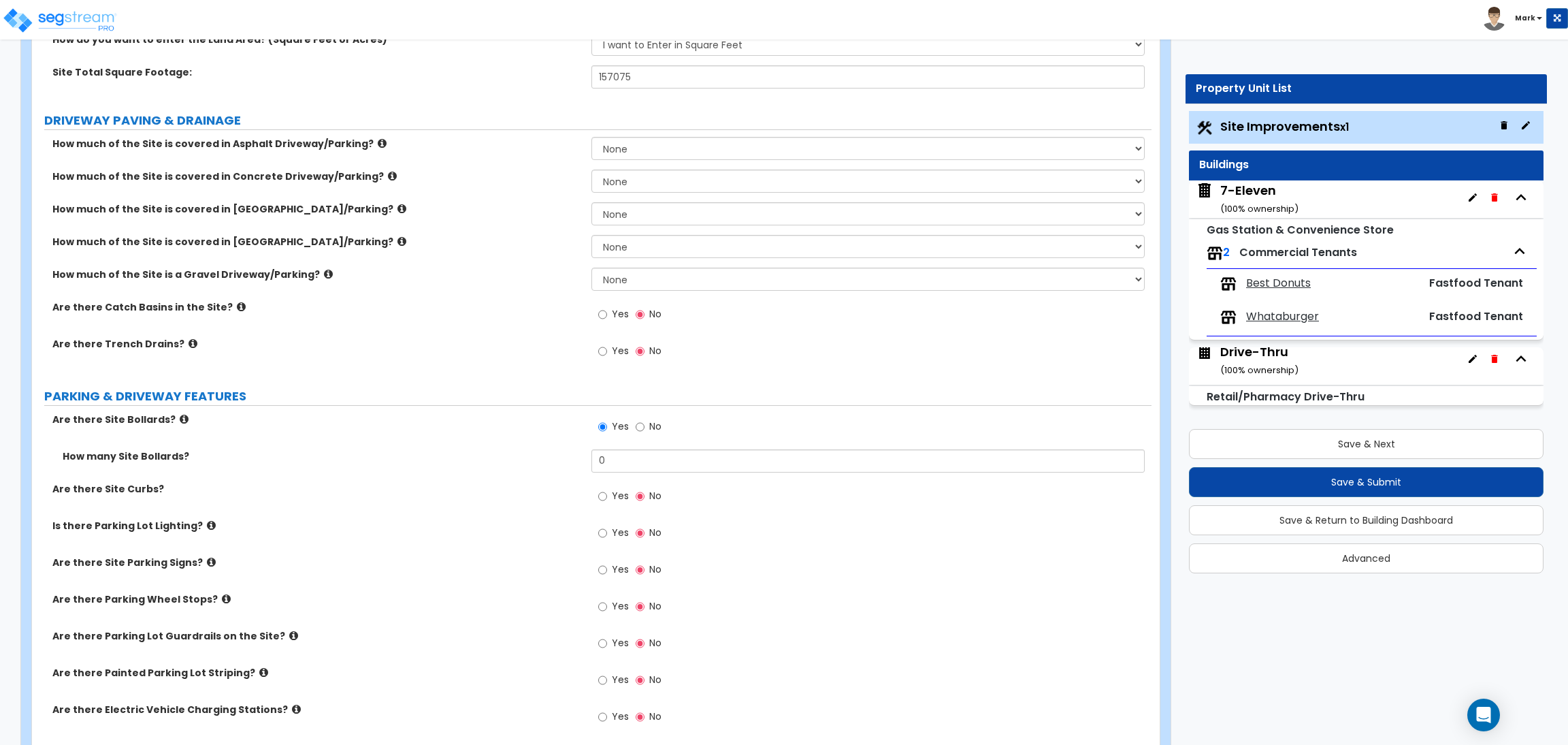
scroll to position [205, 0]
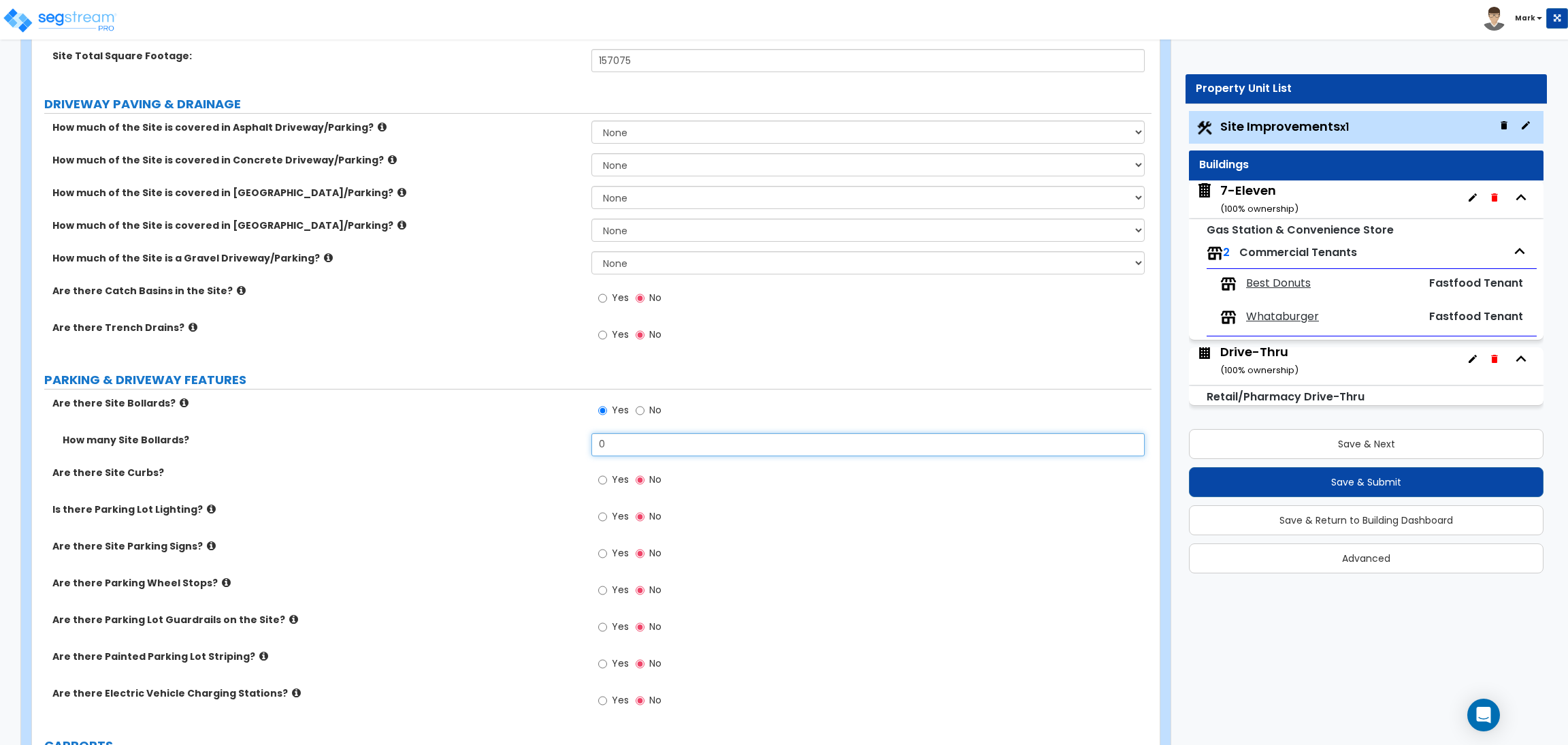
drag, startPoint x: 611, startPoint y: 451, endPoint x: 565, endPoint y: 450, distance: 46.0
click at [565, 450] on div "How many Site Bollards? 0" at bounding box center [592, 449] width 1120 height 32
type input "4"
click at [447, 492] on div "Are there Site Curbs? Yes No" at bounding box center [592, 484] width 1120 height 37
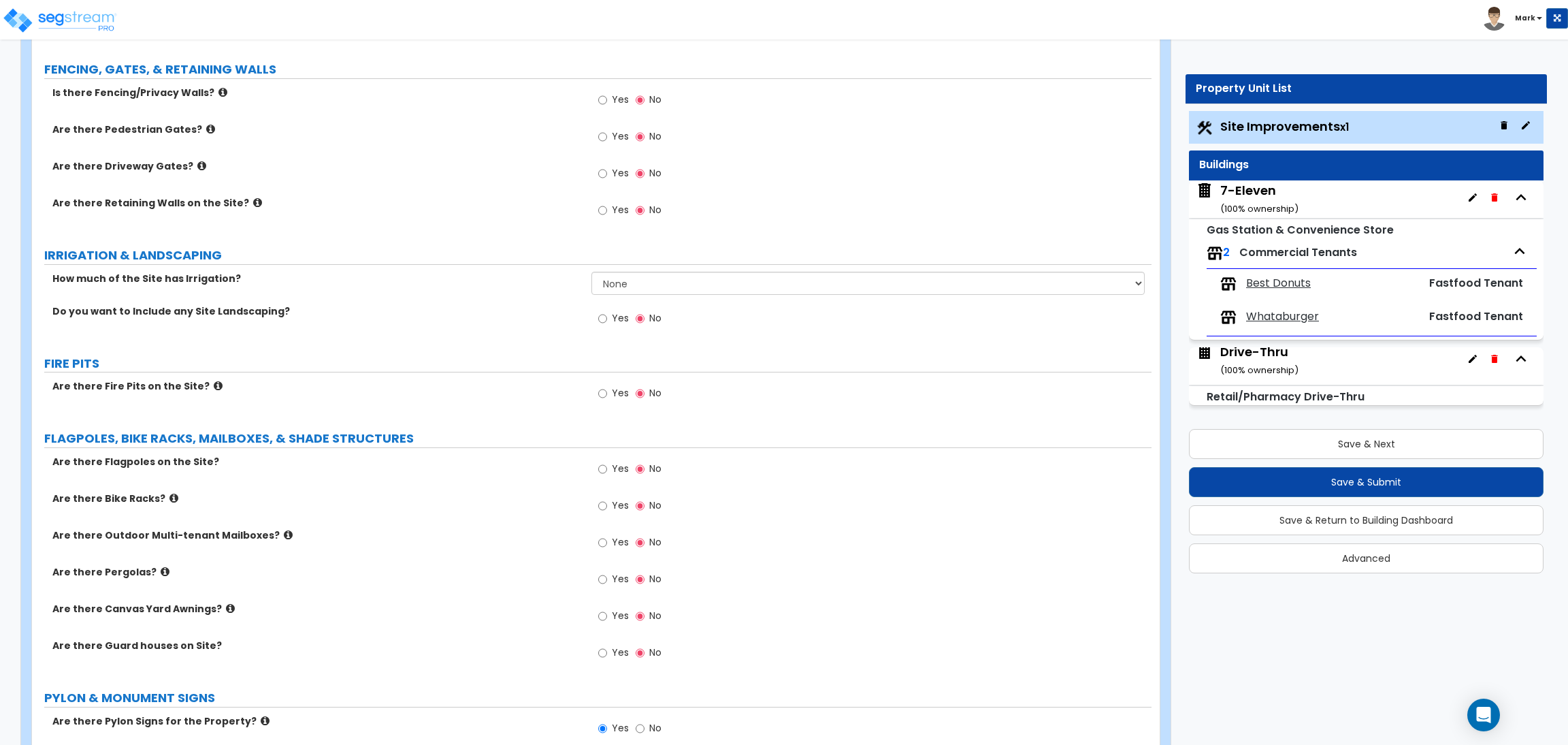
scroll to position [1430, 0]
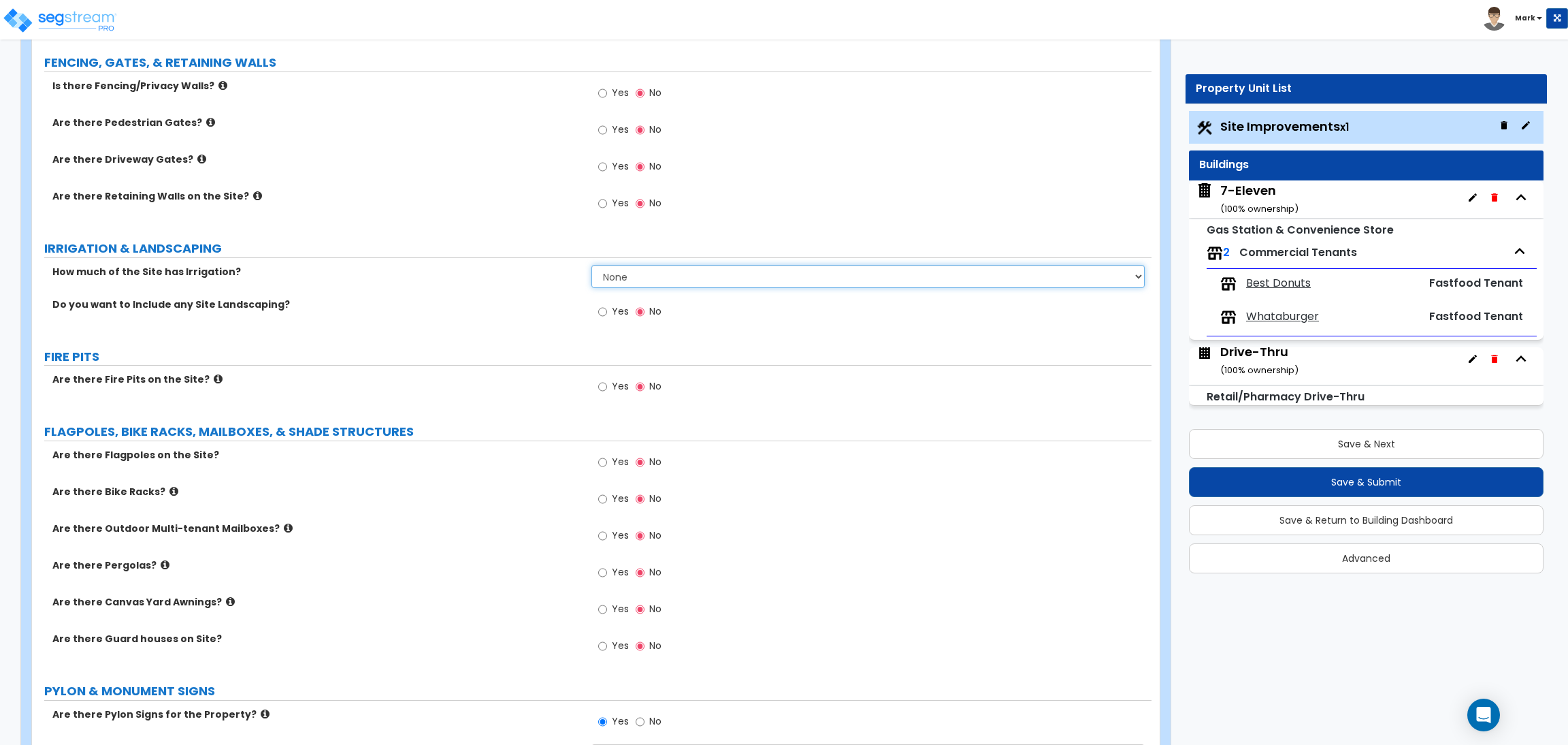
click at [636, 272] on select "None I want to Enter an Approximate Percentage I want to Enter the Square Foota…" at bounding box center [867, 276] width 552 height 23
select select "2"
click at [591, 265] on select "None I want to Enter an Approximate Percentage I want to Enter the Square Foota…" at bounding box center [867, 276] width 552 height 23
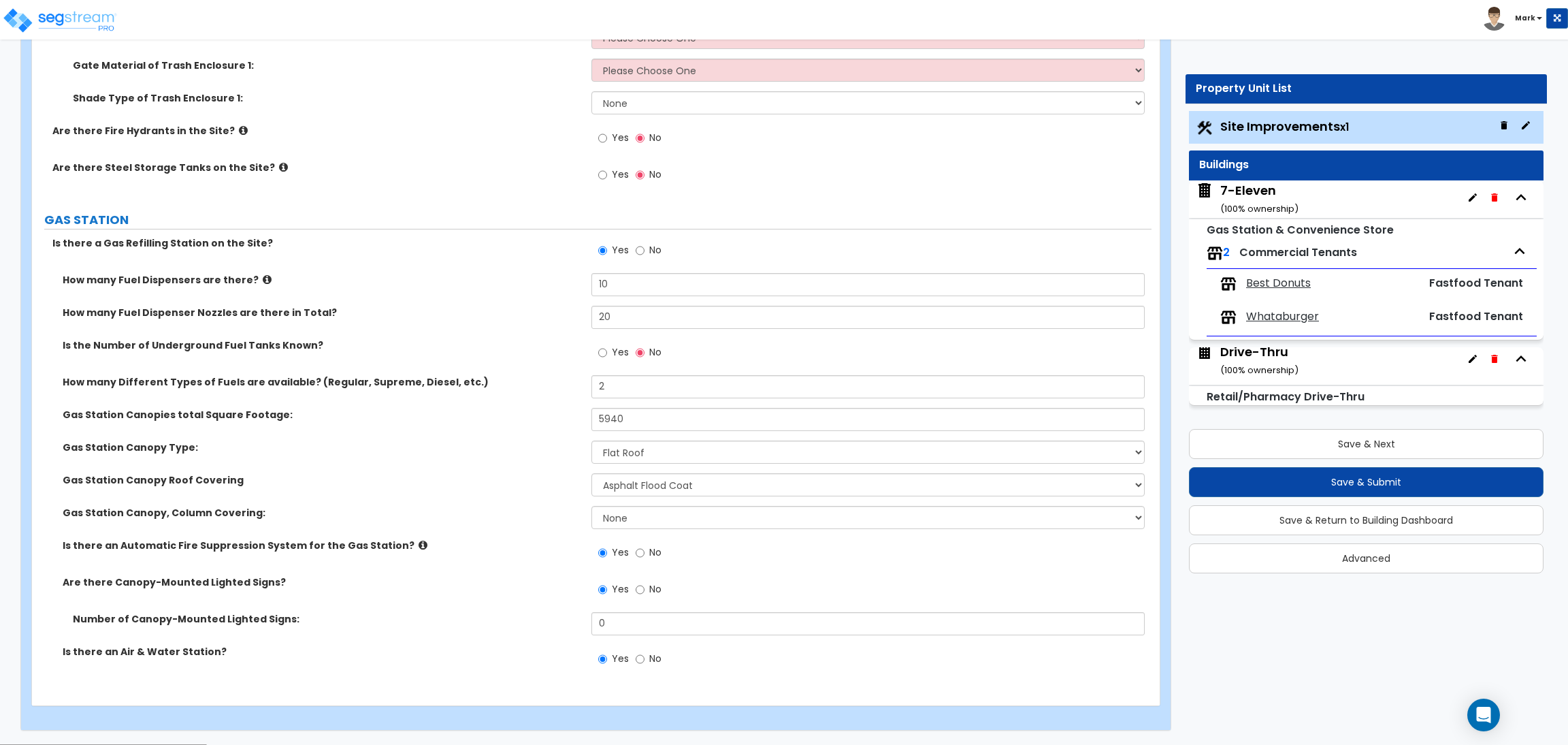
scroll to position [2780, 0]
drag, startPoint x: 669, startPoint y: 423, endPoint x: 566, endPoint y: 416, distance: 103.2
click at [566, 416] on div "Gas Station Canopies total Square Footage: 5940" at bounding box center [592, 423] width 1120 height 32
type input "6,864"
click at [634, 455] on select "Flat Roof [PERSON_NAME] Roof" at bounding box center [867, 451] width 552 height 23
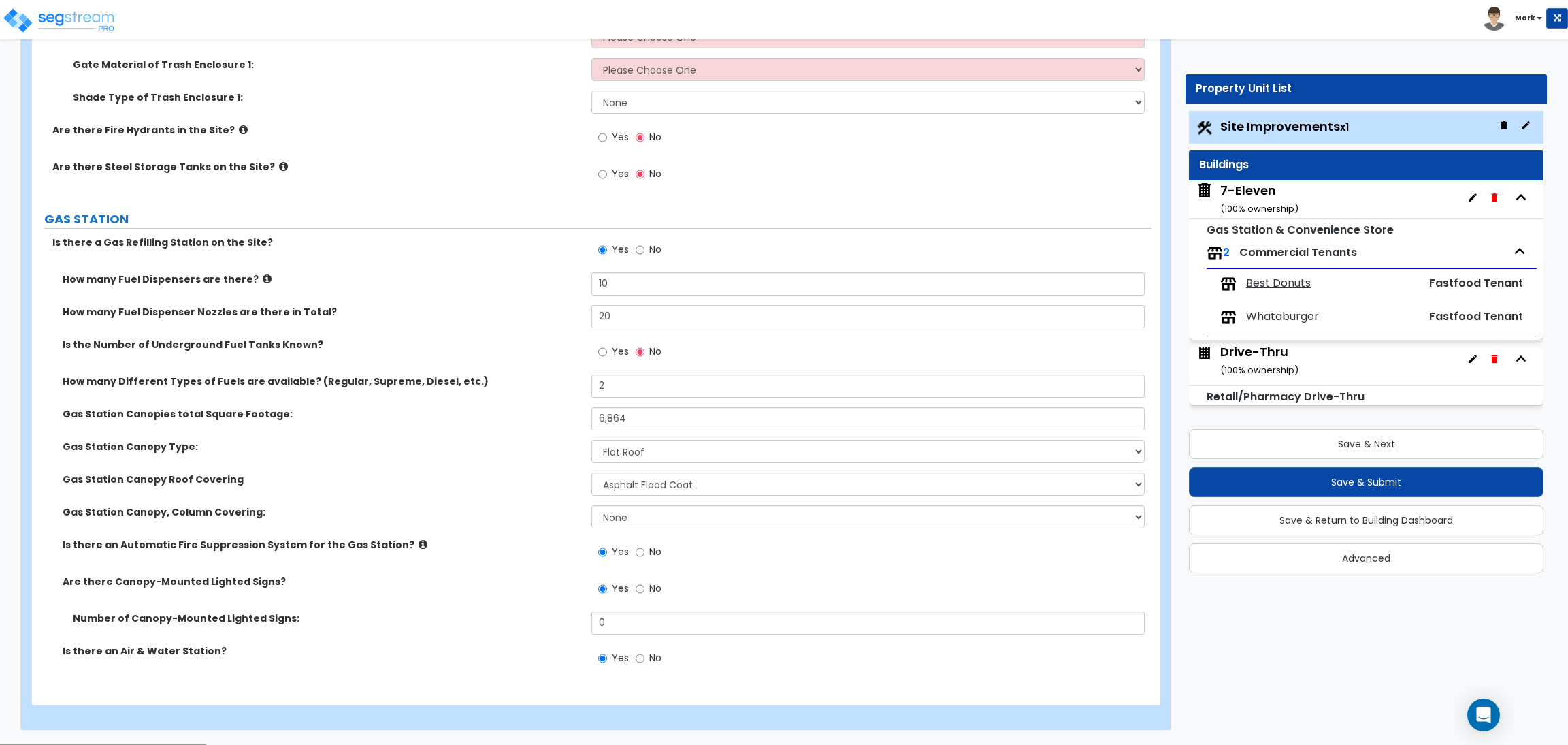
click at [544, 476] on label "Gas Station Canopy Roof Covering" at bounding box center [322, 480] width 519 height 13
click at [632, 485] on select "Please Choose One Rolled Asphalt Plastic Membrane Asphalt Flood Coat Metal Roof…" at bounding box center [867, 484] width 552 height 23
select select "4"
click at [591, 474] on select "Please Choose One Rolled Asphalt Plastic Membrane Asphalt Flood Coat Metal Roof…" at bounding box center [867, 484] width 552 height 23
click at [642, 520] on select "None Paint only Brick Veneer Stone Veneer Metal Composite Siding Vinyl Composit…" at bounding box center [867, 517] width 552 height 23
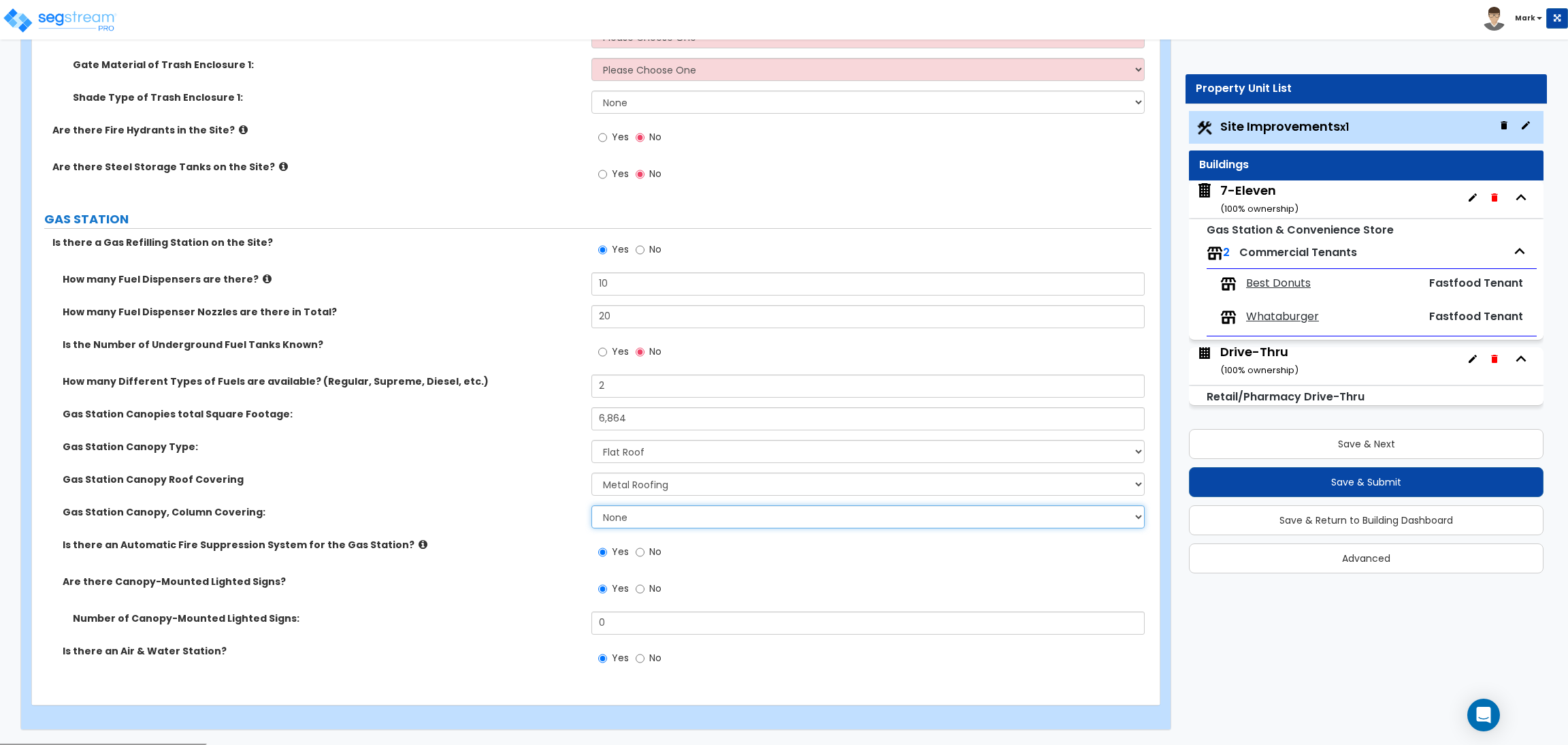
select select "2"
click at [591, 507] on select "None Paint only Brick Veneer Stone Veneer Metal Composite Siding Vinyl Composit…" at bounding box center [867, 517] width 552 height 23
drag, startPoint x: 626, startPoint y: 392, endPoint x: 547, endPoint y: 361, distance: 84.9
click at [547, 361] on div "How many Fuel Dispensers are there? 10 How many Fuel Dispenser Nozzles are ther…" at bounding box center [591, 477] width 1099 height 409
click at [549, 397] on div "How many Different Types of Fuels are available? (Regular, Supreme, Diesel, etc…" at bounding box center [592, 391] width 1120 height 32
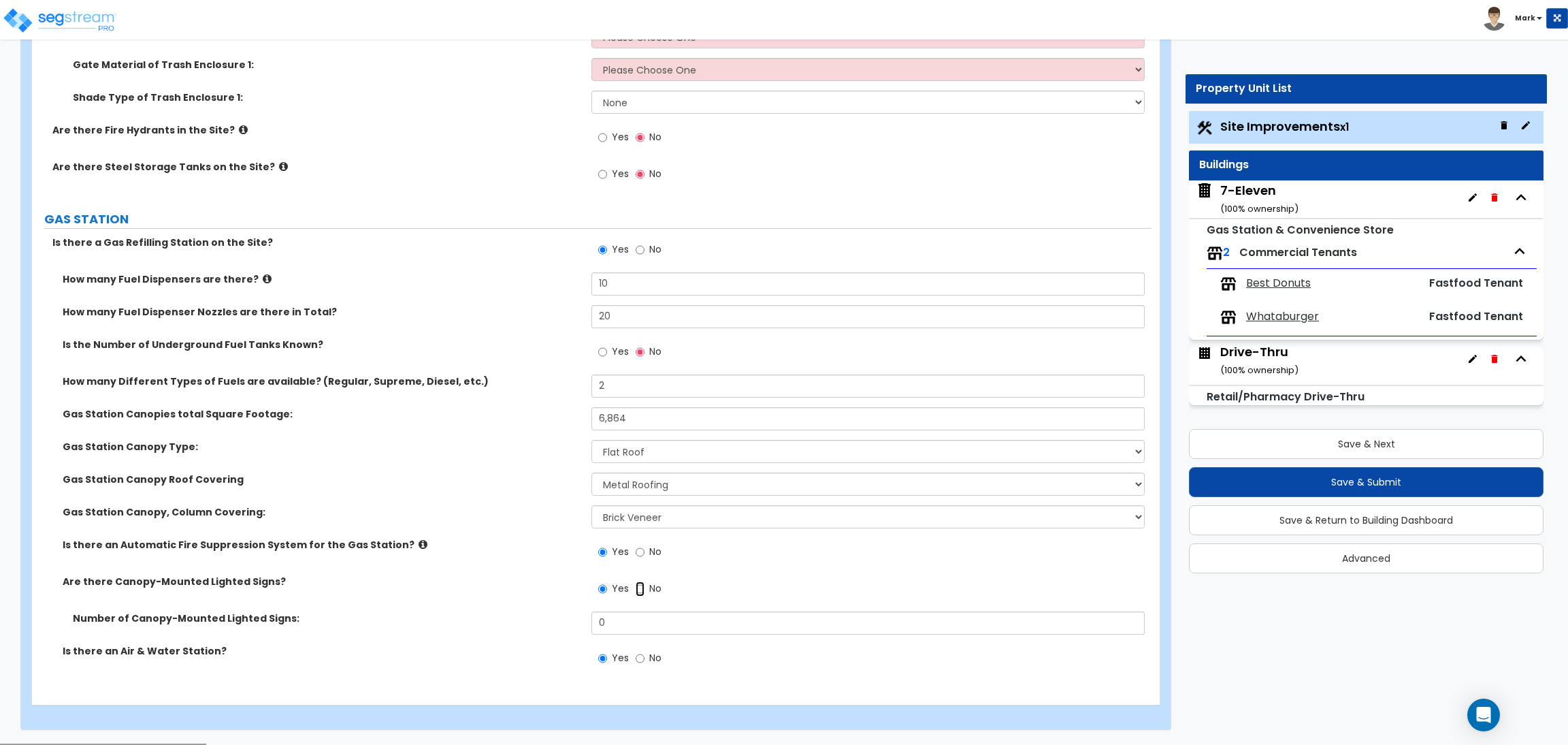
click at [639, 591] on input "No" at bounding box center [640, 589] width 9 height 15
radio input "false"
radio input "true"
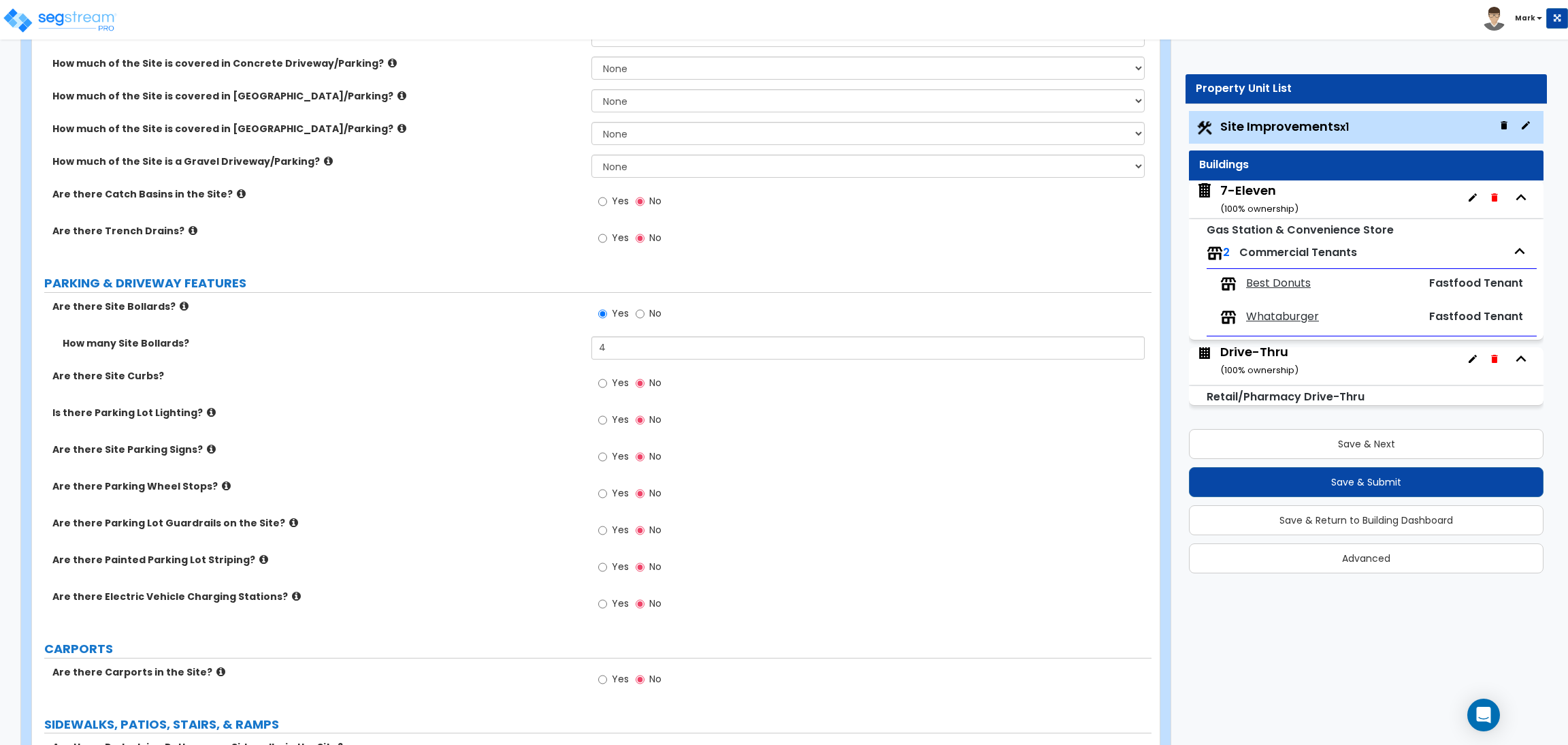
scroll to position [305, 0]
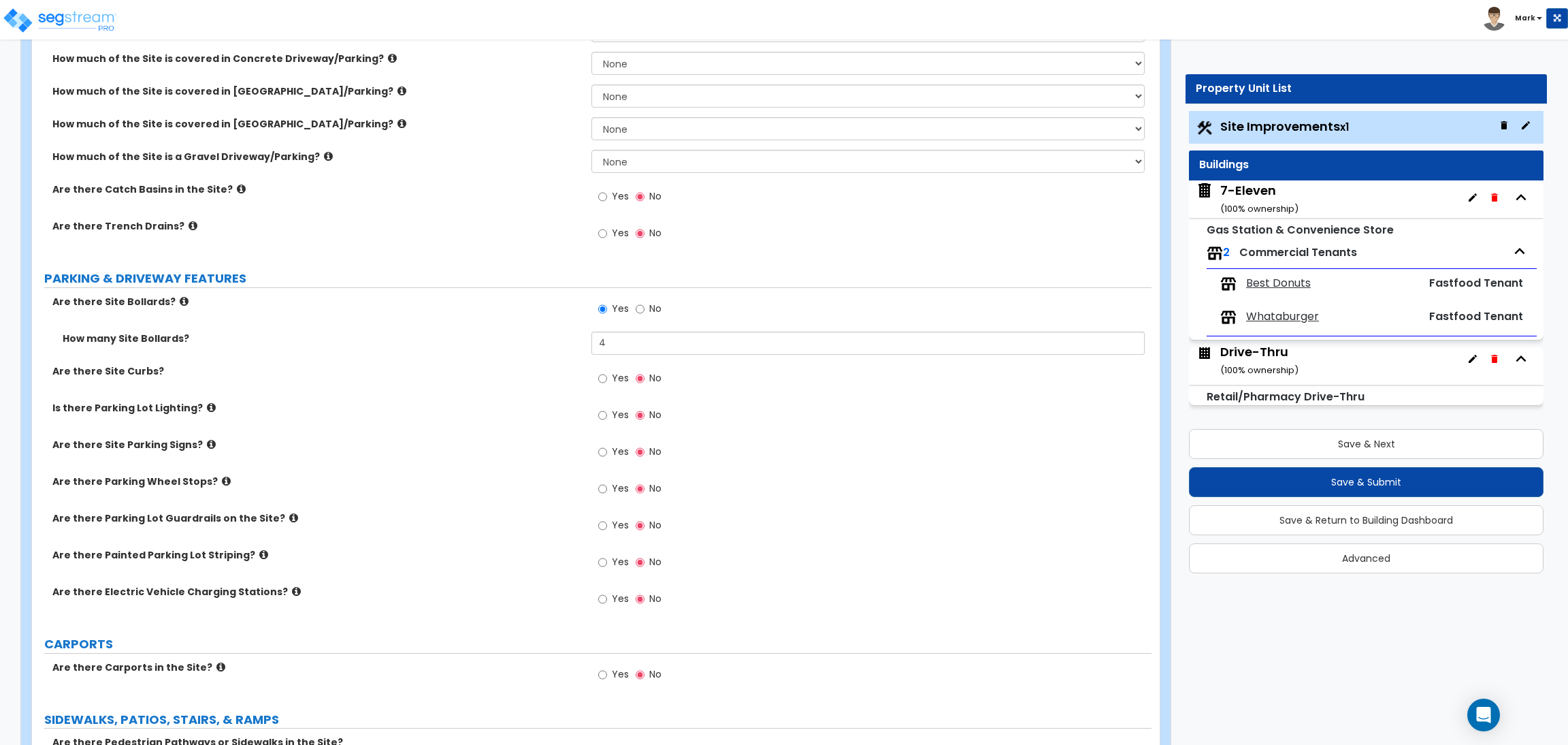
drag, startPoint x: 1022, startPoint y: 615, endPoint x: 1003, endPoint y: 548, distance: 69.6
click at [1022, 615] on div "Yes No" at bounding box center [871, 603] width 559 height 37
